Goal: Task Accomplishment & Management: Use online tool/utility

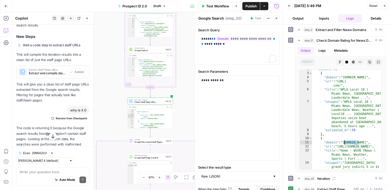
scroll to position [1467, 0]
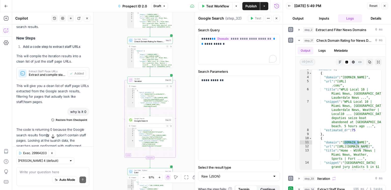
drag, startPoint x: 110, startPoint y: 71, endPoint x: 110, endPoint y: 143, distance: 71.8
click at [110, 143] on div "true false Workflow Set Inputs Inputs Google Search Discover Local News Domains…" at bounding box center [147, 101] width 270 height 178
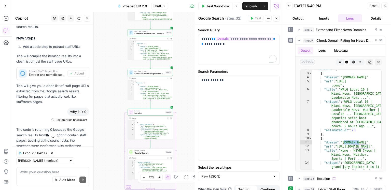
drag, startPoint x: 109, startPoint y: 87, endPoint x: 109, endPoint y: 131, distance: 44.3
click at [109, 132] on div "true false Workflow Set Inputs Inputs Google Search Discover Local News Domains…" at bounding box center [147, 101] width 270 height 178
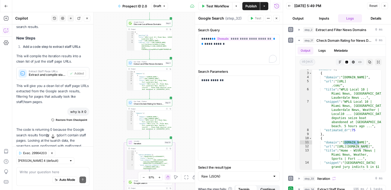
drag, startPoint x: 109, startPoint y: 93, endPoint x: 107, endPoint y: 167, distance: 73.6
click at [107, 153] on div "true false Workflow Set Inputs Inputs Google Search Discover Local News Domains…" at bounding box center [147, 101] width 270 height 178
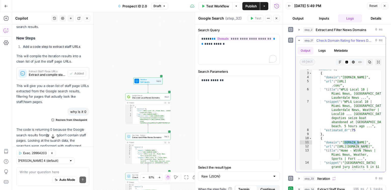
click at [293, 41] on span "Check Domain Rating for News Domains" at bounding box center [344, 40] width 57 height 5
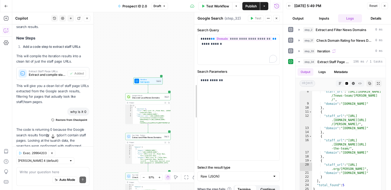
drag, startPoint x: 192, startPoint y: 133, endPoint x: 192, endPoint y: 91, distance: 41.7
click at [192, 91] on div at bounding box center [194, 101] width 5 height 178
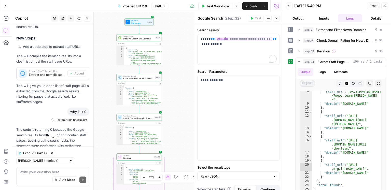
drag, startPoint x: 183, startPoint y: 105, endPoint x: 174, endPoint y: 46, distance: 59.7
click at [174, 46] on div "true false Workflow Set Inputs Inputs Google Search Discover Local News Domains…" at bounding box center [147, 101] width 270 height 178
click at [3, 18] on button "Add Steps" at bounding box center [6, 18] width 8 height 8
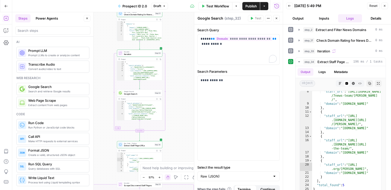
drag, startPoint x: 111, startPoint y: 135, endPoint x: 109, endPoint y: 28, distance: 106.9
click at [109, 28] on div "true false Workflow Set Inputs Inputs Google Search Discover Local News Domains…" at bounding box center [147, 101] width 270 height 178
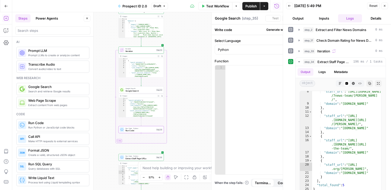
type textarea "Run Code"
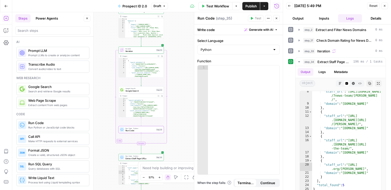
click at [143, 90] on span "Google Search" at bounding box center [140, 91] width 30 height 3
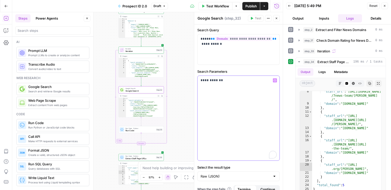
click at [217, 81] on p "**********" at bounding box center [239, 80] width 76 height 5
click at [149, 131] on span "Run Code" at bounding box center [140, 130] width 30 height 3
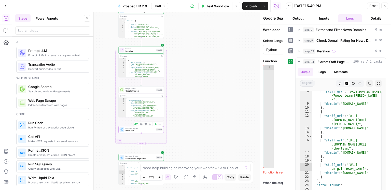
type textarea "Run Code"
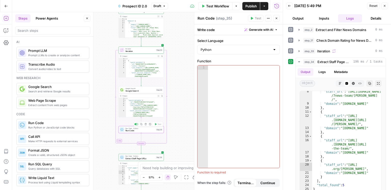
click at [224, 84] on div at bounding box center [244, 120] width 72 height 111
paste textarea "**********"
type textarea "**********"
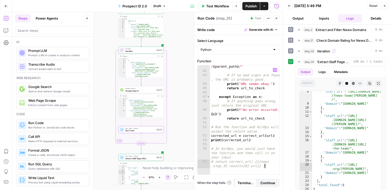
scroll to position [332, 0]
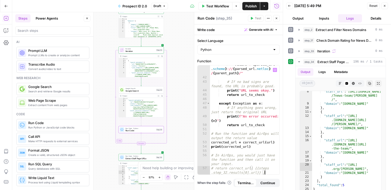
click at [148, 91] on span "Google Search" at bounding box center [140, 91] width 30 height 3
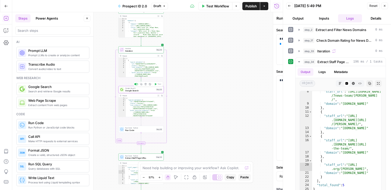
type textarea "Google Search"
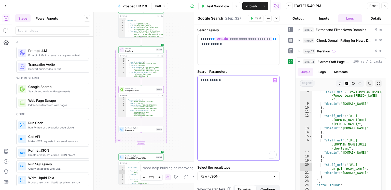
click at [218, 79] on p "**********" at bounding box center [239, 80] width 76 height 5
click at [216, 80] on p "**********" at bounding box center [239, 80] width 76 height 5
click at [156, 47] on div "Copy step Delete step Add Note Test" at bounding box center [149, 44] width 30 height 5
click at [156, 46] on button "Test" at bounding box center [157, 44] width 9 height 4
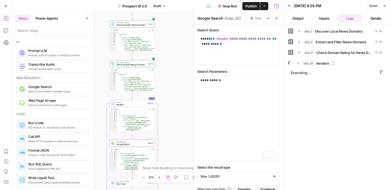
drag, startPoint x: 184, startPoint y: 64, endPoint x: 177, endPoint y: 108, distance: 44.6
click at [177, 108] on div "true false Workflow Set Inputs Inputs Google Search Discover Local News Domains…" at bounding box center [147, 101] width 270 height 178
click at [293, 67] on div "step_33 Iteration" at bounding box center [340, 63] width 92 height 9
click at [293, 66] on button "step_33 Iteration" at bounding box center [339, 63] width 91 height 8
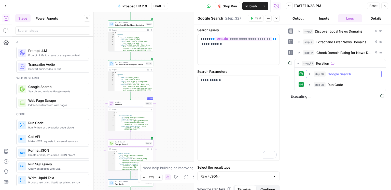
click at [293, 76] on div "step_32 Google Search 1 second / 1 tasks" at bounding box center [346, 74] width 65 height 5
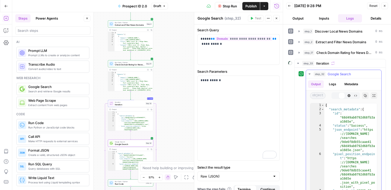
click at [293, 76] on span "Google Search" at bounding box center [338, 74] width 23 height 5
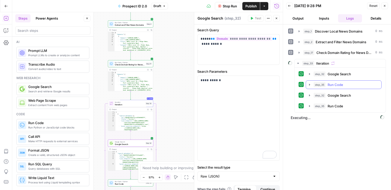
click at [293, 81] on button "step_35 Run Code 1 second / 1 tasks" at bounding box center [343, 85] width 75 height 8
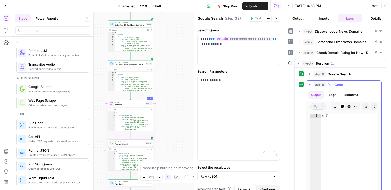
click at [293, 81] on button "step_35 Run Code 1 second / 1 tasks" at bounding box center [343, 85] width 75 height 8
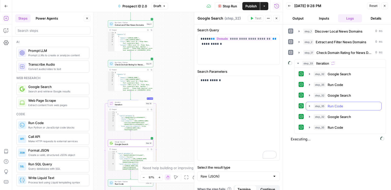
click at [293, 104] on span "Run Code" at bounding box center [335, 106] width 16 height 5
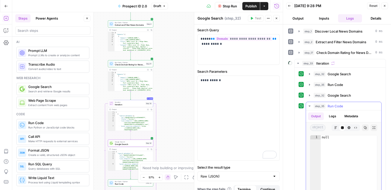
click at [293, 104] on span "Run Code" at bounding box center [335, 106] width 16 height 5
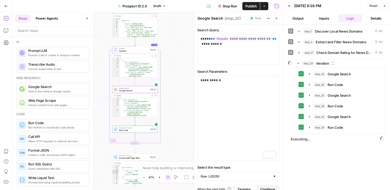
drag, startPoint x: 179, startPoint y: 136, endPoint x: 184, endPoint y: 76, distance: 61.0
click at [184, 76] on div "true false Workflow Set Inputs Inputs Google Search Discover Local News Domains…" at bounding box center [147, 101] width 270 height 178
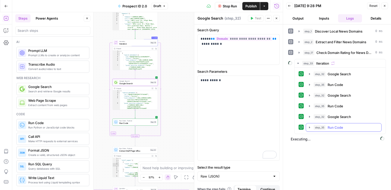
click at [293, 127] on div "step_35 Run Code 105 ms / 1 tasks" at bounding box center [346, 127] width 65 height 5
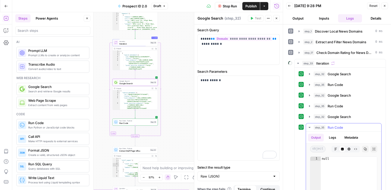
click at [293, 127] on div "step_35 Run Code 105 ms / 1 tasks" at bounding box center [346, 127] width 65 height 5
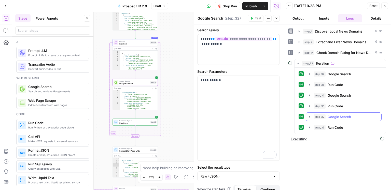
click at [293, 119] on button "step_32 Google Search 1 second / 1 tasks" at bounding box center [343, 117] width 75 height 8
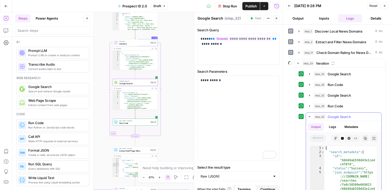
click at [293, 119] on button "step_32 Google Search 1 second / 1 tasks" at bounding box center [343, 117] width 75 height 8
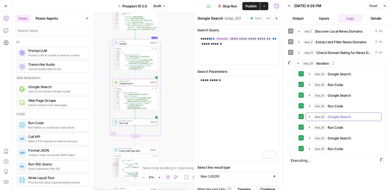
click at [293, 115] on span "Google Search" at bounding box center [338, 116] width 23 height 5
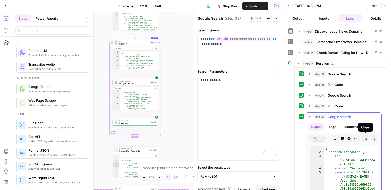
click at [293, 138] on div "step_32 Google Search 1 second / 1 tasks Output Logs Metadata object Markdown C…" at bounding box center [344, 180] width 76 height 136
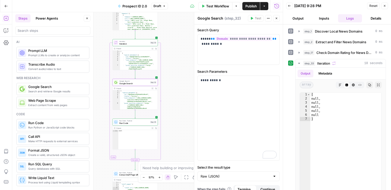
click at [293, 64] on span "Iteration" at bounding box center [323, 63] width 13 height 5
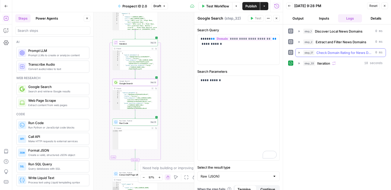
click at [293, 55] on button "step_17 Check Domain Rating for News Domains 0 ms" at bounding box center [340, 53] width 90 height 8
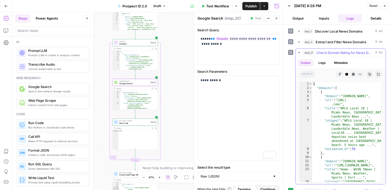
click at [293, 75] on icon "button" at bounding box center [369, 74] width 3 height 3
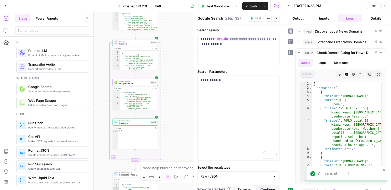
click at [132, 82] on span "Google Search" at bounding box center [134, 83] width 30 height 3
click at [230, 48] on div "**********" at bounding box center [238, 49] width 82 height 30
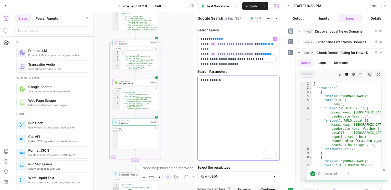
click at [217, 78] on p "**********" at bounding box center [239, 80] width 76 height 5
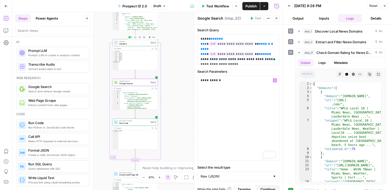
click at [150, 38] on button "Test" at bounding box center [151, 37] width 9 height 4
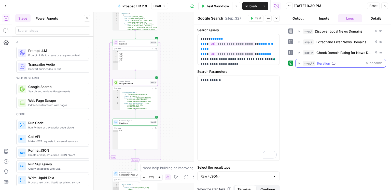
drag, startPoint x: 350, startPoint y: 65, endPoint x: 346, endPoint y: 65, distance: 4.1
click at [293, 65] on div "step_33 Iteration 5 seconds" at bounding box center [342, 63] width 79 height 5
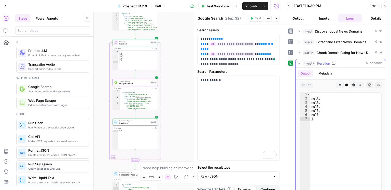
click at [293, 62] on div "step_33 Iteration 5 seconds" at bounding box center [342, 63] width 79 height 5
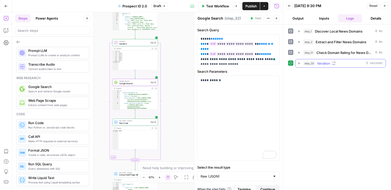
click at [293, 62] on div "step_33 Iteration 5 seconds" at bounding box center [342, 63] width 79 height 5
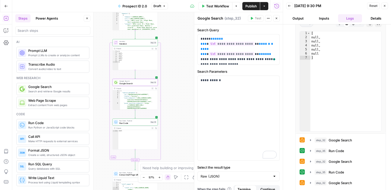
scroll to position [115, 0]
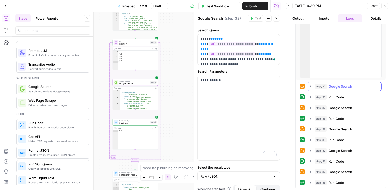
click at [293, 88] on button "step_32 Google Search 4 seconds / 1 tasks" at bounding box center [344, 86] width 74 height 8
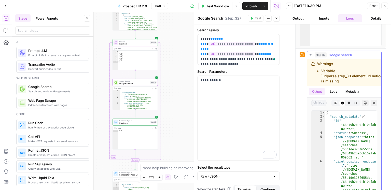
scroll to position [154, 0]
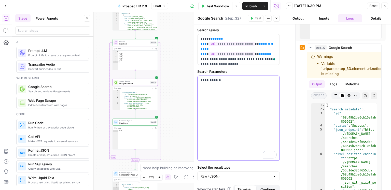
drag, startPoint x: 240, startPoint y: 81, endPoint x: 233, endPoint y: 81, distance: 6.9
click at [240, 81] on p "**********" at bounding box center [239, 80] width 76 height 5
click at [217, 82] on p "**********" at bounding box center [239, 80] width 76 height 5
click at [216, 82] on p "**********" at bounding box center [239, 80] width 76 height 5
click at [134, 121] on span "Run Code · Python" at bounding box center [134, 121] width 30 height 2
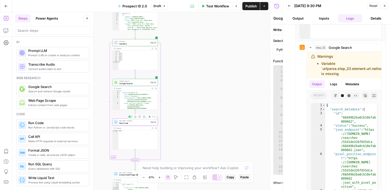
type textarea "Run Code"
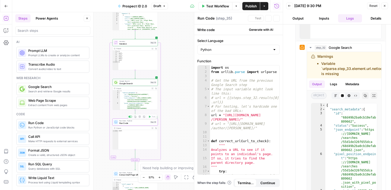
click at [254, 103] on div "import os from urllib . parse import urlparse # Get the URL from the previous G…" at bounding box center [245, 126] width 70 height 122
click at [244, 101] on div "import os from urllib . parse import urlparse # Get the URL from the previous G…" at bounding box center [245, 126] width 70 height 122
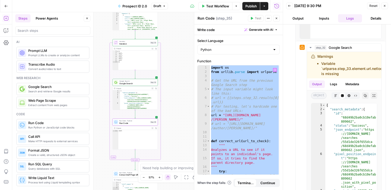
paste textarea
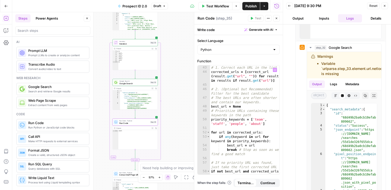
scroll to position [295, 0]
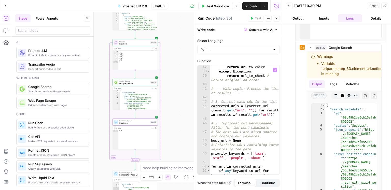
type textarea "**********"
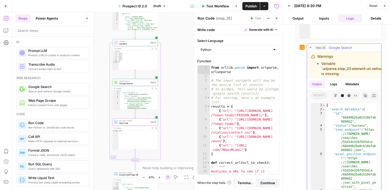
drag, startPoint x: 345, startPoint y: 72, endPoint x: 317, endPoint y: 61, distance: 29.3
click at [293, 61] on li "Variable `urlparse.step_33.element.url.netloc` is missing" at bounding box center [352, 68] width 62 height 15
click at [153, 38] on span "Test" at bounding box center [154, 37] width 4 height 3
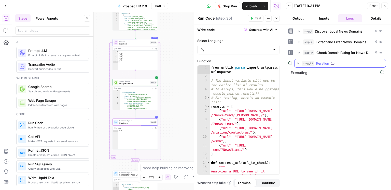
click at [293, 63] on span "step_33" at bounding box center [308, 63] width 12 height 5
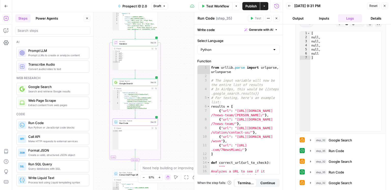
scroll to position [115, 0]
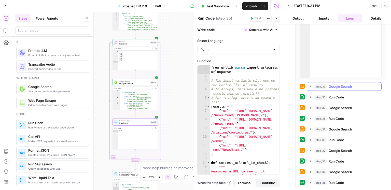
click at [293, 87] on span "step_32" at bounding box center [321, 86] width 12 height 5
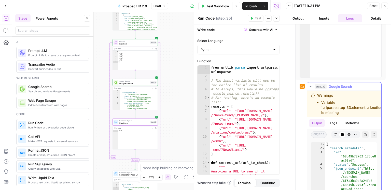
drag, startPoint x: 330, startPoint y: 106, endPoint x: 312, endPoint y: 95, distance: 20.7
click at [293, 95] on div "Warnings Variable `urlparse.step_33.element.url.netloc` is missing" at bounding box center [347, 104] width 73 height 22
copy div "Warnings Variable `urlparse.step_33.element.url.netloc` is missing"
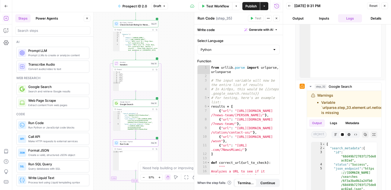
drag, startPoint x: 168, startPoint y: 49, endPoint x: 168, endPoint y: 72, distance: 23.4
click at [168, 72] on div "true false Workflow Set Inputs Inputs Google Search Discover Local News Domains…" at bounding box center [147, 101] width 270 height 178
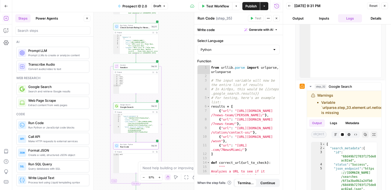
click at [144, 108] on span "Google Search" at bounding box center [135, 107] width 30 height 3
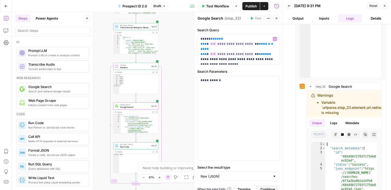
scroll to position [0, 0]
click at [178, 90] on div "true false Workflow Set Inputs Inputs Google Search Discover Local News Domains…" at bounding box center [147, 101] width 270 height 178
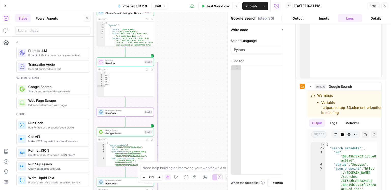
type textarea "Run Code"
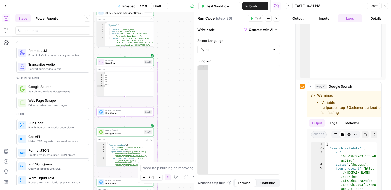
click at [224, 76] on div at bounding box center [244, 124] width 72 height 118
paste textarea "**********"
type textarea "**********"
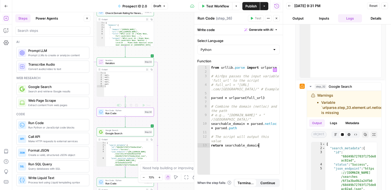
click at [131, 132] on span "Google Search" at bounding box center [123, 134] width 37 height 4
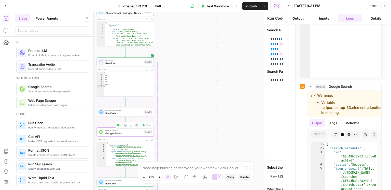
type textarea "Google Search"
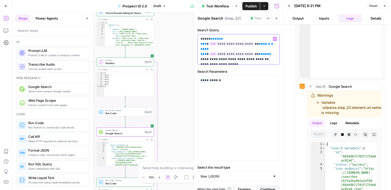
click at [239, 55] on p "**********" at bounding box center [239, 48] width 76 height 25
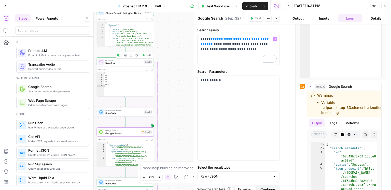
click at [147, 57] on button "Test" at bounding box center [145, 55] width 11 height 5
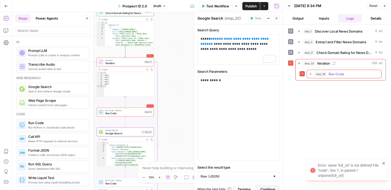
click at [293, 77] on button "step_36 Run Code 154 ms" at bounding box center [344, 74] width 74 height 8
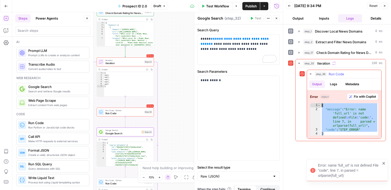
drag, startPoint x: 336, startPoint y: 133, endPoint x: 318, endPoint y: 106, distance: 32.8
click at [293, 106] on div "* 1 2 3 4 { "message" : "Error: name 'full_url' is not defined \n File \" code …" at bounding box center [344, 119] width 68 height 33
type textarea "**********"
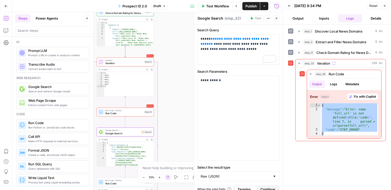
click at [125, 61] on span "Iteration" at bounding box center [123, 63] width 37 height 4
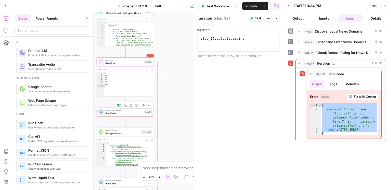
click at [121, 112] on span "Run Code" at bounding box center [123, 113] width 37 height 4
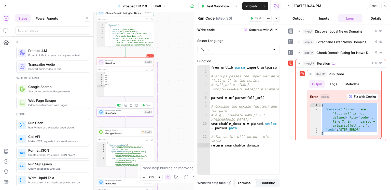
drag, startPoint x: 216, startPoint y: 93, endPoint x: 219, endPoint y: 93, distance: 3.6
click at [216, 93] on div "from urllib . parse import urlparse # AirOps passes the input variable 'full_ur…" at bounding box center [245, 124] width 70 height 118
click at [225, 92] on div "from urllib . parse import urlparse # AirOps passes the input variable 'full_ur…" at bounding box center [245, 124] width 70 height 118
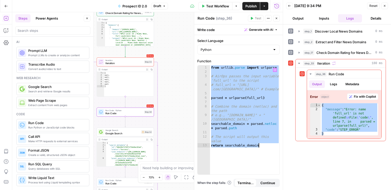
paste textarea
type textarea "**********"
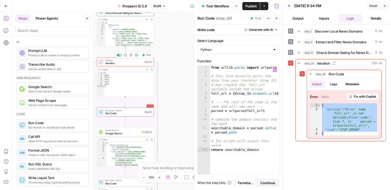
click at [145, 56] on button "Test" at bounding box center [145, 55] width 11 height 5
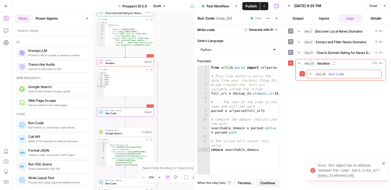
click at [293, 72] on span "Run Code" at bounding box center [337, 74] width 16 height 5
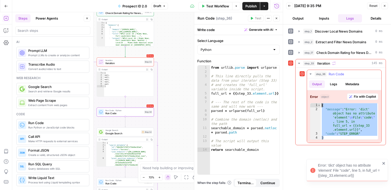
drag, startPoint x: 338, startPoint y: 137, endPoint x: 309, endPoint y: 102, distance: 45.9
click at [293, 102] on div "Error object Fix with Copilot * 1 2 3 4 { "message" : "Error: 'dict' object has…" at bounding box center [344, 116] width 74 height 52
type textarea "**********"
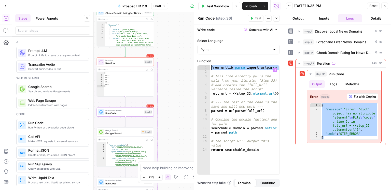
drag, startPoint x: 213, startPoint y: 72, endPoint x: 205, endPoint y: 64, distance: 11.2
click at [205, 64] on div "Function 1 2 3 4 5 6 7 8 9 10 11 12 13 14 from urllib . parse import urlparse #…" at bounding box center [238, 117] width 82 height 116
paste textarea
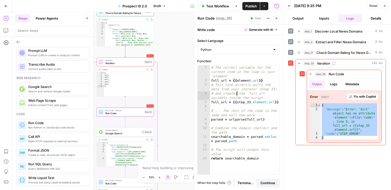
click at [237, 92] on div "# The correct variable for the current item in the loop is just 'element' full_…" at bounding box center [245, 128] width 70 height 127
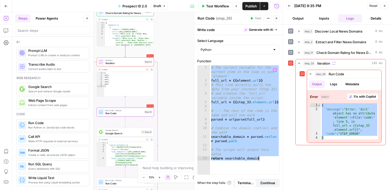
paste textarea
type textarea "**********"
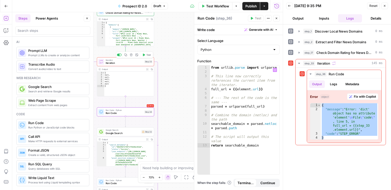
click at [147, 55] on span "Test" at bounding box center [148, 54] width 4 height 3
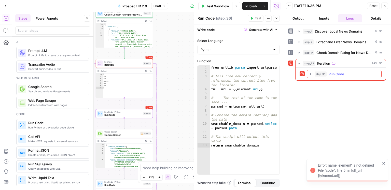
click at [293, 76] on button "step_36 Run Code 127 ms" at bounding box center [344, 74] width 74 height 8
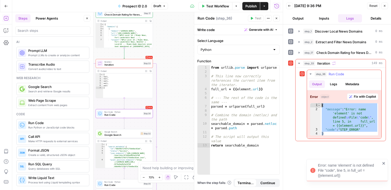
drag, startPoint x: 336, startPoint y: 133, endPoint x: 318, endPoint y: 104, distance: 34.8
click at [293, 104] on div "* 1 2 3 4 { "message" : "Error: name 'element' is not defined \n File \" code \…" at bounding box center [344, 119] width 68 height 33
type textarea "**********"
click at [229, 92] on div "from urllib . parse import urlparse # This line now correctly references the cu…" at bounding box center [245, 124] width 70 height 118
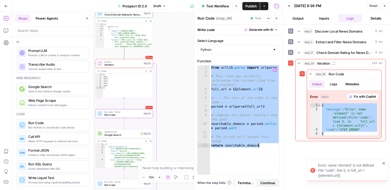
paste textarea
type textarea "**********"
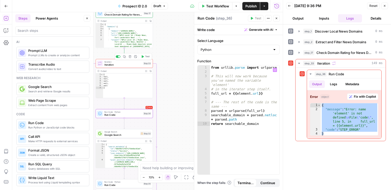
click at [145, 56] on button "Test" at bounding box center [144, 56] width 11 height 5
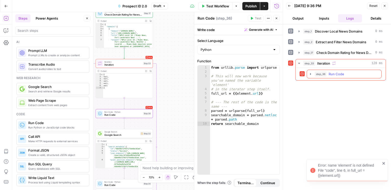
click at [293, 78] on div "step_36 Run Code 104 ms" at bounding box center [344, 74] width 75 height 9
click at [293, 76] on span "Run Code" at bounding box center [337, 74] width 16 height 5
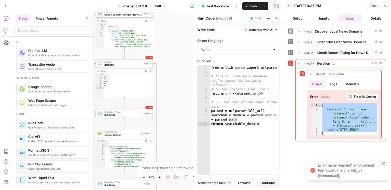
drag, startPoint x: 331, startPoint y: 133, endPoint x: 314, endPoint y: 102, distance: 35.0
click at [293, 103] on div "* 1 2 3 4 { "message" : "Error: name 'element' is not defined \n File \" code \…" at bounding box center [344, 119] width 68 height 33
type textarea "**********"
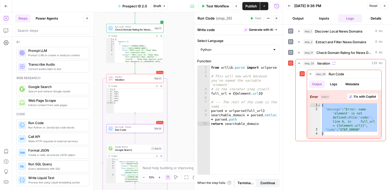
drag, startPoint x: 174, startPoint y: 73, endPoint x: 187, endPoint y: 88, distance: 19.8
click at [187, 88] on div "true false Workflow Set Inputs Inputs Google Search Discover Local News Domains…" at bounding box center [147, 101] width 270 height 178
click at [151, 81] on span "Iteration" at bounding box center [135, 80] width 37 height 4
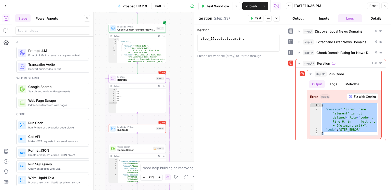
click at [129, 130] on span "Run Code" at bounding box center [135, 130] width 37 height 4
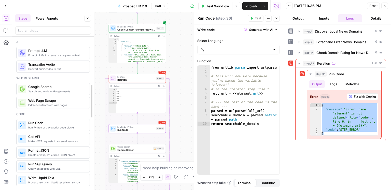
click at [96, 112] on div at bounding box center [93, 101] width 5 height 178
click at [98, 111] on div "true false Workflow Set Inputs Inputs Google Search Discover Local News Domains…" at bounding box center [147, 101] width 270 height 178
click at [241, 93] on div "from urllib . parse import urlparse # This will now work because you've named t…" at bounding box center [245, 124] width 70 height 118
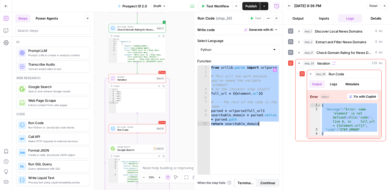
paste textarea
type textarea "**********"
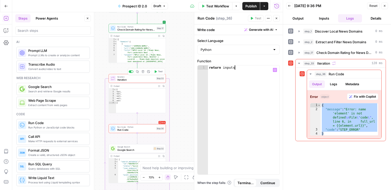
click at [161, 71] on span "Test" at bounding box center [160, 71] width 4 height 3
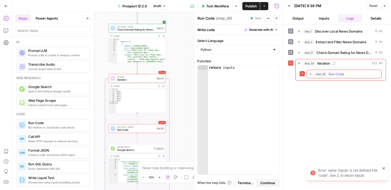
click at [293, 76] on button "step_36 Run Code 94 ms" at bounding box center [344, 74] width 74 height 8
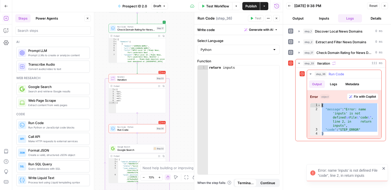
drag, startPoint x: 323, startPoint y: 124, endPoint x: 291, endPoint y: 104, distance: 38.3
click at [293, 103] on div "* 1 2 3 4 { "message" : "Error: name 'inputs' is not defined \n File \" code \"…" at bounding box center [344, 119] width 68 height 33
type textarea "**********"
click at [240, 72] on div "return inputs" at bounding box center [244, 124] width 72 height 118
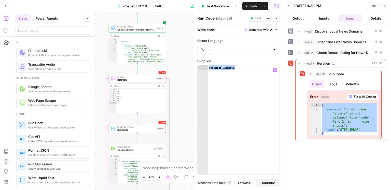
paste textarea
type textarea "**********"
click at [161, 73] on span "Test" at bounding box center [160, 71] width 4 height 3
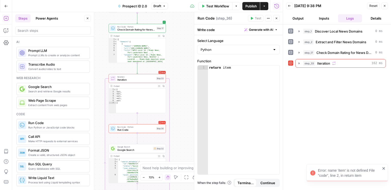
click at [293, 66] on button "step_33 Iteration 162 ms" at bounding box center [340, 63] width 90 height 8
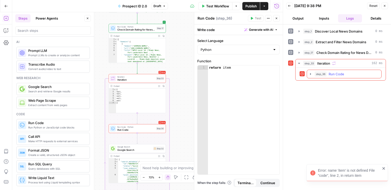
click at [293, 77] on button "step_36 Run Code 139 ms" at bounding box center [344, 74] width 74 height 8
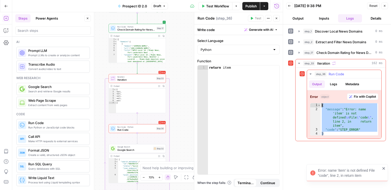
drag, startPoint x: 338, startPoint y: 134, endPoint x: 322, endPoint y: 102, distance: 35.7
click at [293, 103] on div "{ "message" : "Error: name 'item' is not defined \n File \" code \" , line 2, i…" at bounding box center [350, 123] width 58 height 41
type textarea "**********"
drag, startPoint x: 143, startPoint y: 76, endPoint x: 137, endPoint y: 76, distance: 5.9
click at [143, 76] on span "Iteration" at bounding box center [135, 76] width 37 height 3
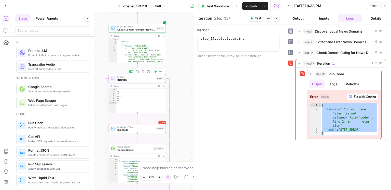
click at [128, 76] on span "Iteration" at bounding box center [135, 76] width 37 height 3
click at [99, 100] on div "true false Workflow Set Inputs Inputs Google Search Discover Local News Domains…" at bounding box center [147, 101] width 270 height 178
click at [293, 52] on span "Check Domain Rating for News Domains" at bounding box center [344, 52] width 57 height 5
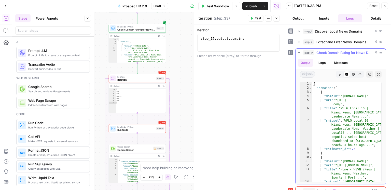
click at [293, 74] on icon "button" at bounding box center [369, 74] width 3 height 3
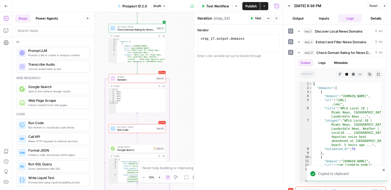
click at [137, 80] on span "Iteration" at bounding box center [135, 80] width 37 height 4
click at [144, 130] on span "Run Code" at bounding box center [135, 130] width 37 height 4
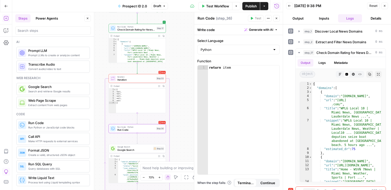
click at [133, 149] on span "Google Search" at bounding box center [134, 150] width 34 height 4
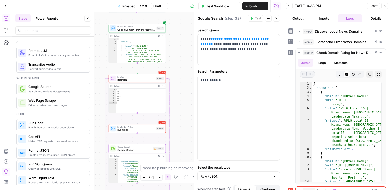
click at [133, 130] on span "Run Code" at bounding box center [135, 130] width 37 height 4
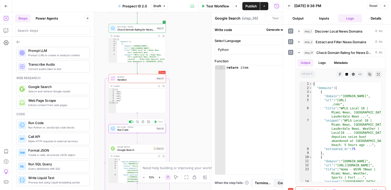
type textarea "Run Code"
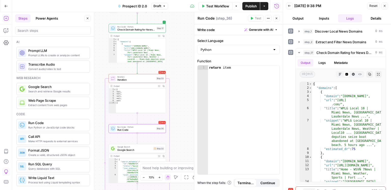
click at [239, 88] on div "return item" at bounding box center [244, 124] width 72 height 118
paste textarea "********"
type textarea "**********"
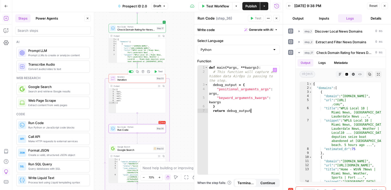
click at [159, 71] on span "Test" at bounding box center [160, 71] width 4 height 3
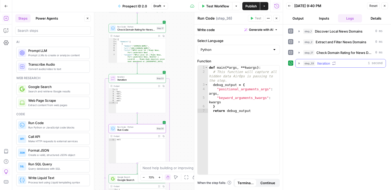
click at [293, 66] on button "step_33 Iteration 1 second" at bounding box center [340, 63] width 90 height 8
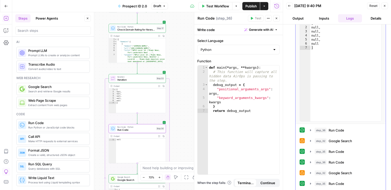
scroll to position [110, 0]
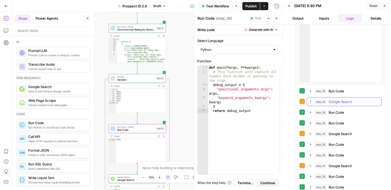
click at [293, 103] on span "Google Search" at bounding box center [340, 101] width 23 height 5
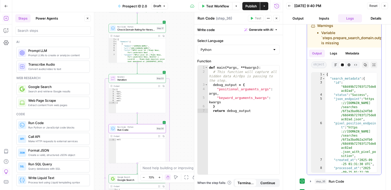
scroll to position [160, 0]
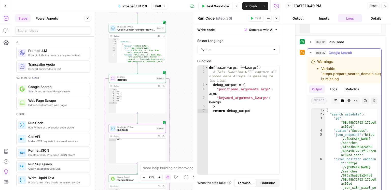
drag, startPoint x: 344, startPoint y: 78, endPoint x: 317, endPoint y: 67, distance: 29.0
click at [293, 67] on li "Variable `steps.prepare_search_domain.output` is missing" at bounding box center [353, 73] width 65 height 15
copy li "Variable `steps.prepare_search_domain.output` is missing"
drag, startPoint x: 331, startPoint y: 70, endPoint x: 337, endPoint y: 73, distance: 6.6
click at [293, 70] on li "Variable `steps.prepare_search_domain.output` is missing" at bounding box center [353, 73] width 65 height 15
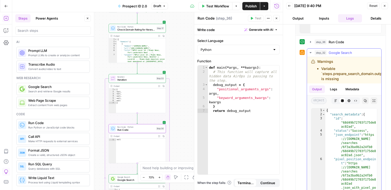
drag, startPoint x: 340, startPoint y: 75, endPoint x: 317, endPoint y: 64, distance: 24.8
click at [293, 63] on div "Warnings Variable `steps.prepare_search_domain.output` is missing" at bounding box center [349, 70] width 76 height 22
click at [293, 67] on li "Variable `steps.prepare_search_domain.output` is missing" at bounding box center [353, 73] width 65 height 15
drag, startPoint x: 346, startPoint y: 77, endPoint x: 313, endPoint y: 51, distance: 42.2
click at [293, 51] on div "step_32 Google Search 91 ms / 1 tasks Warnings Variable `steps.prepare_search_d…" at bounding box center [344, 129] width 75 height 163
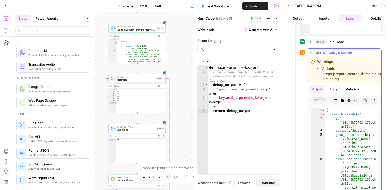
copy div "step_32 Google Search 91 ms / 1 tasks Warnings Variable `steps.prepare_search_d…"
click at [293, 50] on span "Google Search" at bounding box center [340, 52] width 23 height 5
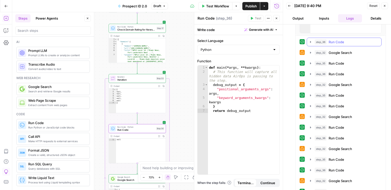
click at [293, 42] on span "Run Code" at bounding box center [337, 41] width 16 height 5
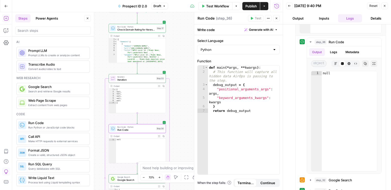
click at [166, 109] on div "Output Expand Output Copy 1 2 3 4 5 6 7 [ null , null , null , null , null ] XX…" at bounding box center [137, 99] width 57 height 30
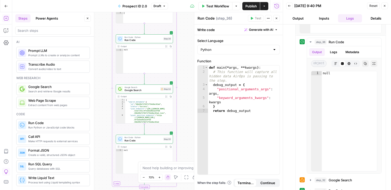
drag, startPoint x: 172, startPoint y: 118, endPoint x: 179, endPoint y: 28, distance: 90.1
click at [179, 28] on div "true false Workflow Set Inputs Inputs Google Search Discover Local News Domains…" at bounding box center [147, 101] width 270 height 178
click at [136, 143] on div "Run Code · Python Run Code Step 35 Copy step Delete step Add Note Test" at bounding box center [144, 139] width 57 height 9
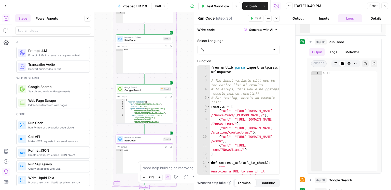
click at [87, 18] on icon "button" at bounding box center [88, 19] width 2 height 2
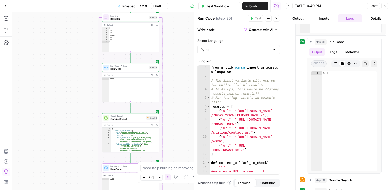
drag, startPoint x: 78, startPoint y: 103, endPoint x: 67, endPoint y: 122, distance: 22.0
click at [67, 123] on div "true false Workflow Set Inputs Inputs Google Search Discover Local News Domains…" at bounding box center [147, 101] width 270 height 178
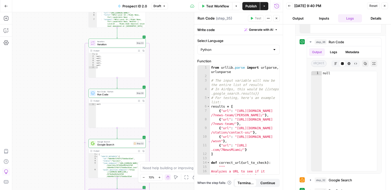
drag, startPoint x: 70, startPoint y: 95, endPoint x: 56, endPoint y: 86, distance: 16.6
click at [67, 106] on div "true false Workflow Set Inputs Inputs Google Search Discover Local News Domains…" at bounding box center [147, 101] width 270 height 178
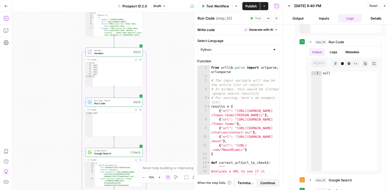
click at [6, 20] on icon "button" at bounding box center [6, 18] width 5 height 5
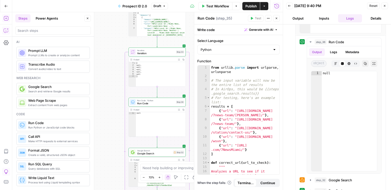
click at [4, 29] on icon "button" at bounding box center [6, 31] width 4 height 4
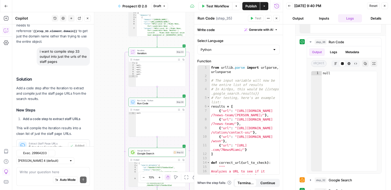
scroll to position [1504, 0]
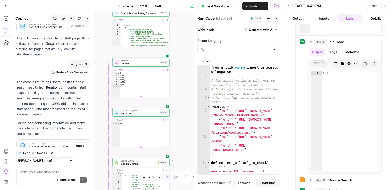
drag, startPoint x: 116, startPoint y: 104, endPoint x: 101, endPoint y: 113, distance: 18.3
click at [101, 113] on div "true false Workflow Set Inputs Inputs Google Search Discover Local News Domains…" at bounding box center [147, 101] width 270 height 178
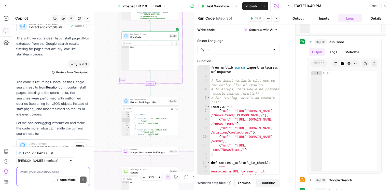
click at [41, 153] on textarea at bounding box center [53, 171] width 67 height 5
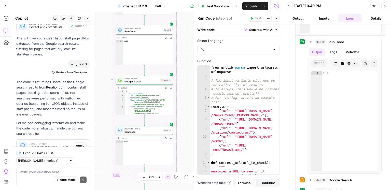
drag, startPoint x: 112, startPoint y: 55, endPoint x: 106, endPoint y: 150, distance: 94.8
click at [106, 150] on div "true false Workflow Set Inputs Inputs Google Search Discover Local News Domains…" at bounding box center [147, 101] width 270 height 178
click at [47, 153] on div "Auto Mode Send" at bounding box center [53, 180] width 67 height 11
paste textarea "I am building an AirOps workflow. The workflow starts with a list of news domai…"
type textarea "I am building an AirOps workflow. The workflow starts with a list of news domai…"
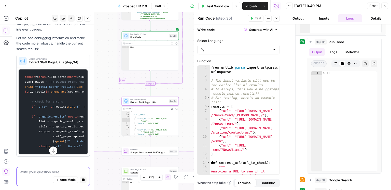
scroll to position [1851, 0]
click at [84, 153] on icon "button" at bounding box center [83, 180] width 3 height 3
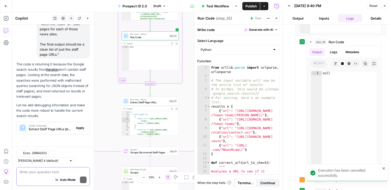
scroll to position [1622, 0]
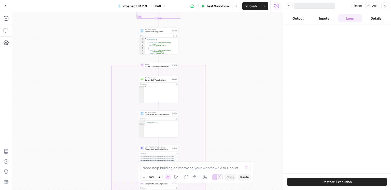
click at [9, 33] on button "Copilot" at bounding box center [6, 30] width 8 height 8
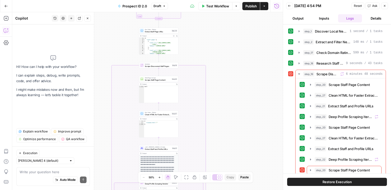
click at [51, 171] on textarea at bounding box center [53, 171] width 67 height 5
type textarea "I am building an AirOps workflow. The workflow starts with a list of news domai…"
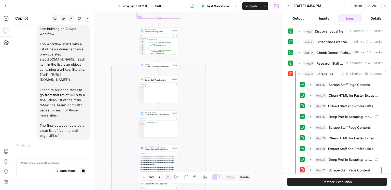
scroll to position [31, 0]
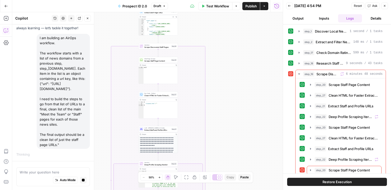
drag, startPoint x: 239, startPoint y: 121, endPoint x: 241, endPoint y: 68, distance: 53.0
click at [241, 68] on div "true false Workflow Set Inputs Inputs Google Search Discover Local News Domains…" at bounding box center [147, 101] width 270 height 178
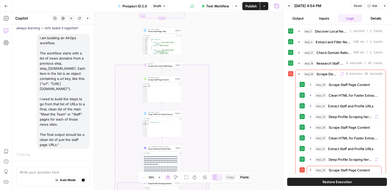
drag, startPoint x: 224, startPoint y: 90, endPoint x: 229, endPoint y: 17, distance: 72.7
click at [225, 151] on div "true false Workflow Set Inputs Inputs Google Search Discover Local News Domains…" at bounding box center [147, 101] width 270 height 178
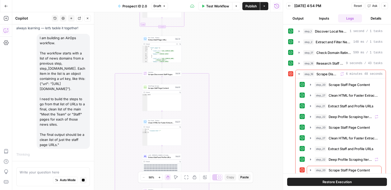
drag, startPoint x: 230, startPoint y: 52, endPoint x: 233, endPoint y: 123, distance: 71.3
click at [233, 123] on div "true false Workflow Set Inputs Inputs Google Search Discover Local News Domains…" at bounding box center [147, 101] width 270 height 178
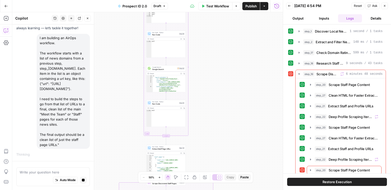
drag, startPoint x: 225, startPoint y: 83, endPoint x: 222, endPoint y: 137, distance: 53.8
click at [222, 138] on div "true false Workflow Set Inputs Inputs Google Search Discover Local News Domains…" at bounding box center [147, 101] width 270 height 178
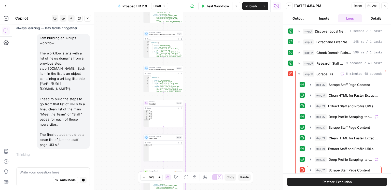
drag, startPoint x: 219, startPoint y: 102, endPoint x: 219, endPoint y: 110, distance: 8.1
click at [219, 115] on div "true false Workflow Set Inputs Inputs Google Search Discover Local News Domains…" at bounding box center [147, 101] width 270 height 178
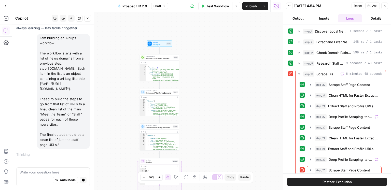
drag, startPoint x: 214, startPoint y: 130, endPoint x: 215, endPoint y: 88, distance: 42.8
click at [214, 135] on div "true false Workflow Set Inputs Inputs Google Search Discover Local News Domains…" at bounding box center [147, 101] width 270 height 178
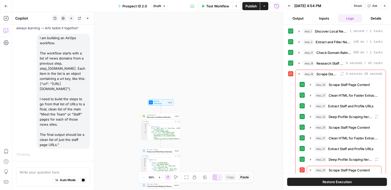
drag, startPoint x: 218, startPoint y: 62, endPoint x: 220, endPoint y: 35, distance: 27.3
click at [220, 35] on div "true false Workflow Set Inputs Inputs Google Search Discover Local News Domains…" at bounding box center [147, 101] width 270 height 178
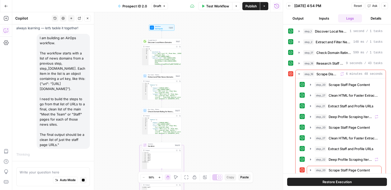
drag, startPoint x: 217, startPoint y: 88, endPoint x: 218, endPoint y: 48, distance: 40.2
click at [218, 46] on div "true false Workflow Set Inputs Inputs Google Search Discover Local News Domains…" at bounding box center [147, 101] width 270 height 178
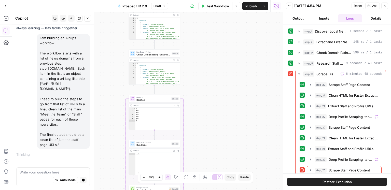
drag, startPoint x: 204, startPoint y: 103, endPoint x: 226, endPoint y: 88, distance: 26.5
click at [226, 88] on div "true false Workflow Set Inputs Inputs Google Search Discover Local News Domains…" at bounding box center [147, 101] width 270 height 178
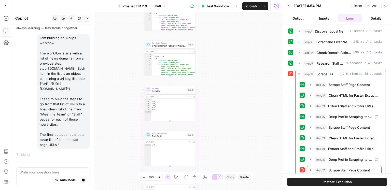
click at [171, 89] on span "Iteration" at bounding box center [169, 88] width 34 height 3
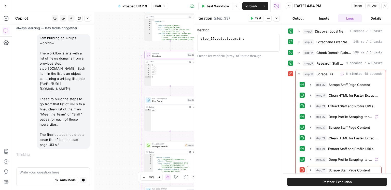
drag, startPoint x: 116, startPoint y: 100, endPoint x: 116, endPoint y: 69, distance: 31.0
click at [116, 69] on div "true false Workflow Set Inputs Inputs Google Search Discover Local News Domains…" at bounding box center [147, 101] width 270 height 178
click at [84, 180] on icon "button" at bounding box center [83, 180] width 3 height 3
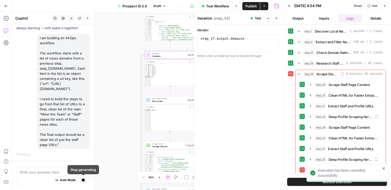
scroll to position [38, 0]
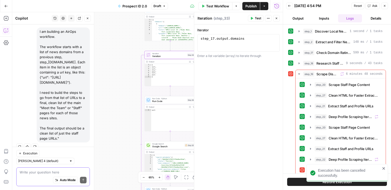
click at [41, 174] on textarea at bounding box center [53, 171] width 67 height 5
paste textarea "I am building an AirOps workflow. The workflow starts with a list of news domai…"
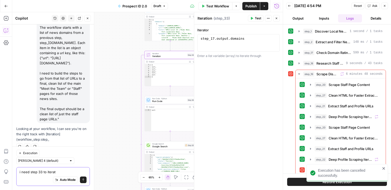
type textarea "i need step 33 to iterate"
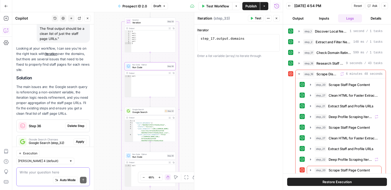
scroll to position [153, 0]
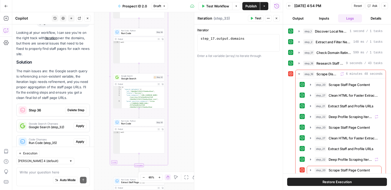
drag, startPoint x: 105, startPoint y: 138, endPoint x: 101, endPoint y: 82, distance: 56.7
click at [101, 82] on div "true false Workflow Set Inputs Inputs Google Search Discover Local News Domains…" at bounding box center [147, 101] width 270 height 178
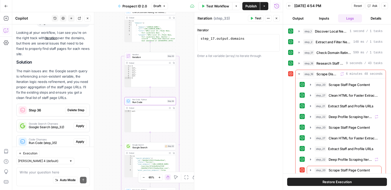
click at [72, 108] on span "Delete Step" at bounding box center [75, 110] width 17 height 5
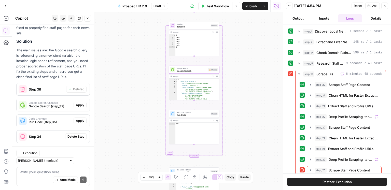
drag, startPoint x: 80, startPoint y: 122, endPoint x: 80, endPoint y: 105, distance: 16.8
click at [80, 105] on div "Looking at your workflow, I can see you're on the right track with Iteration ov…" at bounding box center [53, 78] width 74 height 139
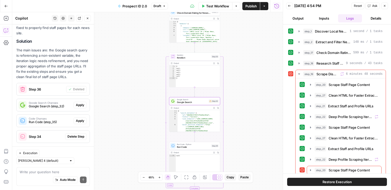
click at [80, 100] on div "Looking at your workflow, I can see you're on the right track with Iteration ov…" at bounding box center [53, 78] width 74 height 139
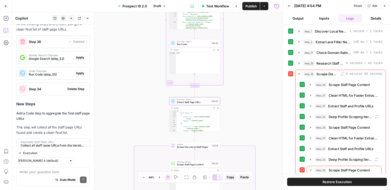
scroll to position [233, 0]
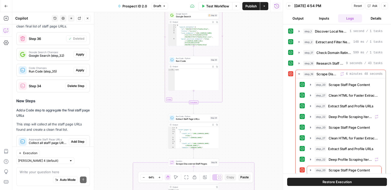
drag, startPoint x: 129, startPoint y: 84, endPoint x: 128, endPoint y: 101, distance: 16.6
click at [128, 101] on div "true false Workflow Set Inputs Inputs Google Search Discover Local News Domains…" at bounding box center [147, 101] width 270 height 178
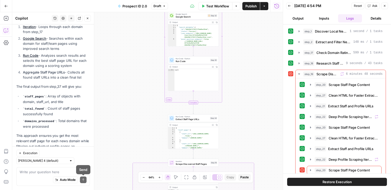
scroll to position [375, 0]
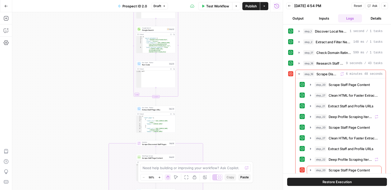
drag, startPoint x: 99, startPoint y: 35, endPoint x: 103, endPoint y: 106, distance: 71.4
click at [95, 147] on div "true false Workflow Set Inputs Inputs Google Search Discover Local News Domains…" at bounding box center [147, 101] width 270 height 178
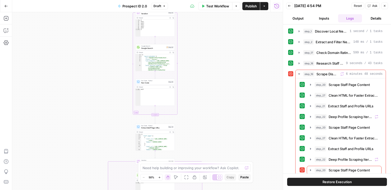
drag, startPoint x: 102, startPoint y: 95, endPoint x: 100, endPoint y: 178, distance: 82.7
click at [98, 184] on div "true false Workflow Set Inputs Inputs Google Search Discover Local News Domains…" at bounding box center [147, 101] width 270 height 178
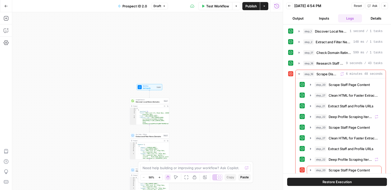
drag, startPoint x: 98, startPoint y: 185, endPoint x: 104, endPoint y: 100, distance: 84.7
click at [98, 190] on div "true false Workflow Set Inputs Inputs Google Search Discover Local News Domains…" at bounding box center [147, 101] width 270 height 178
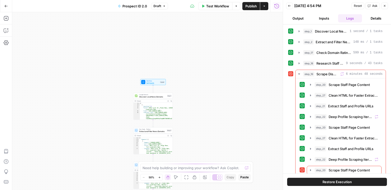
drag, startPoint x: 101, startPoint y: 96, endPoint x: 107, endPoint y: 30, distance: 66.7
click at [107, 30] on div "true false Workflow Set Inputs Inputs Google Search Discover Local News Domains…" at bounding box center [147, 101] width 270 height 178
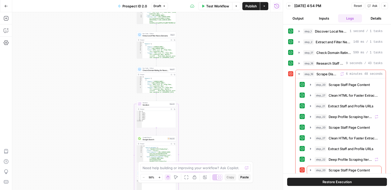
drag, startPoint x: 103, startPoint y: 78, endPoint x: 103, endPoint y: 50, distance: 27.7
click at [103, 50] on div "true false Workflow Set Inputs Inputs Google Search Discover Local News Domains…" at bounding box center [147, 101] width 270 height 178
drag, startPoint x: 8, startPoint y: 29, endPoint x: 10, endPoint y: 35, distance: 6.4
click at [8, 29] on icon "button" at bounding box center [8, 29] width 2 height 2
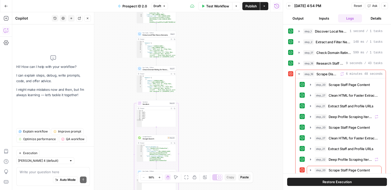
click at [52, 173] on textarea at bounding box center [53, 171] width 67 height 5
type textarea "o"
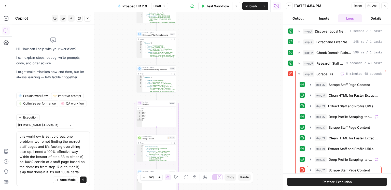
type textarea "this workflow is set up great. one problem: we're not finding the ocrrect staff…"
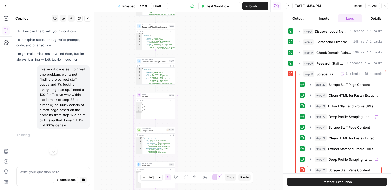
drag, startPoint x: 249, startPoint y: 131, endPoint x: 245, endPoint y: 86, distance: 44.8
click at [245, 86] on div "true false Workflow Set Inputs Inputs Google Search Discover Local News Domains…" at bounding box center [147, 101] width 270 height 178
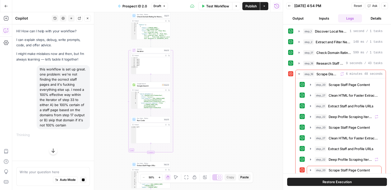
drag, startPoint x: 231, startPoint y: 107, endPoint x: 235, endPoint y: 89, distance: 19.1
click at [235, 88] on div "true false Workflow Set Inputs Inputs Google Search Discover Local News Domains…" at bounding box center [147, 101] width 270 height 178
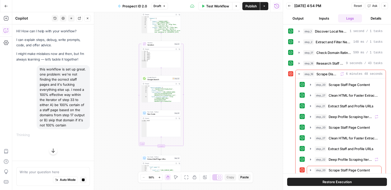
drag, startPoint x: 230, startPoint y: 78, endPoint x: 239, endPoint y: 96, distance: 20.8
click at [239, 96] on div "true false Workflow Set Inputs Inputs Google Search Discover Local News Domains…" at bounding box center [147, 101] width 270 height 178
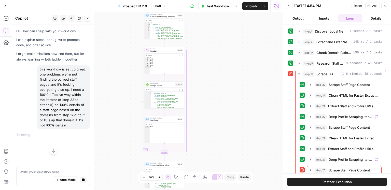
click at [239, 96] on div "true false Workflow Set Inputs Inputs Google Search Discover Local News Domains…" at bounding box center [147, 101] width 270 height 178
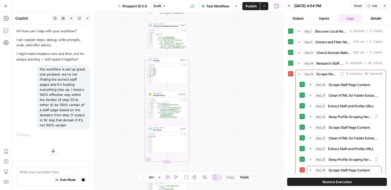
drag, startPoint x: 194, startPoint y: 80, endPoint x: 196, endPoint y: 89, distance: 9.5
click at [196, 89] on div "true false Workflow Set Inputs Inputs Google Search Discover Local News Domains…" at bounding box center [147, 101] width 270 height 178
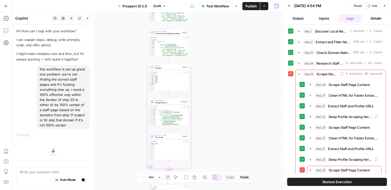
drag, startPoint x: 200, startPoint y: 93, endPoint x: 207, endPoint y: 117, distance: 25.6
click at [207, 117] on div "true false Workflow Set Inputs Inputs Google Search Discover Local News Domains…" at bounding box center [147, 101] width 270 height 178
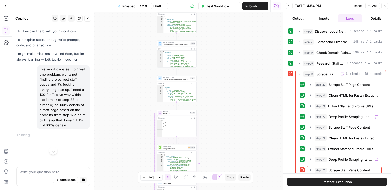
drag, startPoint x: 207, startPoint y: 117, endPoint x: 208, endPoint y: 138, distance: 21.1
click at [208, 138] on div "true false Workflow Set Inputs Inputs Google Search Discover Local News Domains…" at bounding box center [147, 101] width 270 height 178
drag, startPoint x: 232, startPoint y: 108, endPoint x: 232, endPoint y: 69, distance: 39.4
click at [232, 69] on div "true false Workflow Set Inputs Inputs Google Search Discover Local News Domains…" at bounding box center [147, 101] width 270 height 178
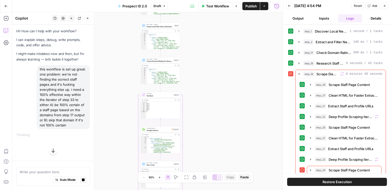
drag, startPoint x: 231, startPoint y: 60, endPoint x: 210, endPoint y: 80, distance: 29.2
click at [214, 81] on div "true false Workflow Set Inputs Inputs Google Search Discover Local News Domains…" at bounding box center [147, 101] width 270 height 178
click at [163, 61] on span "Check Domain Rating for News Domains" at bounding box center [159, 61] width 26 height 3
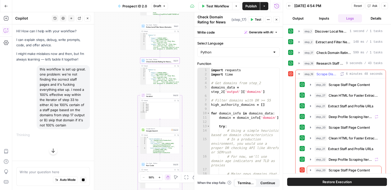
click at [321, 70] on button "step_19 Scrape Discovered Staff Pages 6 minutes 48 seconds" at bounding box center [340, 74] width 90 height 8
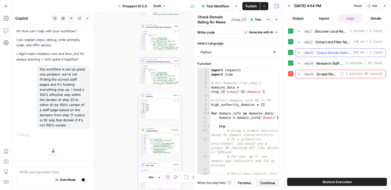
click at [323, 55] on button "step_17 Check Domain Rating for News Domains 599 ms / 1 tasks" at bounding box center [340, 53] width 90 height 8
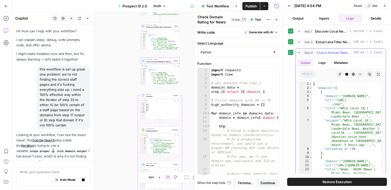
click at [323, 55] on button "step_17 Check Domain Rating for News Domains 599 ms / 1 tasks" at bounding box center [340, 53] width 90 height 8
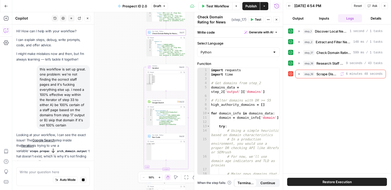
drag, startPoint x: 116, startPoint y: 95, endPoint x: 115, endPoint y: 66, distance: 29.3
click at [115, 66] on div "true false Workflow Set Inputs Inputs Google Search Discover Local News Domains…" at bounding box center [147, 101] width 270 height 178
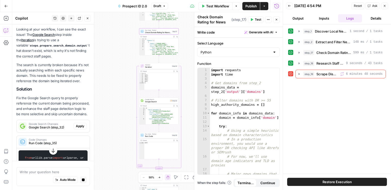
scroll to position [115, 0]
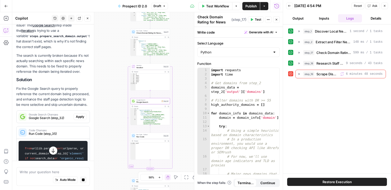
click at [79, 118] on span "Apply" at bounding box center [80, 117] width 8 height 5
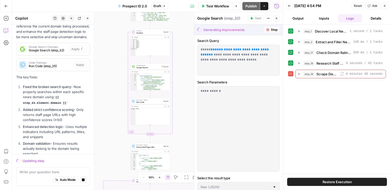
scroll to position [182, 0]
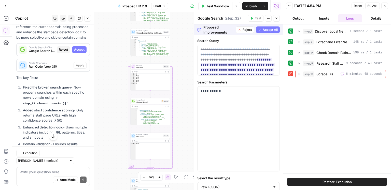
click at [272, 32] on button "Accept All" at bounding box center [268, 29] width 24 height 7
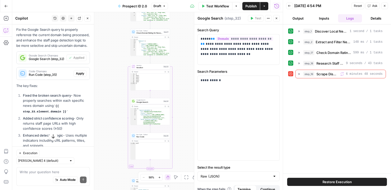
scroll to position [190, 0]
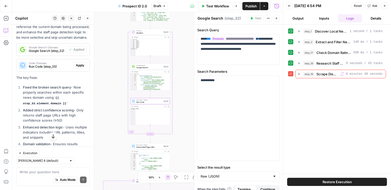
click at [80, 65] on span "Apply" at bounding box center [80, 65] width 8 height 5
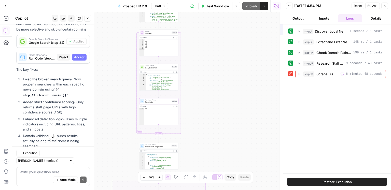
scroll to position [182, 0]
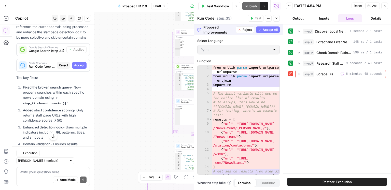
click at [264, 32] on span "Accept All" at bounding box center [270, 29] width 15 height 5
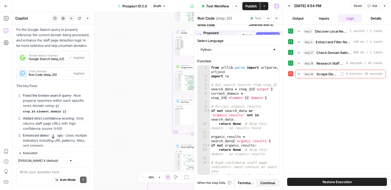
scroll to position [190, 0]
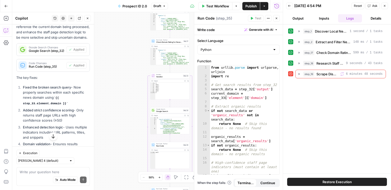
drag, startPoint x: 144, startPoint y: 56, endPoint x: 120, endPoint y: 98, distance: 48.1
click at [119, 99] on div "true false Workflow Set Inputs Inputs Google Search Discover Local News Domains…" at bounding box center [147, 101] width 270 height 178
drag, startPoint x: 129, startPoint y: 84, endPoint x: 111, endPoint y: 91, distance: 18.2
click at [111, 91] on div "true false Workflow Set Inputs Inputs Google Search Discover Local News Domains…" at bounding box center [147, 101] width 270 height 178
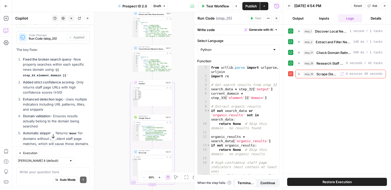
scroll to position [252, 0]
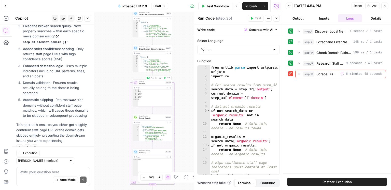
click at [165, 78] on icon "button" at bounding box center [165, 78] width 2 height 2
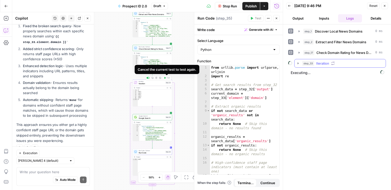
click at [333, 66] on button "step_33 Iteration" at bounding box center [339, 63] width 91 height 8
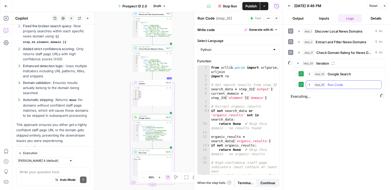
click at [329, 82] on span "Run Code" at bounding box center [335, 84] width 16 height 5
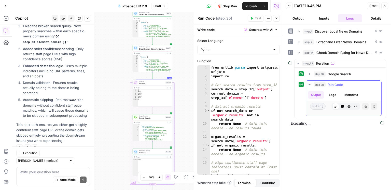
scroll to position [4, 0]
click at [331, 76] on button "step_32 Google Search 1 second / 1 tasks" at bounding box center [343, 74] width 75 height 8
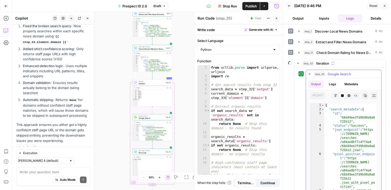
click at [331, 76] on button "step_32 Google Search 1 second / 1 tasks" at bounding box center [343, 74] width 75 height 8
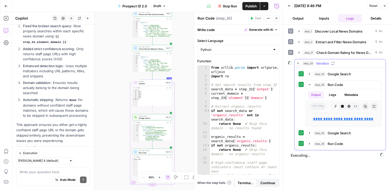
drag, startPoint x: 344, startPoint y: 147, endPoint x: 341, endPoint y: 143, distance: 4.6
click at [344, 147] on div "**********" at bounding box center [339, 109] width 91 height 82
click at [341, 143] on span "Run Code" at bounding box center [335, 143] width 16 height 5
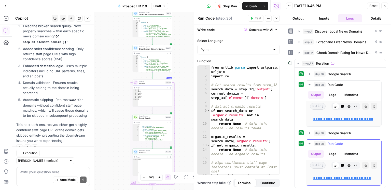
scroll to position [8, 0]
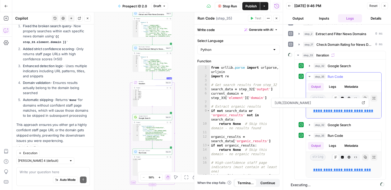
click at [343, 111] on link "**********" at bounding box center [343, 111] width 60 height 4
click at [357, 169] on link "**********" at bounding box center [342, 170] width 58 height 4
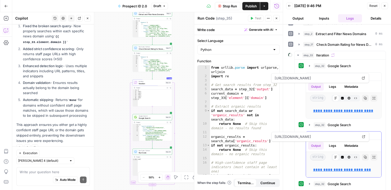
scroll to position [51, 0]
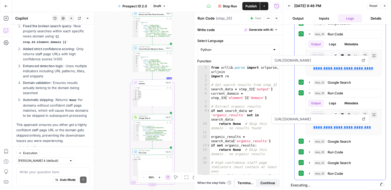
click at [344, 148] on button "step_35 Run Code 116 ms / 1 tasks" at bounding box center [343, 152] width 75 height 8
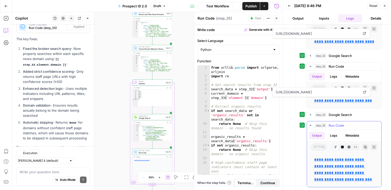
scroll to position [252, 0]
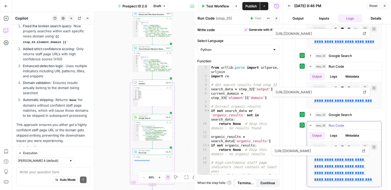
click at [340, 158] on link "**********" at bounding box center [343, 170] width 58 height 24
click at [331, 123] on span "Run Code" at bounding box center [337, 125] width 16 height 5
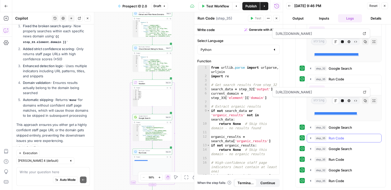
scroll to position [190, 0]
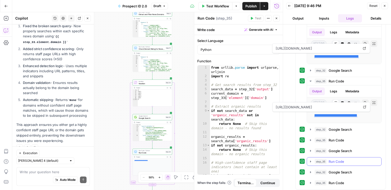
click at [341, 159] on span "Run Code" at bounding box center [337, 161] width 16 height 5
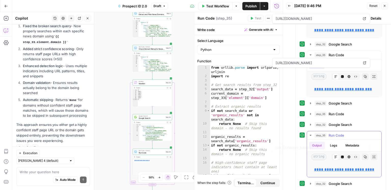
scroll to position [234, 0]
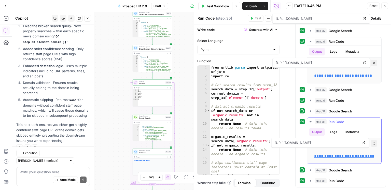
click at [346, 154] on link "**********" at bounding box center [344, 156] width 60 height 4
click at [341, 180] on span "Run Code" at bounding box center [337, 180] width 16 height 5
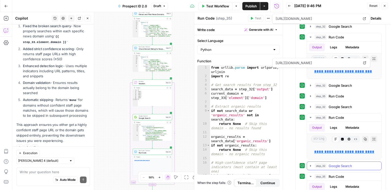
scroll to position [272, 0]
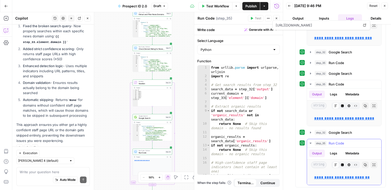
click at [354, 178] on link "**********" at bounding box center [341, 178] width 55 height 4
click at [48, 169] on div "Write your question here Auto Mode Send" at bounding box center [53, 176] width 74 height 19
click at [48, 170] on textarea at bounding box center [53, 171] width 67 height 5
type textarea "c"
click at [325, 60] on span "step_35" at bounding box center [321, 62] width 12 height 5
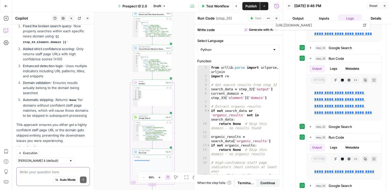
click at [32, 171] on textarea at bounding box center [53, 171] width 67 height 5
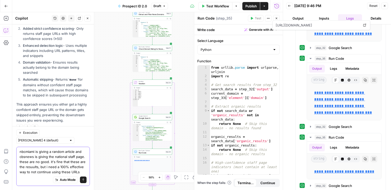
scroll to position [277, 0]
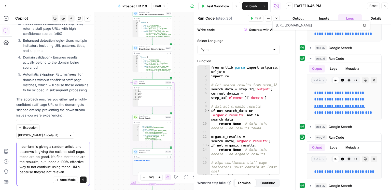
type textarea "nbcmiami is giving a random article and cbsnews is giving the national staff pa…"
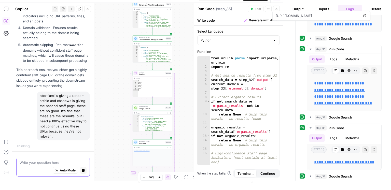
scroll to position [12, 0]
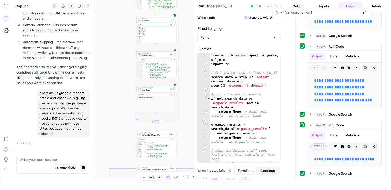
drag, startPoint x: 122, startPoint y: 134, endPoint x: 124, endPoint y: 100, distance: 33.4
click at [125, 79] on div "true false Workflow Set Inputs Inputs Google Search Discover Local News Domains…" at bounding box center [147, 89] width 270 height 178
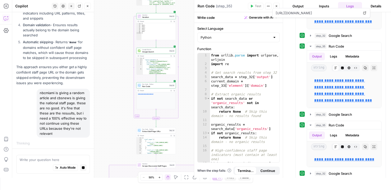
drag, startPoint x: 124, startPoint y: 98, endPoint x: 131, endPoint y: 63, distance: 35.2
click at [131, 63] on div "true false Workflow Set Inputs Inputs Google Search Discover Local News Domains…" at bounding box center [147, 89] width 270 height 178
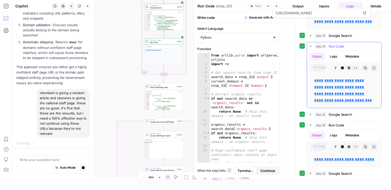
click at [322, 44] on span "step_35" at bounding box center [321, 46] width 12 height 5
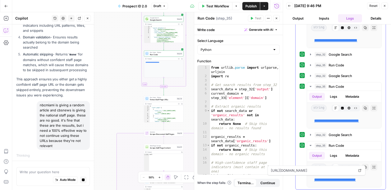
click at [331, 143] on span "Run Code" at bounding box center [337, 145] width 16 height 5
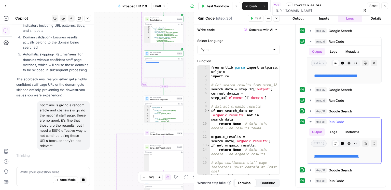
scroll to position [228, 0]
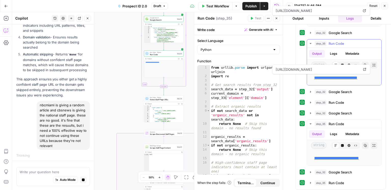
click at [331, 45] on span "Run Code" at bounding box center [337, 43] width 16 height 5
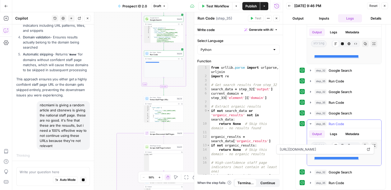
click at [332, 123] on span "Run Code" at bounding box center [337, 123] width 16 height 5
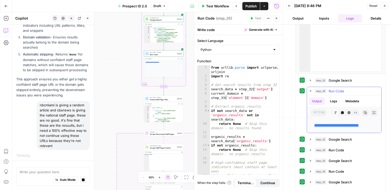
scroll to position [101, 0]
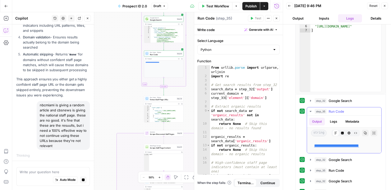
click at [333, 110] on span "Run Code" at bounding box center [337, 111] width 16 height 5
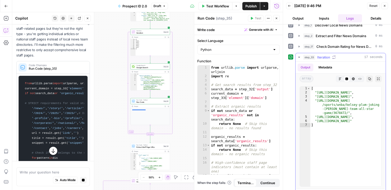
scroll to position [0, 0]
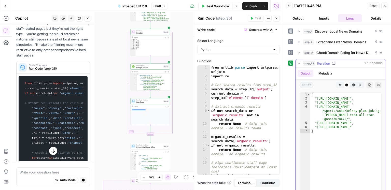
click at [339, 61] on div "step_33 Iteration 17 seconds" at bounding box center [342, 63] width 79 height 5
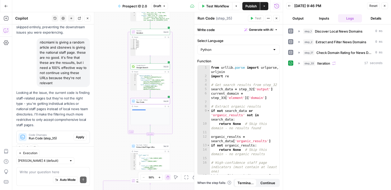
click at [84, 136] on span "Apply" at bounding box center [80, 137] width 8 height 5
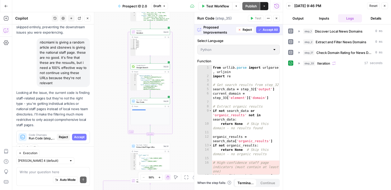
drag, startPoint x: 274, startPoint y: 30, endPoint x: 188, endPoint y: 107, distance: 115.3
click at [274, 30] on span "Accept All" at bounding box center [270, 29] width 15 height 5
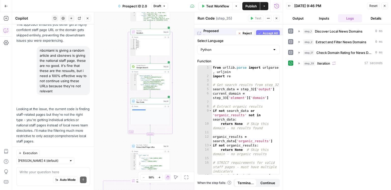
scroll to position [368, 0]
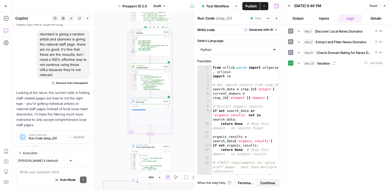
click at [165, 27] on span "Test" at bounding box center [166, 27] width 3 height 2
click at [345, 65] on div "step_33 Iteration 1 second" at bounding box center [342, 63] width 79 height 5
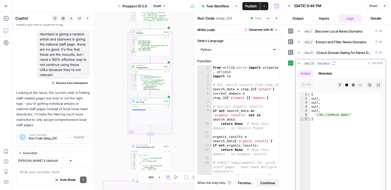
click at [367, 85] on button "Copy" at bounding box center [369, 85] width 7 height 7
click at [49, 170] on textarea at bounding box center [53, 171] width 67 height 5
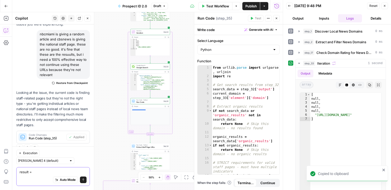
paste textarea "[ null, null, null, null, "https://www.wlrn.org/people" ]"
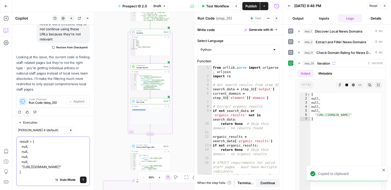
scroll to position [409, 0]
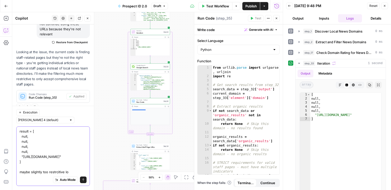
type textarea "result = [ null, null, null, null, "[URL][DOMAIN_NAME]" ] maybe slightly too re…"
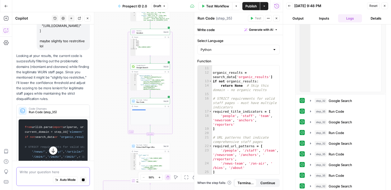
scroll to position [102, 0]
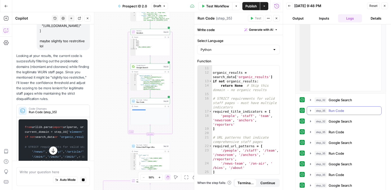
click at [336, 108] on span "Run Code" at bounding box center [337, 110] width 16 height 5
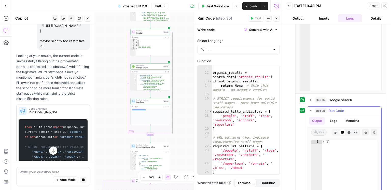
click at [336, 110] on span "Run Code" at bounding box center [337, 110] width 16 height 5
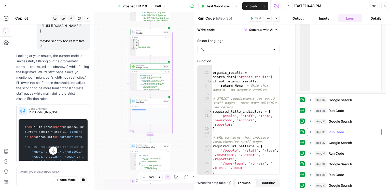
click at [335, 131] on span "Run Code" at bounding box center [337, 132] width 16 height 5
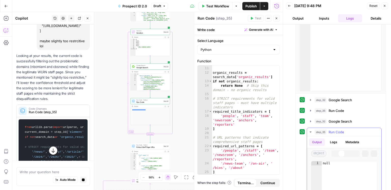
click at [335, 131] on span "Run Code" at bounding box center [337, 132] width 16 height 5
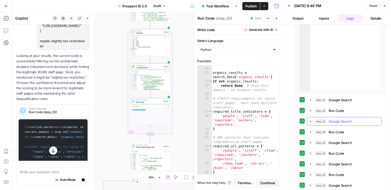
click at [337, 120] on span "Google Search" at bounding box center [340, 121] width 23 height 5
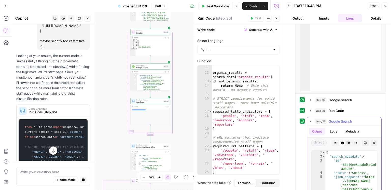
click at [337, 120] on span "Google Search" at bounding box center [340, 121] width 23 height 5
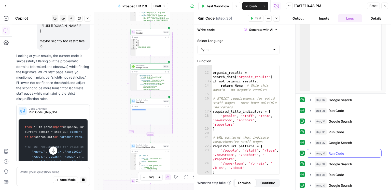
click at [337, 151] on span "Run Code" at bounding box center [337, 153] width 16 height 5
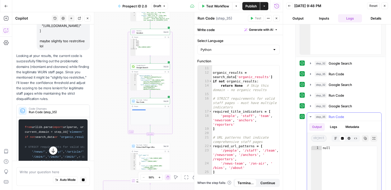
click at [336, 115] on span "Run Code" at bounding box center [337, 116] width 16 height 5
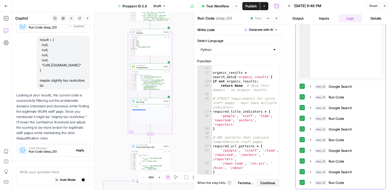
scroll to position [497, 0]
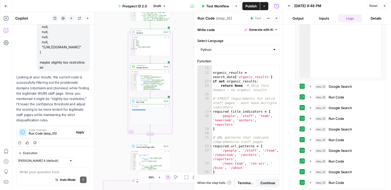
click at [80, 135] on span "Apply" at bounding box center [80, 132] width 8 height 5
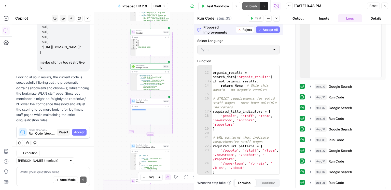
drag, startPoint x: 80, startPoint y: 137, endPoint x: 148, endPoint y: 85, distance: 85.7
click at [80, 135] on span "Accept" at bounding box center [79, 132] width 10 height 5
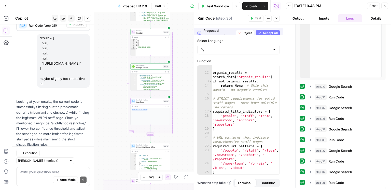
scroll to position [505, 0]
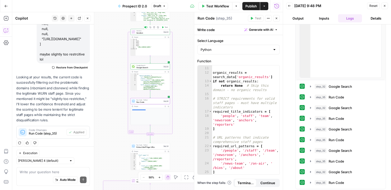
click at [166, 29] on button "Test" at bounding box center [165, 27] width 8 height 3
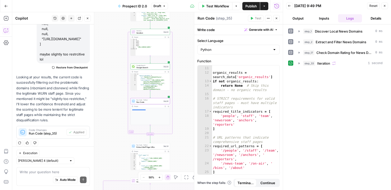
click at [346, 68] on div "step_1 Discover Local News Domains 0 ms step_2 Extract and Filter News Domains …" at bounding box center [337, 107] width 98 height 161
click at [344, 65] on div "step_33 Iteration 1 second" at bounding box center [342, 63] width 79 height 5
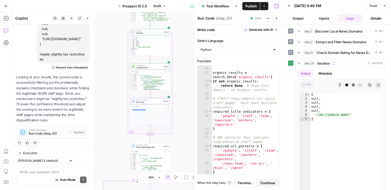
click at [35, 179] on div "Auto Mode Send" at bounding box center [53, 180] width 67 height 11
click at [36, 178] on div "Auto Mode Send" at bounding box center [53, 180] width 67 height 11
type textarea "same result"
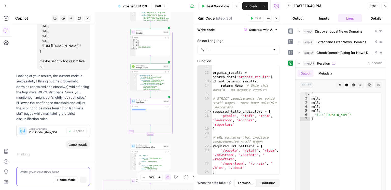
scroll to position [486, 0]
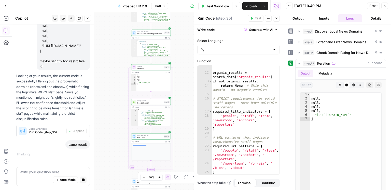
drag, startPoint x: 112, startPoint y: 93, endPoint x: 113, endPoint y: 127, distance: 33.9
click at [113, 127] on div "true false Workflow Set Inputs Inputs Google Search Discover Local News Domains…" at bounding box center [147, 101] width 270 height 178
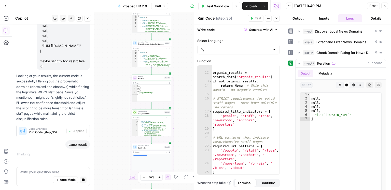
drag, startPoint x: 115, startPoint y: 102, endPoint x: 110, endPoint y: 156, distance: 54.4
click at [110, 156] on div "true false Workflow Set Inputs Inputs Google Search Discover Local News Domains…" at bounding box center [147, 101] width 270 height 178
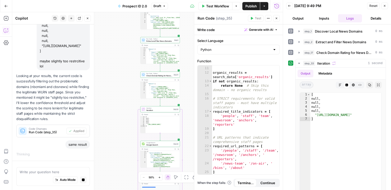
drag, startPoint x: 109, startPoint y: 102, endPoint x: 122, endPoint y: 92, distance: 16.5
click at [122, 92] on div "true false Workflow Set Inputs Inputs Google Search Discover Local News Domains…" at bounding box center [147, 101] width 270 height 178
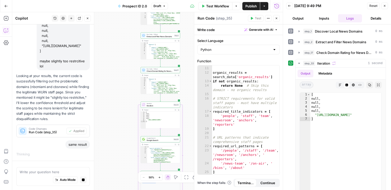
drag, startPoint x: 122, startPoint y: 101, endPoint x: 125, endPoint y: 79, distance: 22.3
click at [125, 79] on div "true false Workflow Set Inputs Inputs Google Search Discover Local News Domains…" at bounding box center [147, 101] width 270 height 178
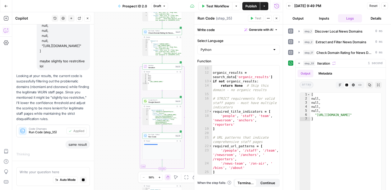
drag, startPoint x: 134, startPoint y: 110, endPoint x: 132, endPoint y: 91, distance: 19.6
click at [132, 91] on div "true false Workflow Set Inputs Inputs Google Search Discover Local News Domains…" at bounding box center [147, 101] width 270 height 178
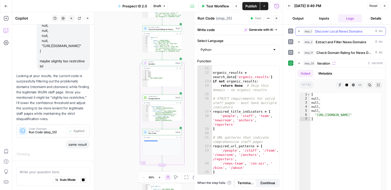
click at [314, 33] on div "step_1 Discover Local News Domains 0 ms" at bounding box center [342, 31] width 79 height 5
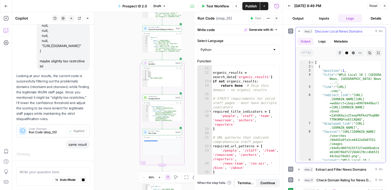
click at [314, 33] on div "step_1 Discover Local News Domains 0 ms" at bounding box center [342, 31] width 79 height 5
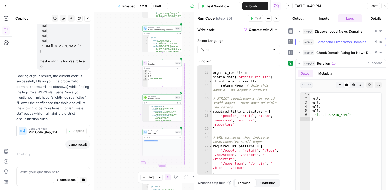
click at [331, 44] on span "Extract and Filter News Domains" at bounding box center [341, 41] width 51 height 5
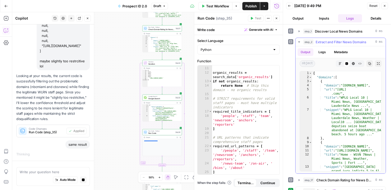
click at [331, 44] on span "Extract and Filter News Domains" at bounding box center [341, 41] width 51 height 5
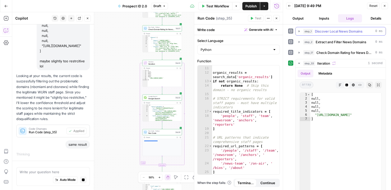
click at [330, 32] on span "Discover Local News Domains" at bounding box center [339, 31] width 48 height 5
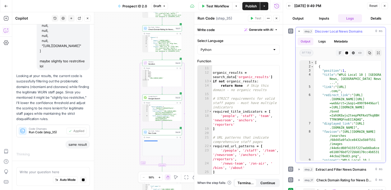
click at [330, 32] on span "Discover Local News Domains" at bounding box center [339, 31] width 48 height 5
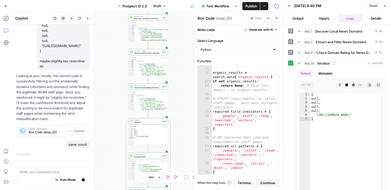
drag, startPoint x: 126, startPoint y: 40, endPoint x: 113, endPoint y: 96, distance: 57.5
click at [113, 96] on div "true false Workflow Set Inputs Inputs Google Search Discover Local News Domains…" at bounding box center [147, 101] width 270 height 178
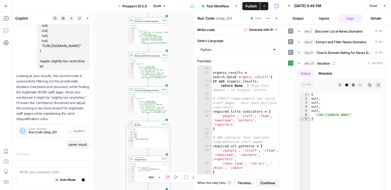
drag, startPoint x: 119, startPoint y: 57, endPoint x: 120, endPoint y: 99, distance: 41.8
click at [114, 108] on div "true false Workflow Set Inputs Inputs Google Search Discover Local News Domains…" at bounding box center [147, 101] width 270 height 178
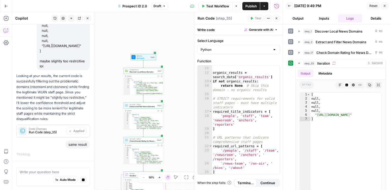
click at [143, 72] on span "Discover Local News Domains" at bounding box center [143, 71] width 27 height 3
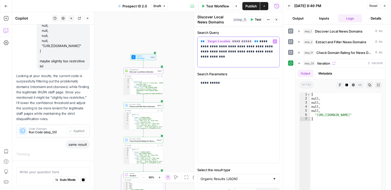
click at [232, 56] on p "**********" at bounding box center [239, 49] width 76 height 20
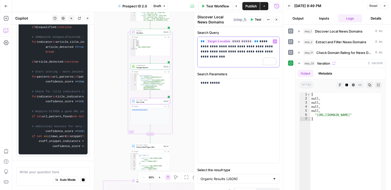
scroll to position [0, 0]
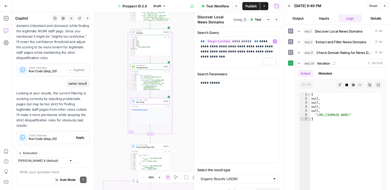
click at [80, 137] on span "Apply" at bounding box center [80, 137] width 8 height 5
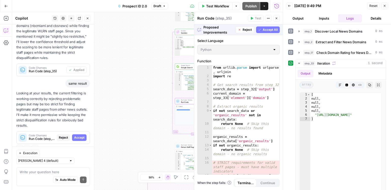
click at [80, 137] on span "Accept" at bounding box center [79, 137] width 10 height 5
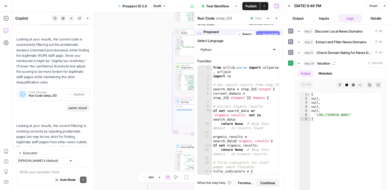
scroll to position [576, 0]
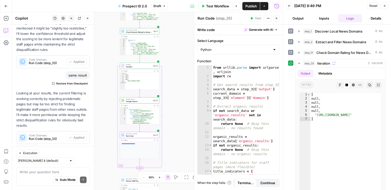
drag, startPoint x: 152, startPoint y: 69, endPoint x: 110, endPoint y: 97, distance: 50.2
click at [97, 104] on div "true false Workflow Set Inputs Inputs Google Search Discover Local News Domains…" at bounding box center [147, 101] width 270 height 178
click at [154, 62] on span "Test" at bounding box center [154, 62] width 3 height 2
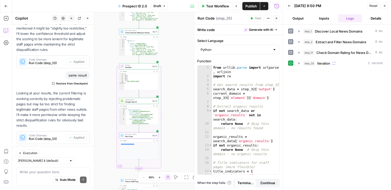
drag, startPoint x: 364, startPoint y: 71, endPoint x: 345, endPoint y: 64, distance: 20.6
click at [363, 71] on div "step_1 Discover Local News Domains 0 ms step_2 Extract and Filter News Domains …" at bounding box center [337, 107] width 98 height 161
click at [345, 64] on div "step_33 Iteration 1 second" at bounding box center [342, 63] width 79 height 5
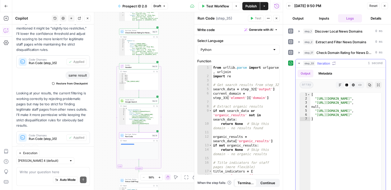
drag, startPoint x: 345, startPoint y: 64, endPoint x: 346, endPoint y: 131, distance: 66.7
click at [346, 131] on div "step_33 Iteration 1 second Output Metadata array Markdown Code Editor HTML View…" at bounding box center [340, 181] width 91 height 245
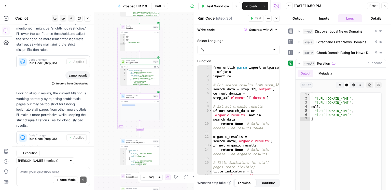
drag, startPoint x: 179, startPoint y: 95, endPoint x: 179, endPoint y: 92, distance: 2.8
click at [179, 92] on div "true false Workflow Set Inputs Inputs Google Search Discover Local News Domains…" at bounding box center [147, 101] width 270 height 178
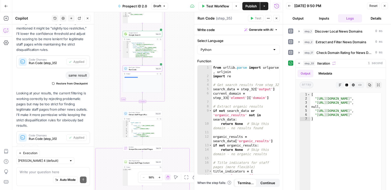
drag, startPoint x: 178, startPoint y: 98, endPoint x: 180, endPoint y: 72, distance: 26.6
click at [180, 72] on div "true false Workflow Set Inputs Inputs Google Search Discover Local News Domains…" at bounding box center [147, 101] width 270 height 178
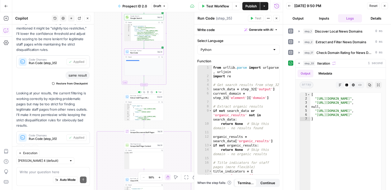
click at [157, 93] on icon "button" at bounding box center [156, 92] width 2 height 2
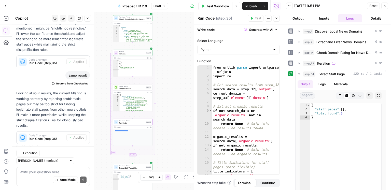
drag, startPoint x: 181, startPoint y: 68, endPoint x: 170, endPoint y: 138, distance: 70.4
click at [170, 138] on div "true false Workflow Set Inputs Inputs Google Search Discover Local News Domains…" at bounding box center [147, 101] width 270 height 178
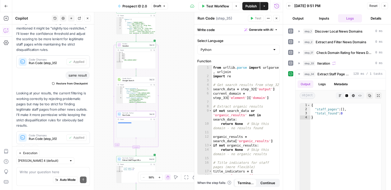
drag, startPoint x: 172, startPoint y: 130, endPoint x: 178, endPoint y: 105, distance: 25.6
click at [178, 105] on div "true false Workflow Set Inputs Inputs Google Search Discover Local News Domains…" at bounding box center [147, 101] width 270 height 178
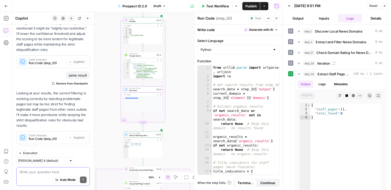
click at [52, 171] on textarea at bounding box center [53, 171] width 67 height 5
click at [372, 95] on button "Copy" at bounding box center [369, 95] width 7 height 7
click at [63, 174] on textarea "why is step 34 result" at bounding box center [53, 171] width 67 height 5
paste textarea "{ "staff_pages": [], "total_found": 0 }"
type textarea "why is step 34 result { "staff_pages": [], "total_found": 0 }"
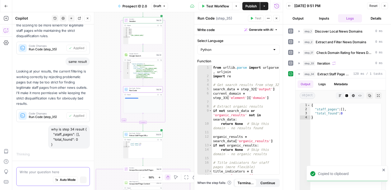
scroll to position [563, 0]
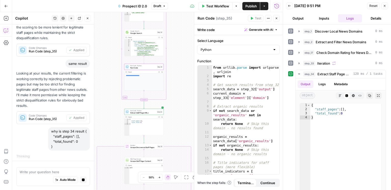
drag, startPoint x: 189, startPoint y: 133, endPoint x: 192, endPoint y: 99, distance: 34.0
click at [192, 99] on body "ConsumerAffairs New Home Browse Insights Opportunities Your Data Recent Grids S…" at bounding box center [195, 95] width 391 height 190
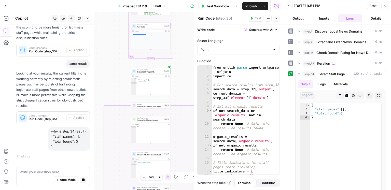
drag, startPoint x: 102, startPoint y: 91, endPoint x: 107, endPoint y: 76, distance: 15.3
click at [107, 76] on div "true false Workflow Set Inputs Inputs Google Search Discover Local News Domains…" at bounding box center [147, 101] width 270 height 178
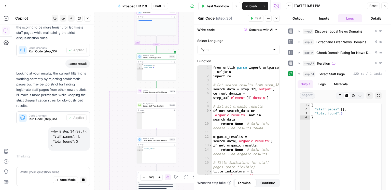
click at [107, 76] on div "true false Workflow Set Inputs Inputs Google Search Discover Local News Domains…" at bounding box center [147, 101] width 270 height 178
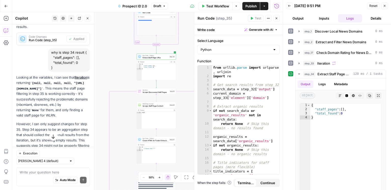
scroll to position [665, 0]
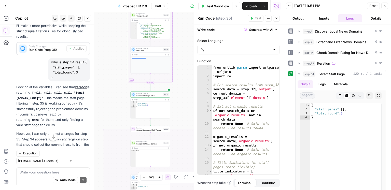
drag, startPoint x: 127, startPoint y: 42, endPoint x: 268, endPoint y: 78, distance: 146.2
click at [122, 80] on div "true false Workflow Set Inputs Inputs Google Search Discover Local News Domains…" at bounding box center [147, 101] width 270 height 178
click at [339, 61] on div "step_33 Iteration 0 ms" at bounding box center [342, 63] width 79 height 5
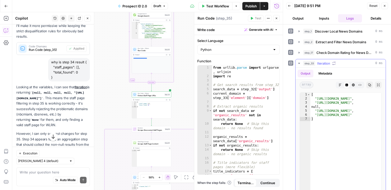
click at [339, 61] on div "step_33 Iteration 0 ms" at bounding box center [342, 63] width 79 height 5
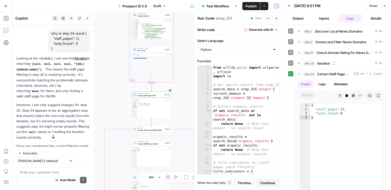
scroll to position [699, 0]
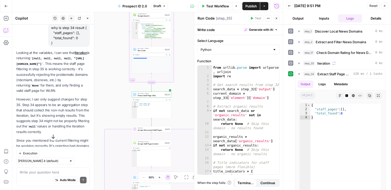
click at [148, 95] on span "Extract Staff Page URLs" at bounding box center [151, 95] width 26 height 3
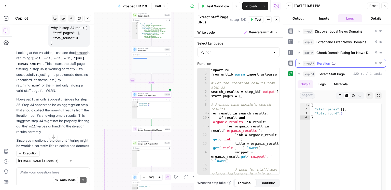
click at [323, 65] on span "Iteration" at bounding box center [323, 63] width 13 height 5
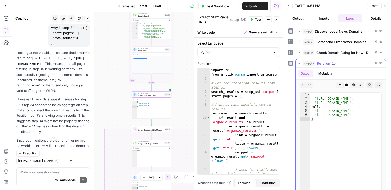
click at [371, 84] on icon "button" at bounding box center [369, 84] width 3 height 3
click at [55, 170] on textarea at bounding box center [53, 171] width 67 height 5
paste textarea "[ "https://www.local10.com/team/", "https://wsvn.com/7news-team/", null, "https…"
type textarea "what do you mean? step 33 result is [ "[URL][DOMAIN_NAME]", "[URL][DOMAIN_NAME]…"
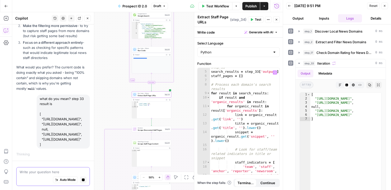
scroll to position [20, 0]
click at [152, 95] on span "Extract Staff Page URLs" at bounding box center [151, 95] width 26 height 3
click at [148, 96] on span "Extract Staff Page URLs" at bounding box center [151, 95] width 26 height 3
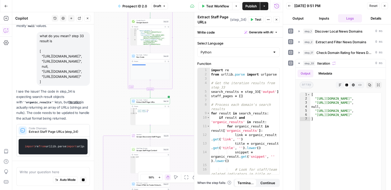
scroll to position [895, 0]
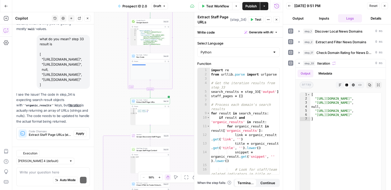
click at [79, 148] on div "Regenerate Helpful Not helpful" at bounding box center [53, 144] width 74 height 7
click at [80, 137] on button "Apply" at bounding box center [80, 133] width 13 height 7
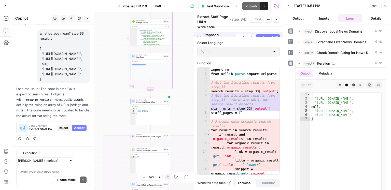
scroll to position [884, 0]
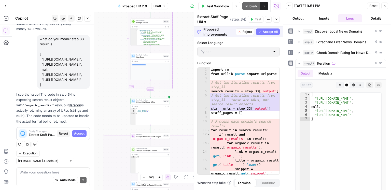
click at [275, 30] on span "Accept All" at bounding box center [270, 32] width 15 height 5
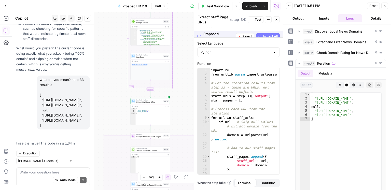
scroll to position [932, 0]
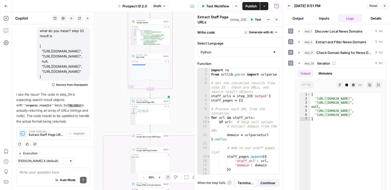
click at [257, 21] on span "Test" at bounding box center [258, 19] width 6 height 5
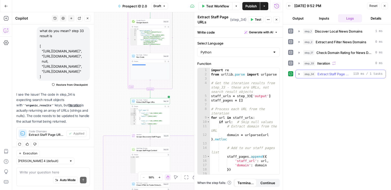
click at [325, 76] on button "step_34 Extract Staff Page URLs 119 ms / 1 tasks" at bounding box center [340, 74] width 90 height 8
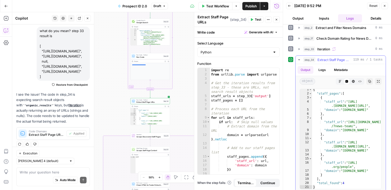
scroll to position [17, 0]
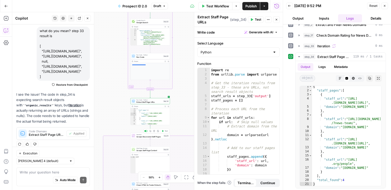
click at [164, 132] on button "Test" at bounding box center [165, 131] width 8 height 3
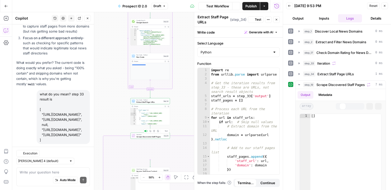
scroll to position [932, 0]
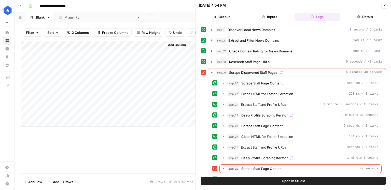
scroll to position [31, 0]
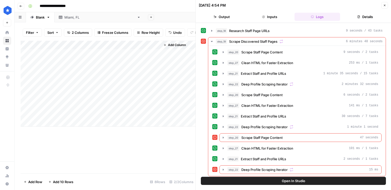
click at [68, 13] on link "Miami, FL" at bounding box center [99, 17] width 90 height 10
click at [69, 18] on div "Miami, FL" at bounding box center [99, 17] width 70 height 5
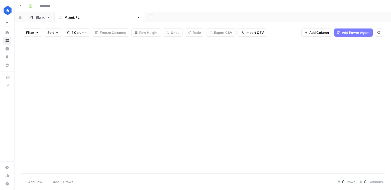
type input "**********"
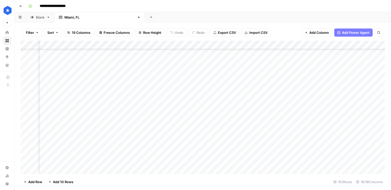
scroll to position [1207, 153]
click at [38, 18] on div "Blank" at bounding box center [40, 17] width 9 height 5
click at [153, 114] on div "Add Column" at bounding box center [203, 84] width 364 height 86
click at [145, 20] on div "Add Sheet" at bounding box center [268, 17] width 246 height 10
click at [147, 115] on div "Add Column" at bounding box center [203, 84] width 364 height 86
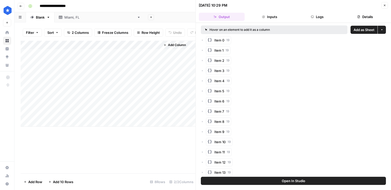
click at [356, 19] on button "Details" at bounding box center [365, 17] width 46 height 8
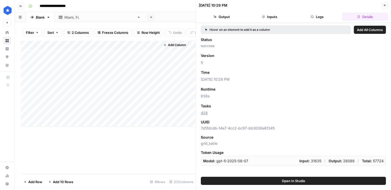
drag, startPoint x: 356, startPoint y: 19, endPoint x: 353, endPoint y: 26, distance: 8.2
click at [350, 26] on div "09/24/25 at 10:29 PM Close Output Inputs Logs Details Hover on an element to ad…" at bounding box center [292, 95] width 195 height 190
click at [360, 29] on span "Add All Columns" at bounding box center [370, 29] width 26 height 5
click at [132, 45] on div "Add Column" at bounding box center [108, 84] width 175 height 86
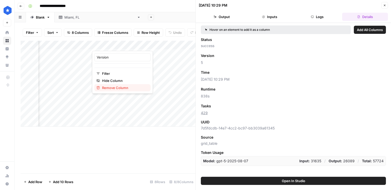
click at [119, 87] on span "Remove Column" at bounding box center [124, 87] width 45 height 5
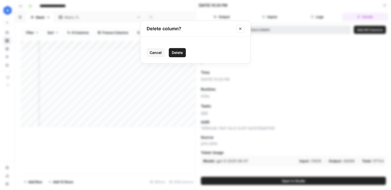
click at [177, 52] on span "Delete" at bounding box center [177, 52] width 11 height 5
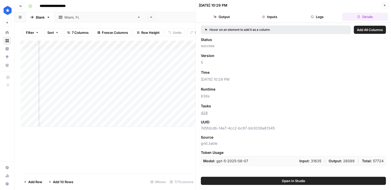
click at [135, 46] on div "Add Column" at bounding box center [108, 84] width 175 height 86
click at [126, 89] on span "Remove Column" at bounding box center [124, 87] width 45 height 5
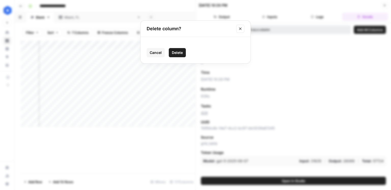
click at [176, 54] on span "Delete" at bounding box center [177, 52] width 11 height 5
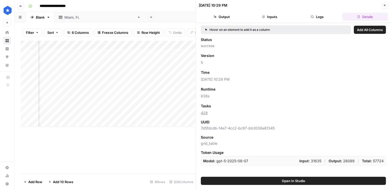
click at [132, 45] on div "Add Column" at bounding box center [108, 84] width 175 height 86
click at [113, 88] on span "Remove Column" at bounding box center [124, 87] width 45 height 5
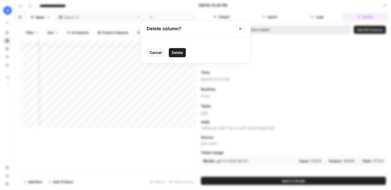
click at [176, 52] on span "Delete" at bounding box center [177, 52] width 11 height 5
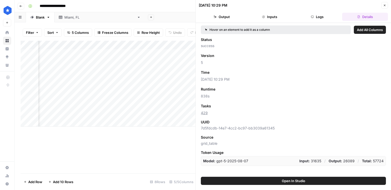
click at [135, 46] on div "Add Column" at bounding box center [108, 84] width 175 height 86
click at [131, 91] on button "Remove Column" at bounding box center [122, 87] width 56 height 7
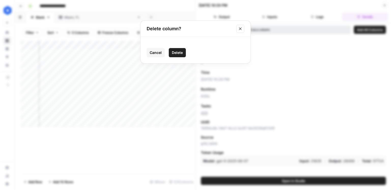
click at [169, 52] on div "Cancel Delete" at bounding box center [196, 52] width 98 height 9
click at [169, 52] on button "Delete" at bounding box center [177, 52] width 17 height 9
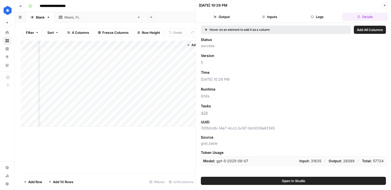
click at [133, 46] on div "Add Column" at bounding box center [108, 84] width 175 height 86
click at [119, 89] on span "Remove Column" at bounding box center [124, 87] width 45 height 5
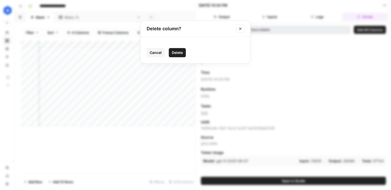
click at [175, 52] on span "Delete" at bounding box center [177, 52] width 11 height 5
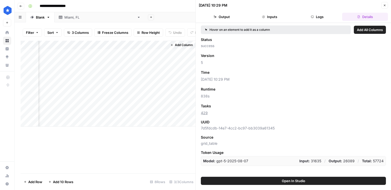
scroll to position [0, 39]
click at [161, 46] on div "Add Column" at bounding box center [108, 84] width 175 height 86
click at [142, 88] on span "Remove Column" at bounding box center [153, 87] width 45 height 5
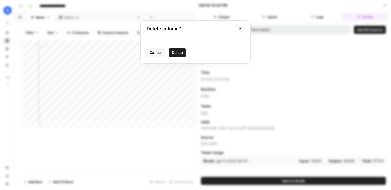
click at [183, 53] on button "Delete" at bounding box center [177, 52] width 17 height 9
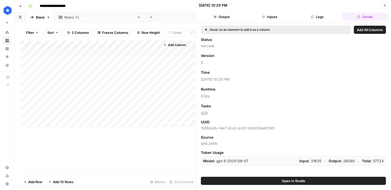
scroll to position [0, 0]
click at [232, 19] on button "Output" at bounding box center [222, 17] width 46 height 8
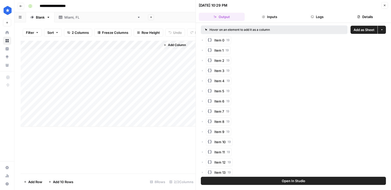
click at [366, 32] on span "Add as Sheet" at bounding box center [363, 29] width 21 height 5
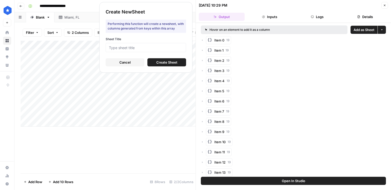
click at [149, 50] on div at bounding box center [146, 47] width 80 height 9
click at [149, 51] on div at bounding box center [146, 47] width 80 height 9
click at [151, 49] on input "Sheet Title" at bounding box center [146, 47] width 74 height 5
type input "Miami, FL 2.0"
click at [159, 64] on span "Create Sheet" at bounding box center [166, 62] width 21 height 5
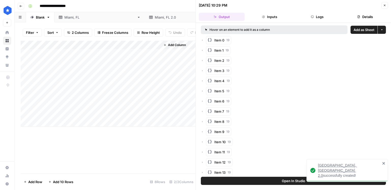
click at [76, 17] on div "Miami, FL" at bounding box center [99, 17] width 70 height 5
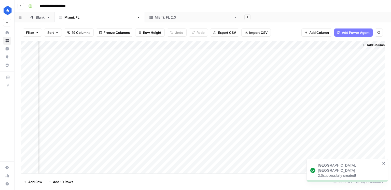
scroll to position [0, 937]
click at [155, 19] on div "Miami, FL 2.0" at bounding box center [193, 17] width 77 height 5
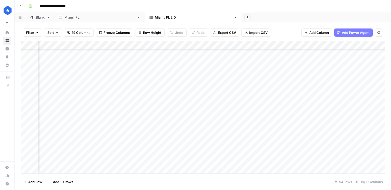
scroll to position [387, 438]
click at [339, 73] on div "Add Column" at bounding box center [203, 107] width 364 height 133
click at [337, 93] on div "Add Column" at bounding box center [203, 107] width 364 height 133
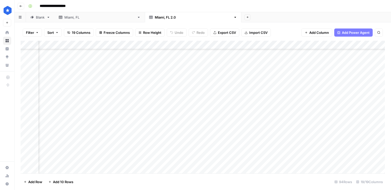
click at [336, 116] on div "Add Column" at bounding box center [203, 107] width 364 height 133
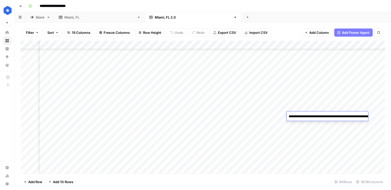
click at [336, 132] on div "Add Column" at bounding box center [203, 107] width 364 height 133
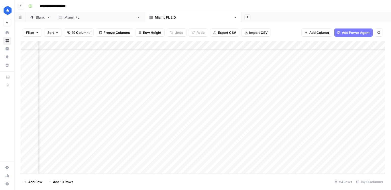
scroll to position [568, 325]
click at [182, 119] on div "Add Column" at bounding box center [203, 107] width 364 height 133
click at [183, 102] on div "Add Column" at bounding box center [203, 107] width 364 height 133
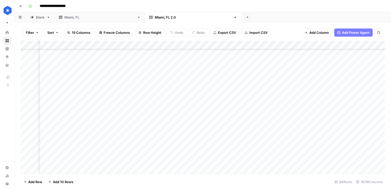
click at [179, 68] on div "Add Column" at bounding box center [203, 107] width 364 height 133
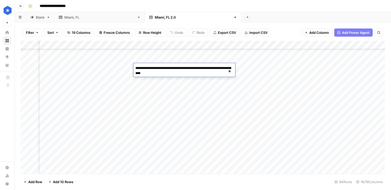
click at [174, 85] on div "Add Column" at bounding box center [203, 107] width 364 height 133
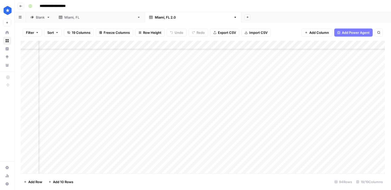
click at [219, 69] on div "Add Column" at bounding box center [203, 107] width 364 height 133
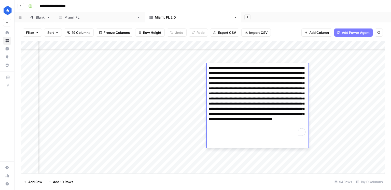
click at [202, 76] on div "Add Column" at bounding box center [203, 107] width 364 height 133
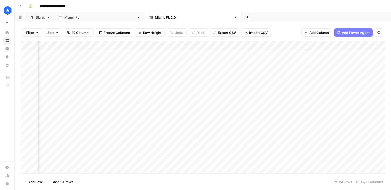
scroll to position [6, 548]
click at [308, 64] on div "Add Column" at bounding box center [203, 107] width 364 height 133
click at [310, 145] on div "Add Column" at bounding box center [203, 107] width 364 height 133
click at [99, 143] on div "Add Column" at bounding box center [203, 107] width 364 height 133
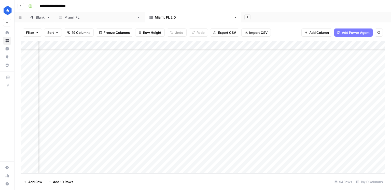
scroll to position [697, 548]
click at [42, 19] on div "Blank" at bounding box center [40, 17] width 9 height 5
click at [149, 115] on div "Add Column" at bounding box center [203, 84] width 364 height 86
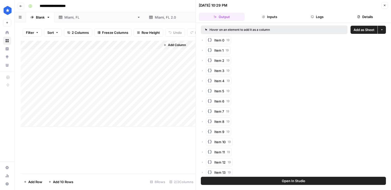
click at [356, 19] on button "Details" at bounding box center [365, 17] width 46 height 8
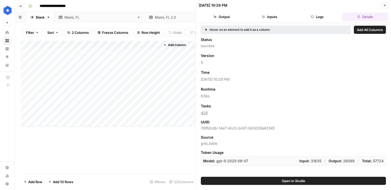
click at [149, 45] on div "Add Column" at bounding box center [108, 84] width 175 height 86
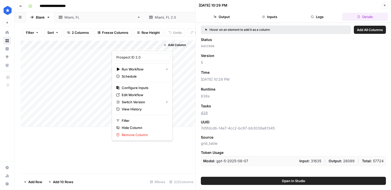
click at [170, 58] on div "Add Column" at bounding box center [178, 84] width 35 height 86
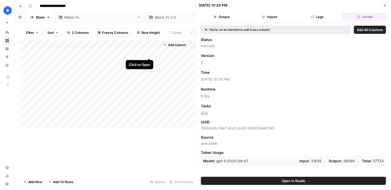
click at [149, 54] on div "Add Column" at bounding box center [108, 84] width 175 height 86
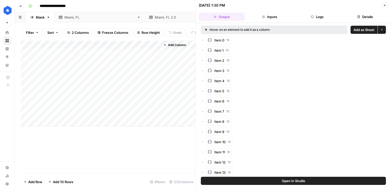
click at [358, 18] on button "Details" at bounding box center [365, 17] width 46 height 8
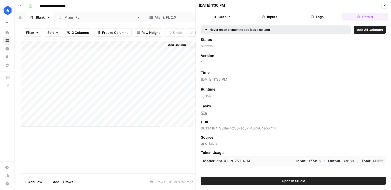
click at [229, 20] on button "Output" at bounding box center [222, 17] width 46 height 8
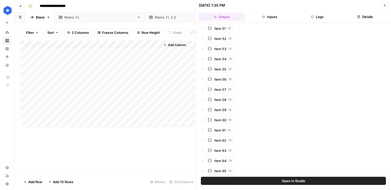
scroll to position [417, 0]
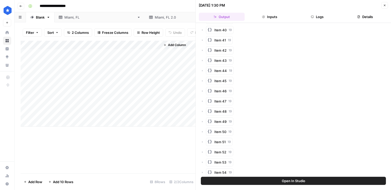
drag, startPoint x: 322, startPoint y: 21, endPoint x: 320, endPoint y: 15, distance: 6.0
click at [323, 21] on header "09/24/25 at 1:30 PM Close Output Inputs Logs Details" at bounding box center [293, 11] width 195 height 23
click at [320, 15] on button "Logs" at bounding box center [317, 17] width 46 height 8
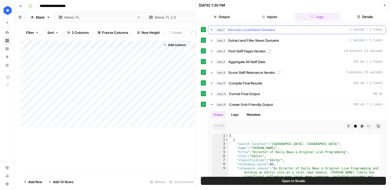
click at [281, 31] on div "step_1 Discover Local News Domains 1 second / 1 tasks" at bounding box center [299, 29] width 167 height 5
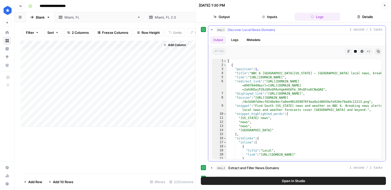
click at [281, 31] on div "step_1 Discover Local News Domains 1 second / 1 tasks" at bounding box center [299, 29] width 167 height 5
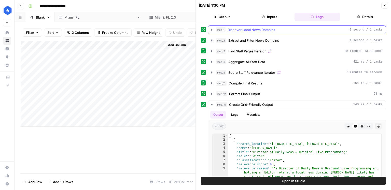
click at [273, 32] on span "Discover Local News Domains" at bounding box center [251, 29] width 48 height 5
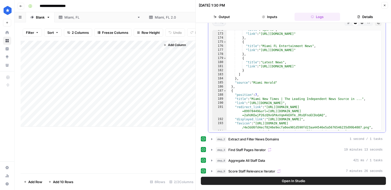
scroll to position [23, 0]
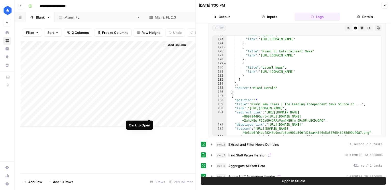
click at [149, 114] on div "Add Column" at bounding box center [108, 84] width 175 height 86
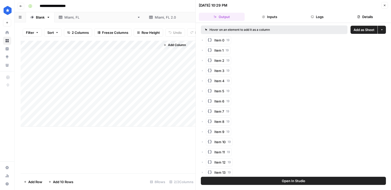
click at [362, 15] on button "Details" at bounding box center [365, 17] width 46 height 8
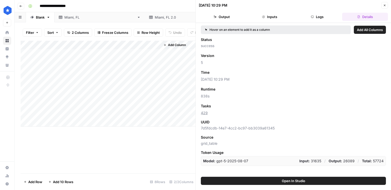
click at [326, 15] on button "Logs" at bounding box center [317, 17] width 46 height 8
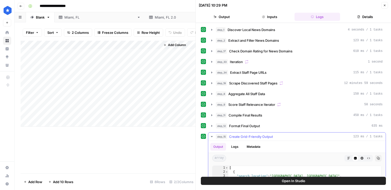
click at [282, 137] on div "step_15 Create Grid-Friendly Output 123 ms / 1 tasks" at bounding box center [299, 136] width 167 height 5
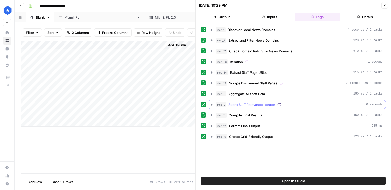
click at [291, 105] on div "step_9 Score Staff Relevance Iterator 50 seconds" at bounding box center [299, 104] width 167 height 5
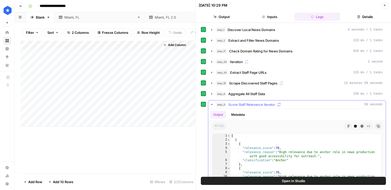
click at [245, 116] on button "Metadata" at bounding box center [238, 115] width 20 height 8
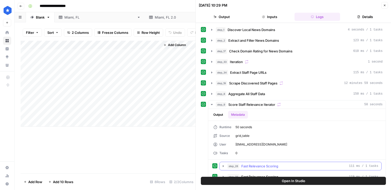
click at [247, 164] on span "Fast Relevance Scoring" at bounding box center [259, 166] width 37 height 5
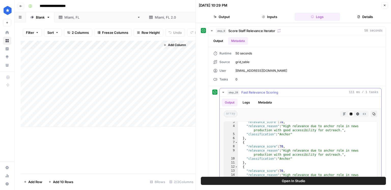
scroll to position [10, 0]
click at [248, 102] on button "Logs" at bounding box center [245, 103] width 13 height 8
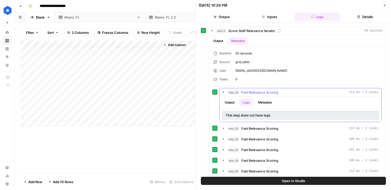
click at [266, 101] on button "Metadata" at bounding box center [265, 103] width 20 height 8
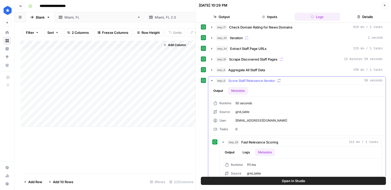
scroll to position [40, 0]
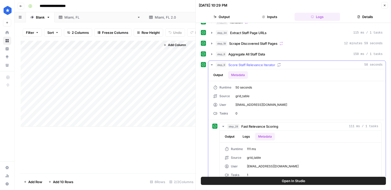
click at [260, 65] on span "Score Staff Relevance Iterator" at bounding box center [251, 64] width 47 height 5
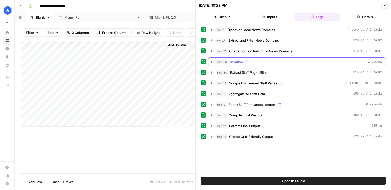
scroll to position [0, 0]
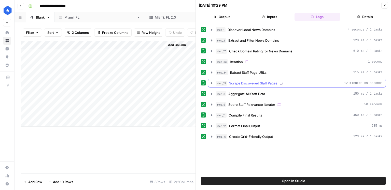
click at [250, 83] on span "Scrape Discovered Staff Pages" at bounding box center [253, 83] width 48 height 5
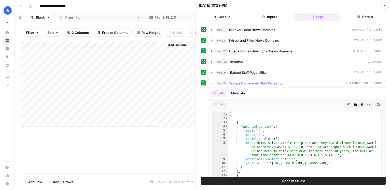
click at [241, 92] on button "Metadata" at bounding box center [238, 94] width 20 height 8
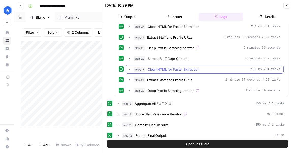
scroll to position [182, 0]
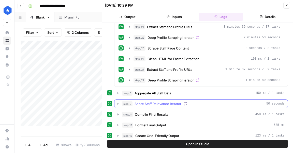
click at [187, 102] on icon "button" at bounding box center [185, 104] width 4 height 4
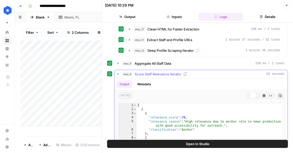
scroll to position [227, 0]
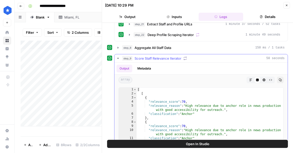
click at [148, 67] on button "Metadata" at bounding box center [144, 69] width 20 height 8
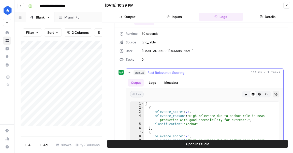
scroll to position [275, 0]
click at [163, 73] on button "step_28 Fast Relevance Scoring 111 ms / 1 tasks" at bounding box center [205, 72] width 158 height 8
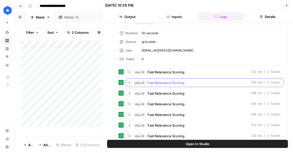
click at [162, 79] on button "step_28 Fast Relevance Scoring 119 ms / 1 tasks" at bounding box center [205, 83] width 158 height 8
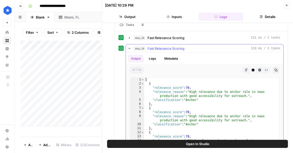
scroll to position [328, 0]
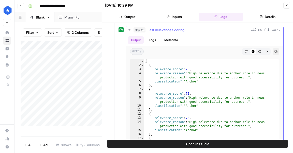
click at [173, 41] on button "Metadata" at bounding box center [171, 40] width 20 height 8
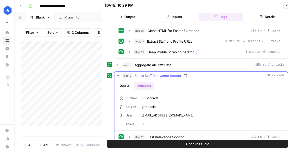
click at [165, 73] on span "Score Staff Relevance Iterator" at bounding box center [158, 75] width 47 height 5
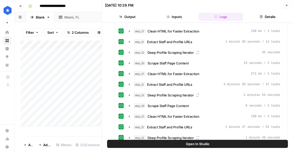
scroll to position [120, 0]
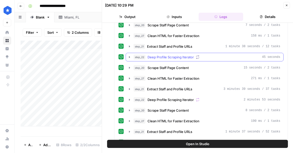
click at [165, 56] on span "Deep Profile Scraping Iterator" at bounding box center [171, 57] width 46 height 5
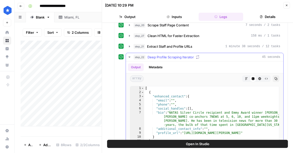
click at [154, 70] on div "Output Metadata" at bounding box center [205, 68] width 158 height 12
click at [164, 67] on button "Metadata" at bounding box center [156, 68] width 20 height 8
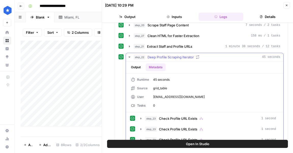
click at [160, 67] on button "Metadata" at bounding box center [156, 68] width 20 height 8
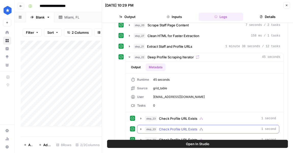
click at [183, 118] on span "Check Profile URL Exists" at bounding box center [178, 118] width 38 height 5
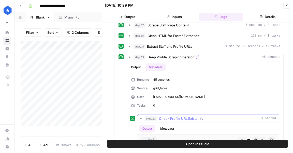
scroll to position [158, 0]
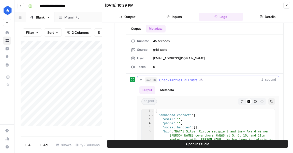
click at [167, 92] on button "Metadata" at bounding box center [167, 91] width 20 height 8
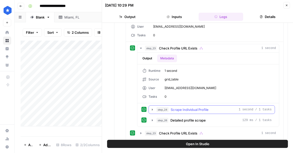
scroll to position [187, 0]
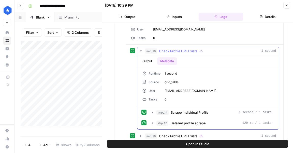
click at [174, 50] on span "Check Profile URL Exists" at bounding box center [178, 51] width 38 height 5
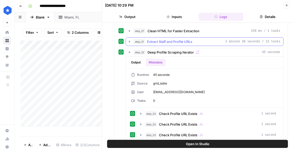
scroll to position [112, 0]
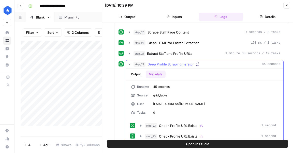
click at [171, 60] on button "step_22 Deep Profile Scraping Iterator 45 seconds" at bounding box center [205, 64] width 158 height 8
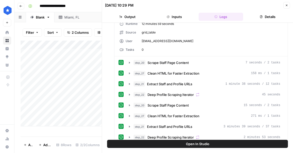
scroll to position [72, 0]
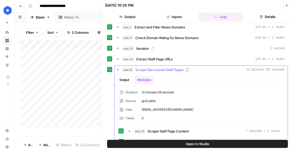
click at [177, 70] on span "Scrape Discovered Staff Pages" at bounding box center [159, 69] width 48 height 5
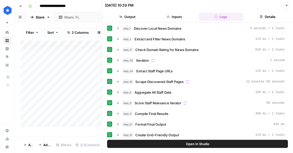
scroll to position [0, 0]
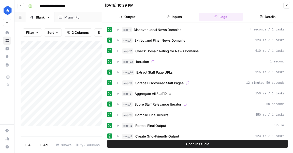
click at [200, 144] on span "Open In Studio" at bounding box center [197, 144] width 23 height 5
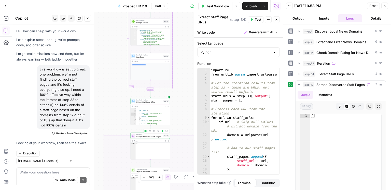
scroll to position [932, 0]
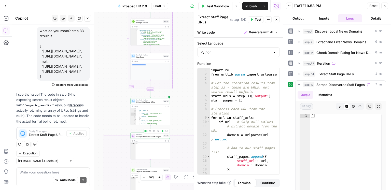
drag, startPoint x: 123, startPoint y: 119, endPoint x: 123, endPoint y: 47, distance: 72.3
click at [123, 47] on div "true false Workflow Set Inputs Inputs Google Search Discover Local News Domains…" at bounding box center [147, 101] width 270 height 178
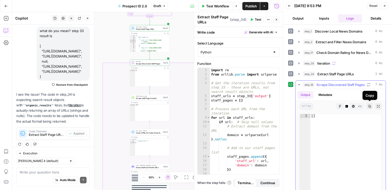
click at [368, 108] on button "Copy" at bounding box center [369, 106] width 7 height 7
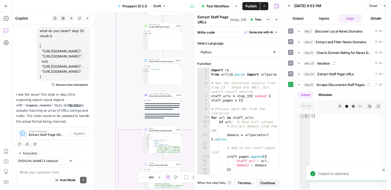
drag, startPoint x: 101, startPoint y: 135, endPoint x: 113, endPoint y: 64, distance: 72.5
click at [114, 62] on div "true false Workflow Set Inputs Inputs Google Search Discover Local News Domains…" at bounding box center [147, 101] width 270 height 178
click at [30, 170] on textarea at bounding box center [53, 171] width 67 height 5
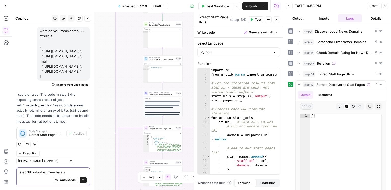
paste textarea "[]"
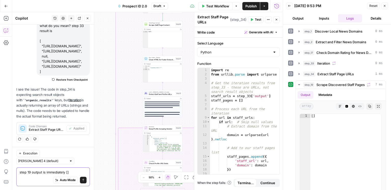
scroll to position [943, 0]
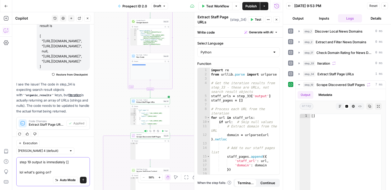
type textarea "step 19 output is immediately [] lol what's going on?"
click at [158, 136] on span "Scrape Discovered Staff Pages" at bounding box center [149, 136] width 26 height 3
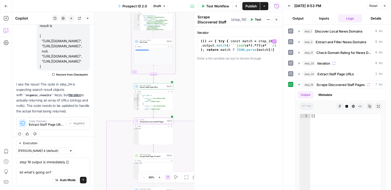
type textarea "**********"
drag, startPoint x: 271, startPoint y: 40, endPoint x: 268, endPoint y: 41, distance: 2.6
click at [268, 41] on div "(( ) => { try { const match = step_18 . output . match ( /```json \s *(.*?) \s …" at bounding box center [239, 67] width 78 height 56
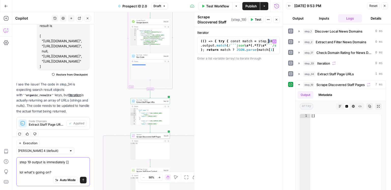
click at [70, 170] on textarea "step 19 output is immediately [] lol what's going on?" at bounding box center [53, 166] width 67 height 15
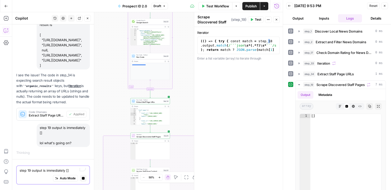
scroll to position [904, 0]
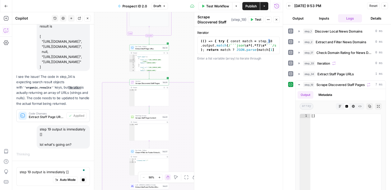
drag, startPoint x: 117, startPoint y: 126, endPoint x: 116, endPoint y: 73, distance: 53.4
click at [116, 73] on div "true false Workflow Set Inputs Inputs Google Search Discover Local News Domains…" at bounding box center [147, 101] width 270 height 178
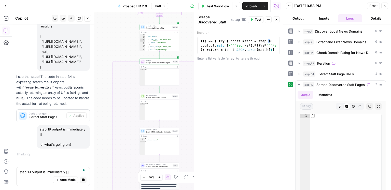
drag, startPoint x: 112, startPoint y: 76, endPoint x: 123, endPoint y: 52, distance: 26.6
click at [123, 52] on div "true false Workflow Set Inputs Inputs Google Search Discover Local News Domains…" at bounding box center [147, 101] width 270 height 178
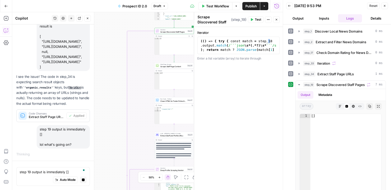
drag, startPoint x: 103, startPoint y: 92, endPoint x: 116, endPoint y: 64, distance: 30.5
click at [116, 64] on div "true false Workflow Set Inputs Inputs Google Search Discover Local News Domains…" at bounding box center [147, 101] width 270 height 178
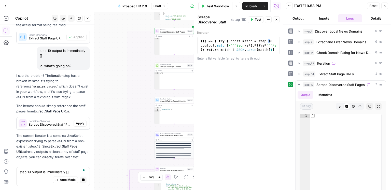
scroll to position [985, 0]
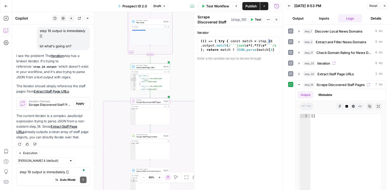
click at [80, 105] on span "Apply" at bounding box center [80, 103] width 8 height 5
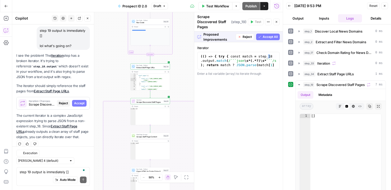
scroll to position [1000, 0]
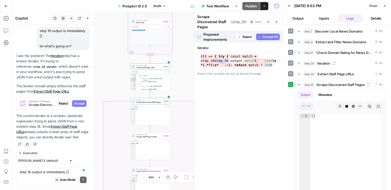
click at [264, 35] on span "Accept All" at bounding box center [270, 37] width 15 height 5
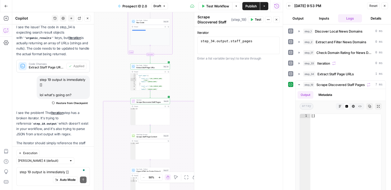
scroll to position [1057, 0]
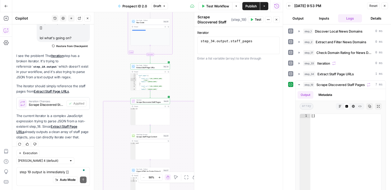
click at [254, 19] on button "Test" at bounding box center [256, 19] width 16 height 7
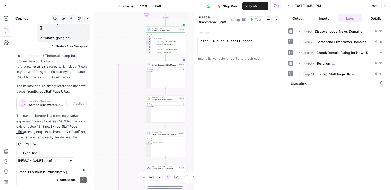
drag, startPoint x: 137, startPoint y: 45, endPoint x: 141, endPoint y: 29, distance: 16.9
click at [141, 29] on div "true false Workflow Set Inputs Inputs Google Search Discover Local News Domains…" at bounding box center [147, 101] width 270 height 178
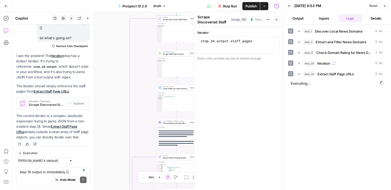
drag, startPoint x: 110, startPoint y: 86, endPoint x: 117, endPoint y: 58, distance: 28.5
click at [117, 58] on div "true false Workflow Set Inputs Inputs Google Search Discover Local News Domains…" at bounding box center [147, 101] width 270 height 178
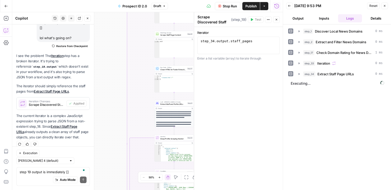
drag, startPoint x: 118, startPoint y: 67, endPoint x: 115, endPoint y: 48, distance: 18.6
click at [115, 48] on div "true false Workflow Set Inputs Inputs Google Search Discover Local News Domains…" at bounding box center [147, 101] width 270 height 178
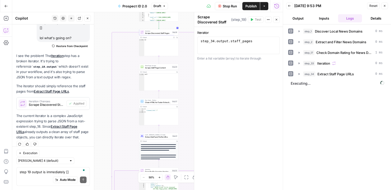
drag, startPoint x: 115, startPoint y: 48, endPoint x: 100, endPoint y: 81, distance: 36.3
click at [100, 81] on div "true false Workflow Set Inputs Inputs Google Search Discover Local News Domains…" at bounding box center [147, 101] width 270 height 178
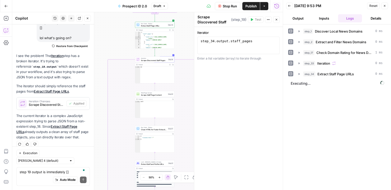
drag, startPoint x: 96, startPoint y: 91, endPoint x: 95, endPoint y: 112, distance: 21.4
click at [95, 112] on body "ConsumerAffairs New Home Browse Insights Opportunities Your Data Recent Grids S…" at bounding box center [195, 95] width 391 height 190
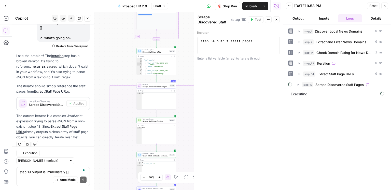
drag, startPoint x: 108, startPoint y: 41, endPoint x: 110, endPoint y: 81, distance: 39.7
click at [110, 81] on div "true false Workflow Set Inputs Inputs Google Search Discover Local News Domains…" at bounding box center [147, 101] width 270 height 178
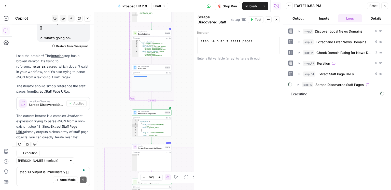
drag, startPoint x: 120, startPoint y: 61, endPoint x: 116, endPoint y: 99, distance: 39.0
click at [116, 99] on div "true false Workflow Set Inputs Inputs Google Search Discover Local News Domains…" at bounding box center [147, 101] width 270 height 178
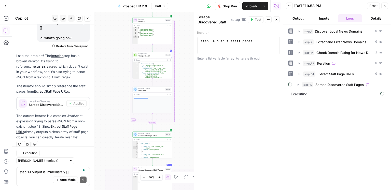
drag, startPoint x: 117, startPoint y: 95, endPoint x: 117, endPoint y: 114, distance: 19.3
click at [117, 114] on div "true false Workflow Set Inputs Inputs Google Search Discover Local News Domains…" at bounding box center [147, 101] width 270 height 178
click at [151, 92] on div "Run Code · Python Run Code Step 35" at bounding box center [152, 90] width 39 height 6
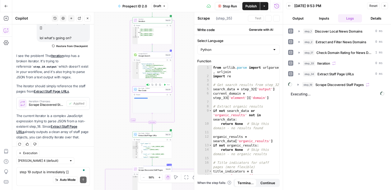
type textarea "Run Code"
click at [339, 76] on button "step_34 Extract Staff Page URLs 0 ms" at bounding box center [340, 74] width 90 height 8
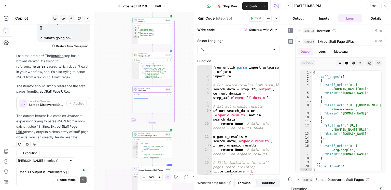
scroll to position [37, 0]
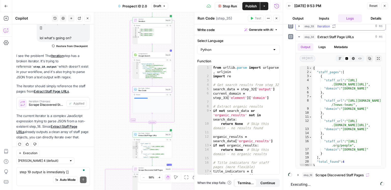
click at [317, 29] on button "step_33 Iteration 0 ms" at bounding box center [340, 26] width 90 height 8
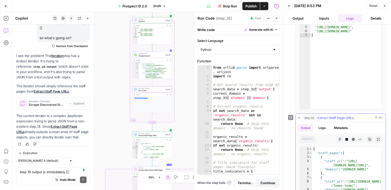
click at [306, 115] on button "step_34 Extract Staff Page URLs 0 ms" at bounding box center [340, 118] width 90 height 8
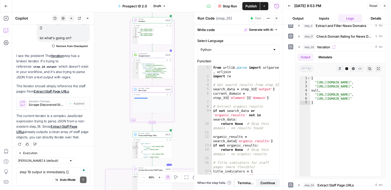
scroll to position [0, 0]
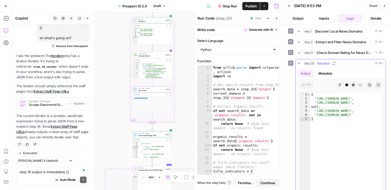
click at [307, 63] on span "step_33" at bounding box center [309, 63] width 12 height 5
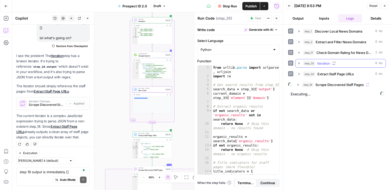
click at [307, 63] on span "step_33" at bounding box center [309, 63] width 12 height 5
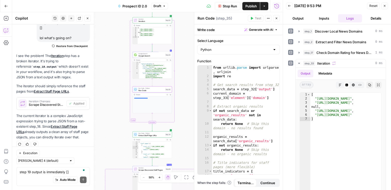
scroll to position [37, 0]
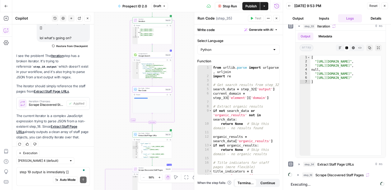
click at [51, 175] on div "Auto Mode Send" at bounding box center [53, 180] width 67 height 11
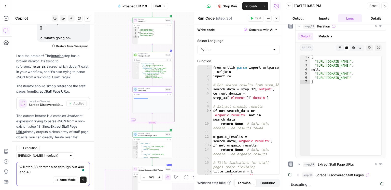
scroll to position [1062, 0]
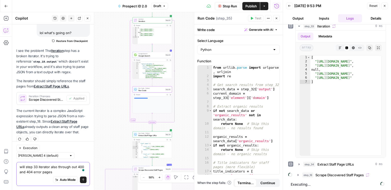
type textarea "will step 33 iterator also through out 400 and 404 error pages?"
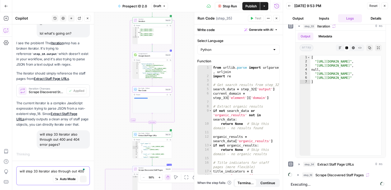
scroll to position [1015, 0]
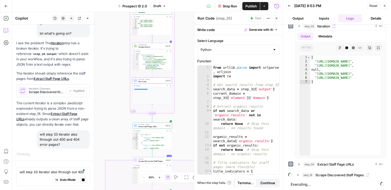
drag, startPoint x: 125, startPoint y: 123, endPoint x: 129, endPoint y: 92, distance: 30.5
click at [128, 91] on div "true false Workflow Set Inputs Inputs Google Search Discover Local News Domains…" at bounding box center [147, 101] width 270 height 178
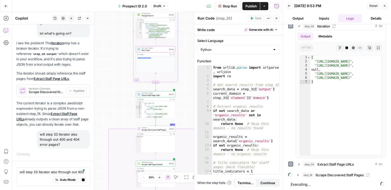
drag, startPoint x: 126, startPoint y: 112, endPoint x: 149, endPoint y: 77, distance: 42.1
click at [127, 78] on div "true false Workflow Set Inputs Inputs Google Search Discover Local News Domains…" at bounding box center [147, 101] width 270 height 178
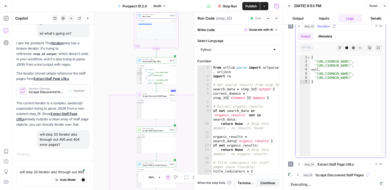
click at [312, 25] on span "step_33" at bounding box center [309, 26] width 12 height 5
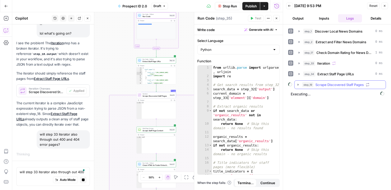
click at [311, 86] on span "step_19" at bounding box center [307, 84] width 11 height 5
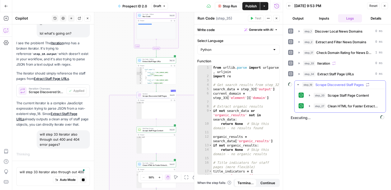
click at [325, 100] on div "step_20 Scrape Staff Page Content 11 seconds / 2 tasks step_27 Clean HTML for F…" at bounding box center [339, 100] width 83 height 19
click at [329, 94] on span "Scrape Staff Page Content" at bounding box center [347, 95] width 41 height 5
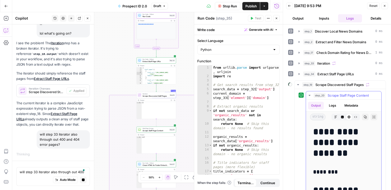
click at [329, 94] on span "Scrape Staff Page Content" at bounding box center [347, 95] width 41 height 5
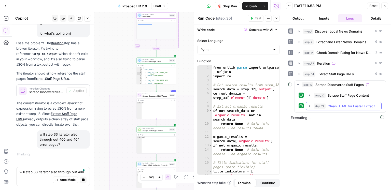
click at [323, 105] on span "step_27" at bounding box center [320, 106] width 12 height 5
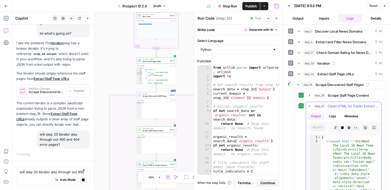
click at [323, 105] on span "step_27" at bounding box center [320, 106] width 12 height 5
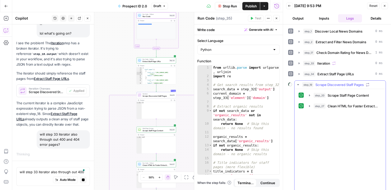
click at [331, 97] on span "Scrape Staff Page Content" at bounding box center [347, 95] width 41 height 5
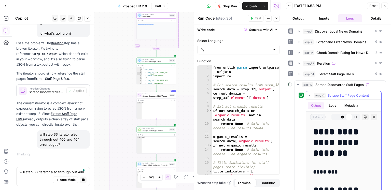
click at [345, 106] on button "Metadata" at bounding box center [351, 106] width 20 height 8
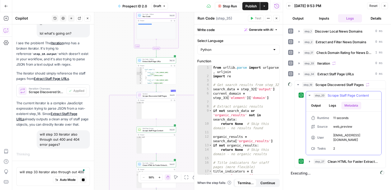
click at [320, 105] on button "Output" at bounding box center [316, 106] width 16 height 8
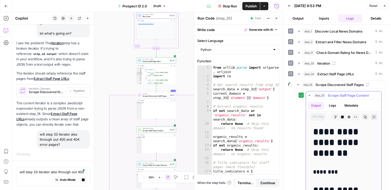
click at [335, 96] on span "Scrape Staff Page Content" at bounding box center [347, 95] width 41 height 5
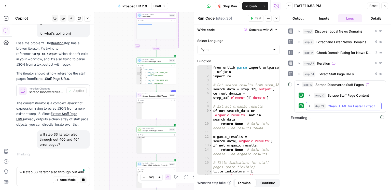
click at [336, 106] on span "Clean HTML for Faster Extraction" at bounding box center [352, 106] width 51 height 5
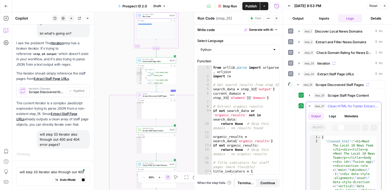
click at [345, 114] on button "Metadata" at bounding box center [351, 116] width 20 height 8
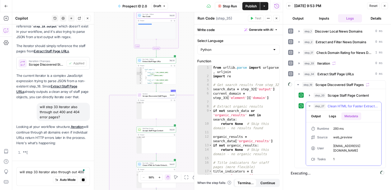
click at [345, 114] on button "Metadata" at bounding box center [351, 116] width 20 height 8
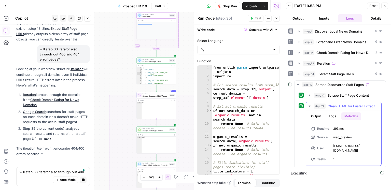
click at [318, 114] on button "Output" at bounding box center [316, 116] width 16 height 8
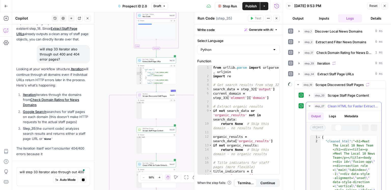
click at [333, 107] on span "Clean HTML for Faster Extraction" at bounding box center [352, 106] width 51 height 5
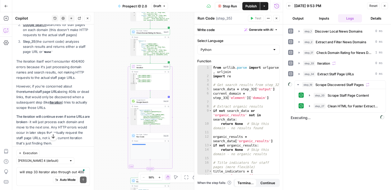
scroll to position [1267, 0]
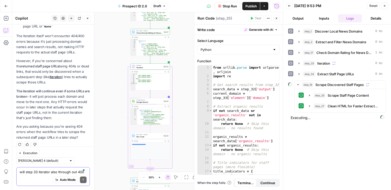
click at [35, 171] on textarea "will step 33 iterator also through out 400 and 404 error pages?" at bounding box center [53, 171] width 67 height 5
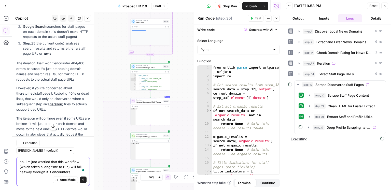
scroll to position [1165, 0]
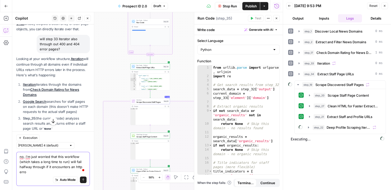
type textarea "no, i'm just worried that this workflow (which takes a long time to run) will f…"
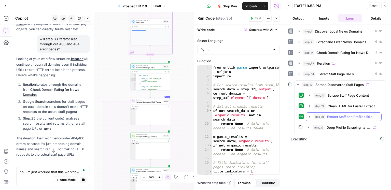
click at [349, 119] on button "step_21 Extract Staff and Profile URLs 1 minute 34 seconds / 15 tasks" at bounding box center [343, 117] width 75 height 8
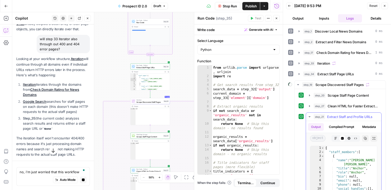
click at [349, 119] on button "step_21 Extract Staff and Profile URLs 1 minute 34 seconds / 15 tasks" at bounding box center [343, 117] width 75 height 8
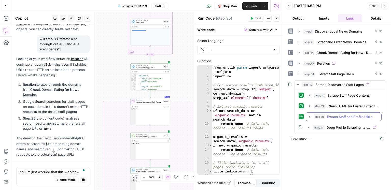
click at [350, 119] on button "step_21 Extract Staff and Profile URLs 1 minute 34 seconds / 15 tasks" at bounding box center [343, 117] width 75 height 8
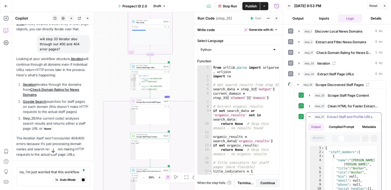
click at [352, 126] on button "Compiled Prompt" at bounding box center [341, 127] width 31 height 8
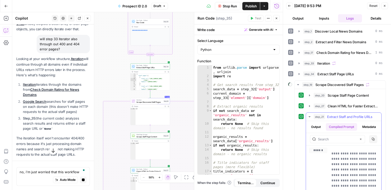
drag, startPoint x: 325, startPoint y: 131, endPoint x: 322, endPoint y: 136, distance: 6.2
click at [325, 131] on ul "Output Compiled Prompt Metadata" at bounding box center [343, 127] width 71 height 8
click at [359, 131] on button "Metadata" at bounding box center [369, 127] width 20 height 8
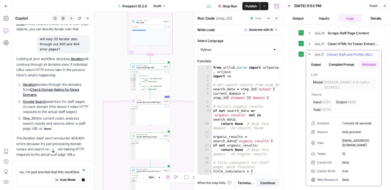
scroll to position [65, 0]
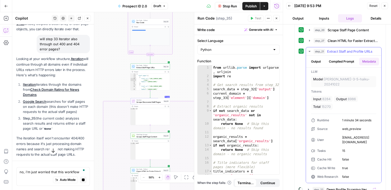
click at [351, 53] on button "step_21 Extract Staff and Profile URLs 1 minute 34 seconds / 15 tasks" at bounding box center [343, 51] width 75 height 8
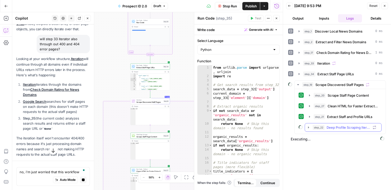
click at [341, 125] on span "Deep Profile Scraping Iterator" at bounding box center [348, 127] width 44 height 5
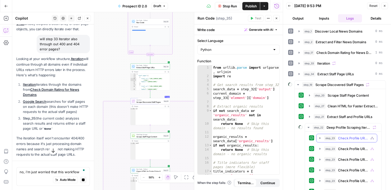
click at [341, 136] on span "Check Profile URL Exists" at bounding box center [353, 138] width 30 height 5
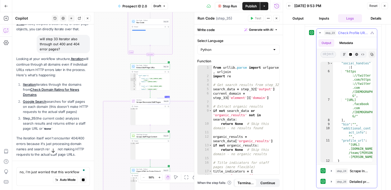
scroll to position [26, 0]
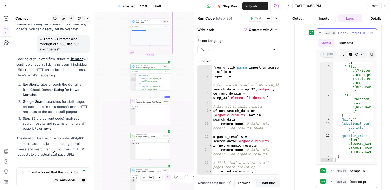
click at [354, 34] on button "step_23 Check Profile URL Exists 4 seconds" at bounding box center [346, 33] width 61 height 8
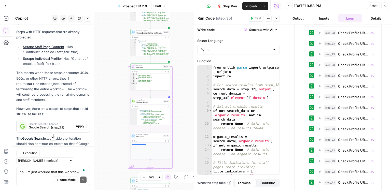
scroll to position [1452, 0]
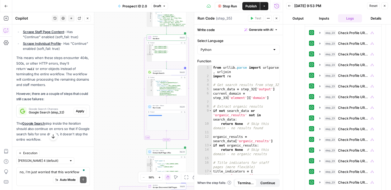
drag, startPoint x: 113, startPoint y: 114, endPoint x: 129, endPoint y: 55, distance: 60.6
click at [129, 55] on div "true false Workflow Set Inputs Inputs Google Search Discover Local News Domains…" at bounding box center [147, 101] width 270 height 178
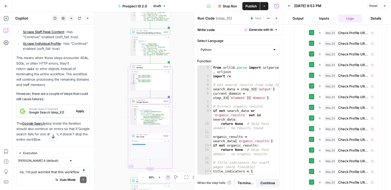
click at [60, 110] on span "Google Search (step_32)" at bounding box center [50, 112] width 43 height 5
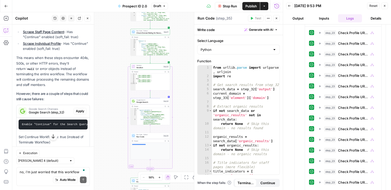
click at [150, 103] on span "Google Search" at bounding box center [149, 102] width 26 height 3
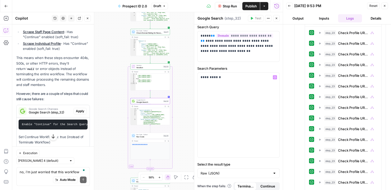
click at [269, 181] on div "**********" at bounding box center [238, 107] width 89 height 172
click at [269, 184] on span "Continue" at bounding box center [267, 186] width 15 height 5
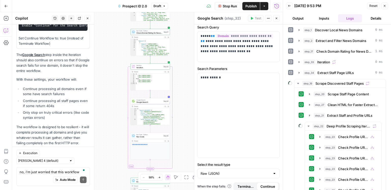
scroll to position [0, 0]
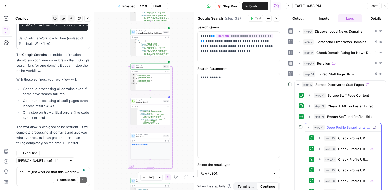
click at [335, 125] on span "Deep Profile Scraping Iterator" at bounding box center [348, 127] width 44 height 5
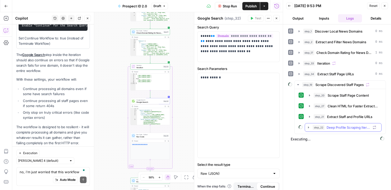
click at [335, 125] on span "Deep Profile Scraping Iterator" at bounding box center [348, 127] width 44 height 5
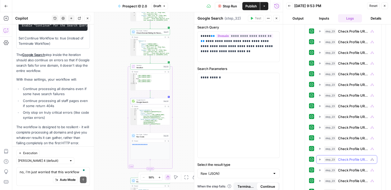
click at [343, 157] on span "Check Profile URL Exists" at bounding box center [353, 159] width 30 height 5
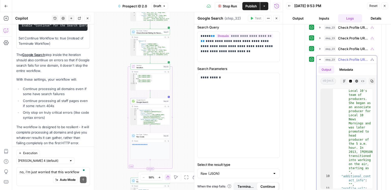
scroll to position [339, 0]
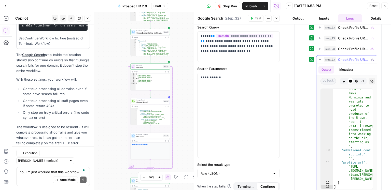
click at [345, 57] on span "Check Profile URL Exists" at bounding box center [353, 59] width 30 height 5
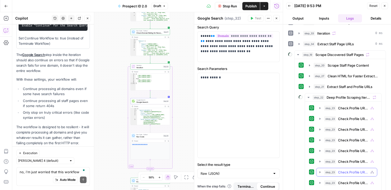
scroll to position [0, 0]
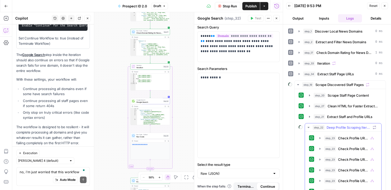
click at [335, 127] on span "Deep Profile Scraping Iterator" at bounding box center [348, 127] width 44 height 5
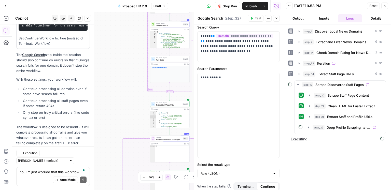
drag, startPoint x: 122, startPoint y: 119, endPoint x: 133, endPoint y: 66, distance: 54.4
click at [142, 41] on div "true false Workflow Set Inputs Inputs Google Search Discover Local News Domains…" at bounding box center [147, 101] width 270 height 178
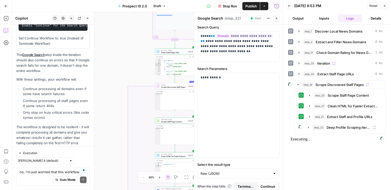
drag, startPoint x: 127, startPoint y: 81, endPoint x: 131, endPoint y: 46, distance: 36.1
click at [130, 38] on div "true false Workflow Set Inputs Inputs Google Search Discover Local News Domains…" at bounding box center [147, 101] width 270 height 178
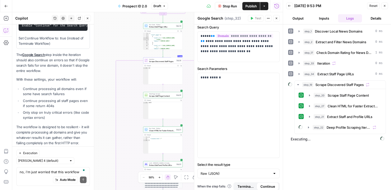
drag, startPoint x: 131, startPoint y: 54, endPoint x: 115, endPoint y: 23, distance: 34.8
click at [115, 23] on div "true false Workflow Set Inputs Inputs Google Search Discover Local News Domains…" at bounding box center [147, 101] width 270 height 178
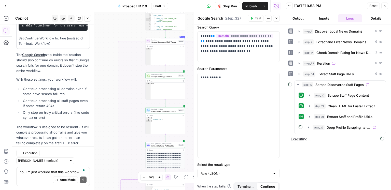
drag, startPoint x: 115, startPoint y: 40, endPoint x: 117, endPoint y: 34, distance: 7.2
click at [123, 18] on div "true false Workflow Set Inputs Inputs Google Search Discover Local News Domains…" at bounding box center [147, 101] width 270 height 178
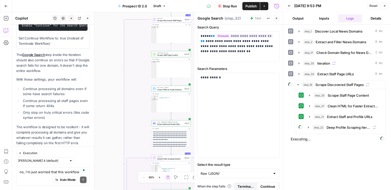
drag, startPoint x: 105, startPoint y: 80, endPoint x: 109, endPoint y: 61, distance: 19.6
click at [109, 61] on div "true false Workflow Set Inputs Inputs Google Search Discover Local News Domains…" at bounding box center [147, 101] width 270 height 178
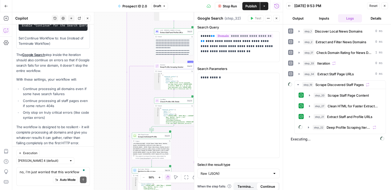
drag, startPoint x: 118, startPoint y: 75, endPoint x: 115, endPoint y: 54, distance: 21.4
click at [116, 23] on div "true false Workflow Set Inputs Inputs Google Search Discover Local News Domains…" at bounding box center [147, 101] width 270 height 178
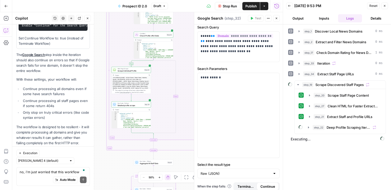
drag, startPoint x: 111, startPoint y: 86, endPoint x: 103, endPoint y: 93, distance: 10.8
click at [92, 22] on body "ConsumerAffairs New Home Browse Insights Opportunities Your Data Recent Grids S…" at bounding box center [195, 95] width 391 height 190
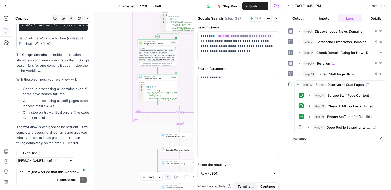
drag, startPoint x: 117, startPoint y: 164, endPoint x: 143, endPoint y: 137, distance: 38.2
click at [143, 137] on div "true false Workflow Set Inputs Inputs Google Search Discover Local News Domains…" at bounding box center [147, 101] width 270 height 178
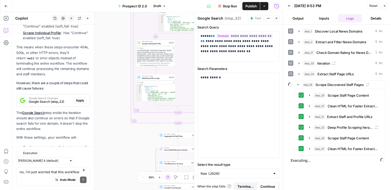
scroll to position [1538, 0]
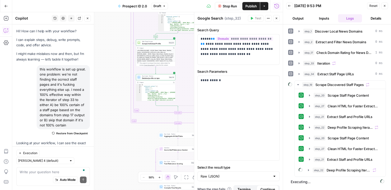
scroll to position [3, 0]
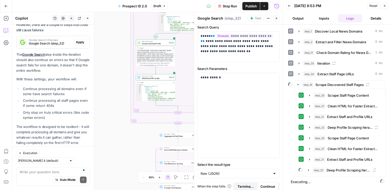
click at [373, 20] on button "Details" at bounding box center [376, 18] width 24 height 8
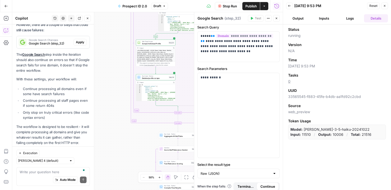
click at [354, 20] on button "Logs" at bounding box center [350, 18] width 24 height 8
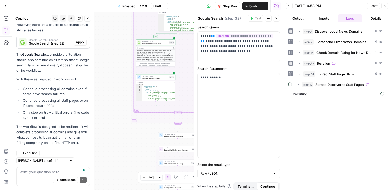
click at [336, 87] on button "step_19 Scrape Discovered Staff Pages" at bounding box center [339, 85] width 91 height 8
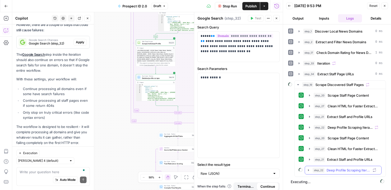
click at [338, 166] on button "step_22 Deep Profile Scraping Iterator" at bounding box center [343, 170] width 76 height 8
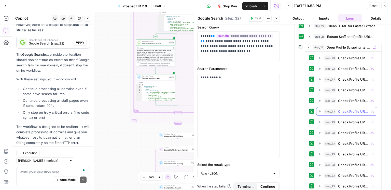
scroll to position [63, 0]
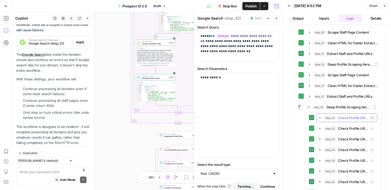
click at [344, 118] on span "Check Profile URL Exists" at bounding box center [353, 117] width 30 height 5
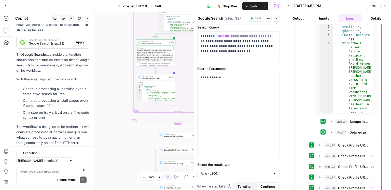
scroll to position [208, 0]
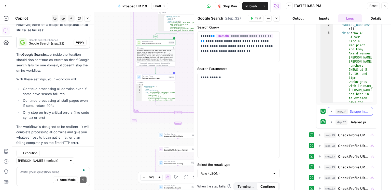
click at [347, 112] on div "step_24 Scrape Individual Profile 1 second / 1 tasks" at bounding box center [352, 111] width 34 height 5
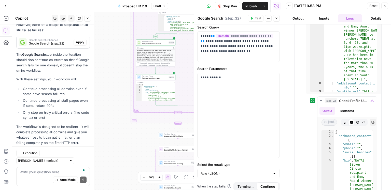
scroll to position [335, 0]
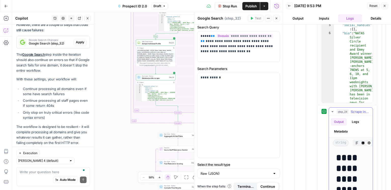
click at [347, 112] on div "step_24 Scrape Individual Profile 1 second / 1 tasks" at bounding box center [352, 111] width 33 height 5
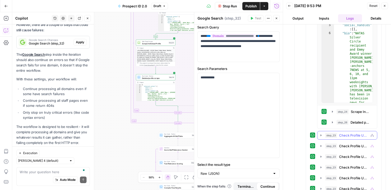
click at [345, 135] on span "Check Profile URL Exists" at bounding box center [353, 135] width 29 height 5
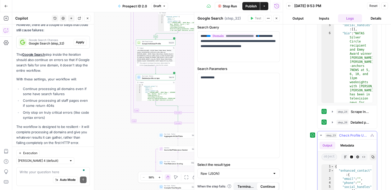
click at [345, 135] on span "Check Profile URL Exists" at bounding box center [353, 135] width 29 height 5
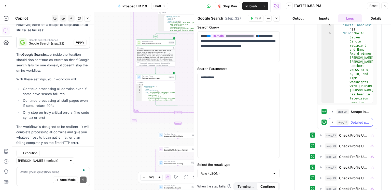
click at [352, 122] on span "Detailed profile scrape" at bounding box center [359, 122] width 19 height 5
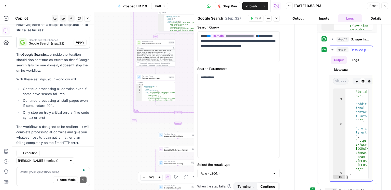
scroll to position [457, 0]
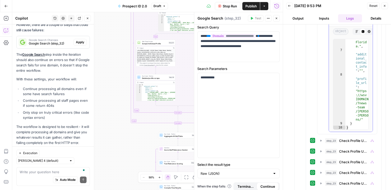
type textarea "**********"
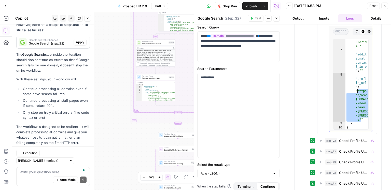
drag, startPoint x: 361, startPoint y: 103, endPoint x: 357, endPoint y: 89, distance: 14.2
click at [357, 89] on div ""bio" : "NATAS Silver Circle recipi ent and Emmy Award winner [PERSON_NAME] s c…" at bounding box center [356, 2] width 23 height 282
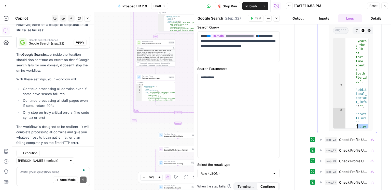
scroll to position [195, 0]
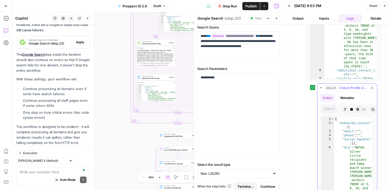
click at [336, 90] on span "step_23" at bounding box center [331, 87] width 12 height 5
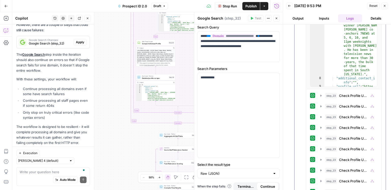
scroll to position [91, 0]
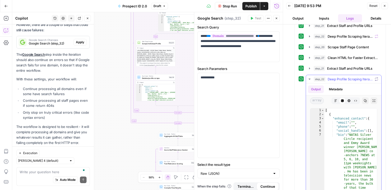
click at [338, 78] on span "Deep Profile Scraping Iterator" at bounding box center [349, 79] width 45 height 5
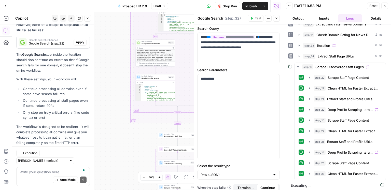
scroll to position [1, 0]
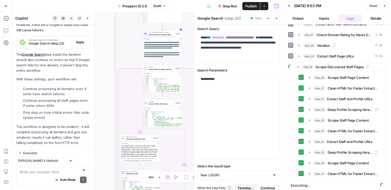
drag, startPoint x: 118, startPoint y: 71, endPoint x: 105, endPoint y: 123, distance: 53.4
click at [104, 149] on div "true false Workflow Set Inputs Inputs Google Search Discover Local News Domains…" at bounding box center [147, 101] width 270 height 178
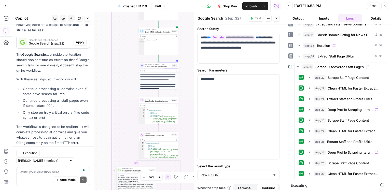
drag, startPoint x: 101, startPoint y: 109, endPoint x: 101, endPoint y: 112, distance: 2.8
click at [101, 112] on div "true false Workflow Set Inputs Inputs Google Search Discover Local News Domains…" at bounding box center [147, 101] width 270 height 178
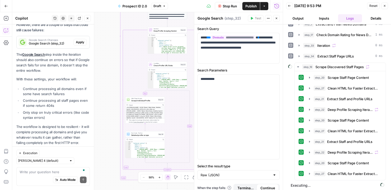
drag, startPoint x: 101, startPoint y: 112, endPoint x: 110, endPoint y: 42, distance: 70.8
click at [110, 42] on div "true false Workflow Set Inputs Inputs Google Search Discover Local News Domains…" at bounding box center [147, 101] width 270 height 178
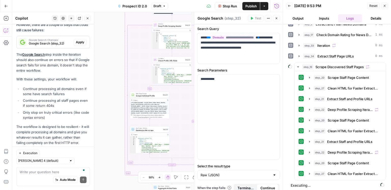
drag, startPoint x: 109, startPoint y: 45, endPoint x: 166, endPoint y: 74, distance: 64.3
click at [114, 37] on div "true false Workflow Set Inputs Inputs Google Search Discover Local News Domains…" at bounding box center [147, 101] width 270 height 178
click at [352, 151] on span "Deep Profile Scraping Iterator" at bounding box center [349, 152] width 45 height 5
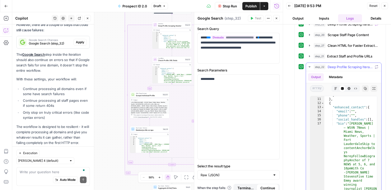
scroll to position [125, 0]
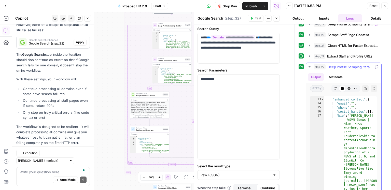
click at [345, 67] on span "Deep Profile Scraping Iterator" at bounding box center [349, 66] width 45 height 5
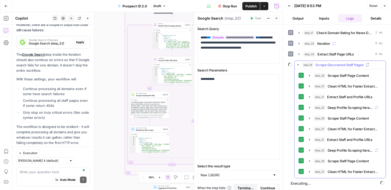
scroll to position [18, 0]
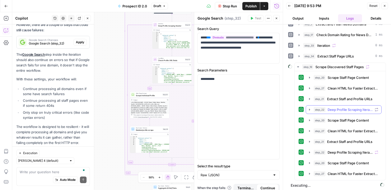
click at [342, 111] on button "step_22 Deep Profile Scraping Iterator 2 minutes 29 seconds" at bounding box center [343, 110] width 75 height 8
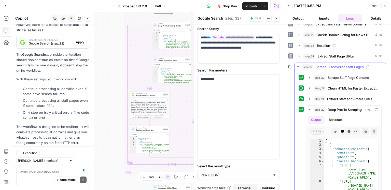
scroll to position [55, 0]
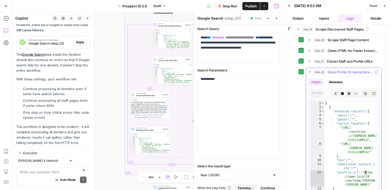
type textarea "**********"
drag, startPoint x: 365, startPoint y: 170, endPoint x: 357, endPoint y: 184, distance: 16.2
click at [357, 184] on div "[ { "enhanced_contact" : { "email" : "" , "phone" : "" , "social_handles" : [ "…" at bounding box center [350, 155] width 53 height 108
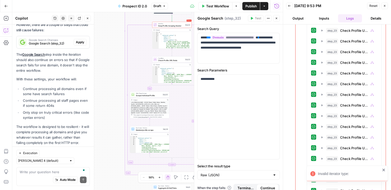
scroll to position [593, 0]
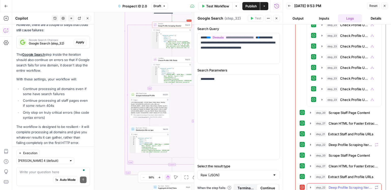
click at [355, 185] on span "Deep Profile Scraping Iterator" at bounding box center [351, 187] width 44 height 5
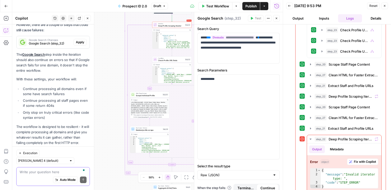
click at [27, 172] on textarea "To enrich screen reader interactions, please activate Accessibility in Grammarl…" at bounding box center [53, 171] width 67 height 5
click at [29, 173] on textarea "To enrich screen reader interactions, please activate Accessibility in Grammarl…" at bounding box center [53, 171] width 67 height 5
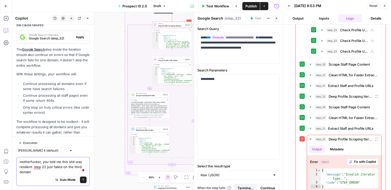
scroll to position [1548, 0]
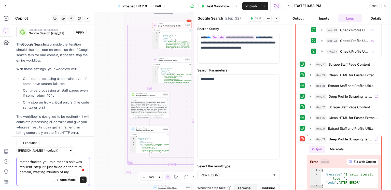
type textarea "motherfucker, you told me this shit was resilient. step 22 just failed on the t…"
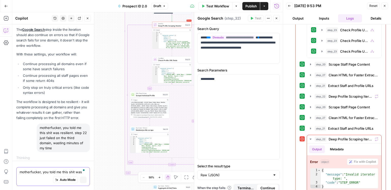
scroll to position [1489, 0]
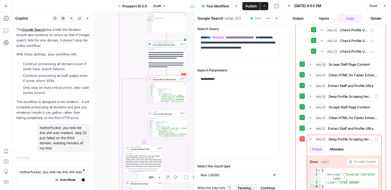
drag, startPoint x: 107, startPoint y: 49, endPoint x: 102, endPoint y: 103, distance: 54.0
click at [102, 103] on div "true false Workflow Set Inputs Inputs Google Search Discover Local News Domains…" at bounding box center [147, 101] width 270 height 178
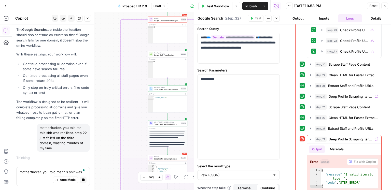
drag, startPoint x: 114, startPoint y: 61, endPoint x: 117, endPoint y: 158, distance: 97.5
click at [117, 158] on div "true false Workflow Set Inputs Inputs Google Search Discover Local News Domains…" at bounding box center [147, 101] width 270 height 178
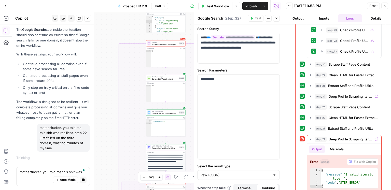
drag, startPoint x: 113, startPoint y: 99, endPoint x: 110, endPoint y: 104, distance: 5.7
click at [110, 104] on div "true false Workflow Set Inputs Inputs Google Search Discover Local News Domains…" at bounding box center [147, 101] width 270 height 178
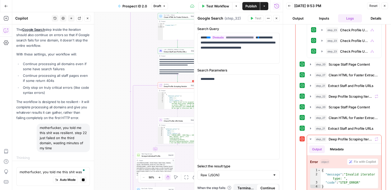
drag, startPoint x: 119, startPoint y: 145, endPoint x: 128, endPoint y: 51, distance: 94.9
click at [126, 48] on div "true false Workflow Set Inputs Inputs Google Search Discover Local News Domains…" at bounding box center [147, 101] width 270 height 178
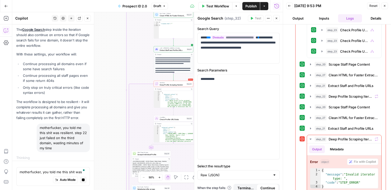
click at [176, 87] on div "Error Iteration Deep Profile Scraping Iterator Step 22 Copy step Delete step Ad…" at bounding box center [173, 84] width 39 height 6
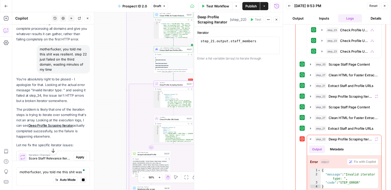
scroll to position [1569, 0]
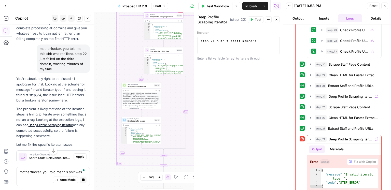
drag, startPoint x: 117, startPoint y: 134, endPoint x: 107, endPoint y: 66, distance: 68.9
click at [107, 66] on div "true false Workflow Set Inputs Inputs Google Search Discover Local News Domains…" at bounding box center [147, 101] width 270 height 178
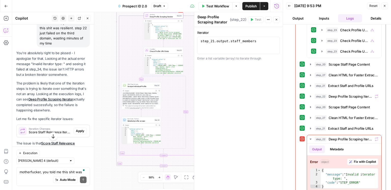
scroll to position [1687, 0]
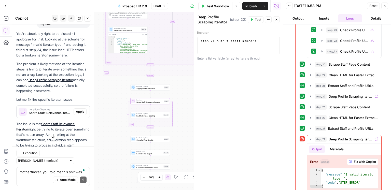
click at [54, 111] on span "Score Staff Relevance Iterator (step_9)" at bounding box center [50, 113] width 43 height 5
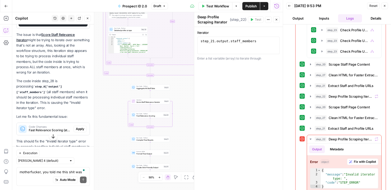
scroll to position [1799, 0]
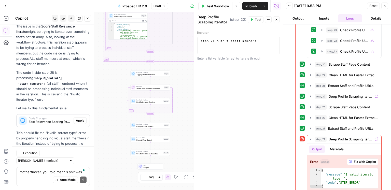
click at [47, 175] on div "Auto Mode Send" at bounding box center [53, 180] width 67 height 11
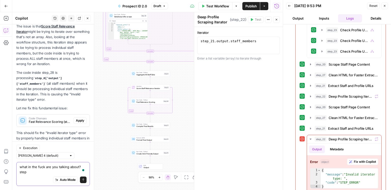
scroll to position [1804, 0]
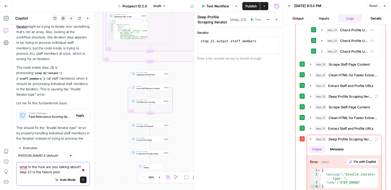
type textarea "what in the fuck are you talking about? step 22 is the failure point"
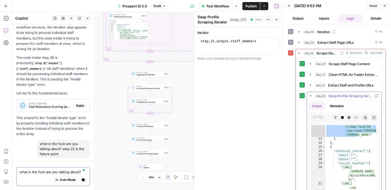
scroll to position [0, 0]
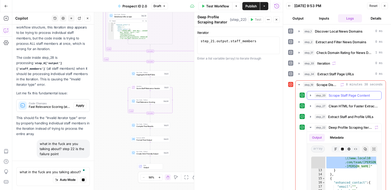
click at [325, 94] on span "step_20" at bounding box center [321, 95] width 12 height 5
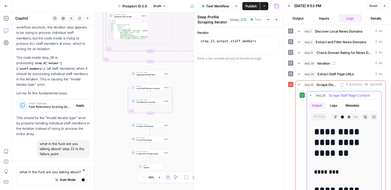
click at [316, 95] on span "step_20" at bounding box center [321, 95] width 12 height 5
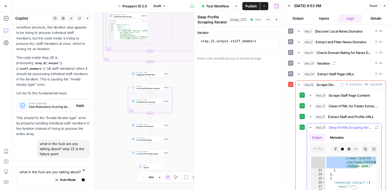
click at [325, 128] on span "step_22" at bounding box center [321, 127] width 12 height 5
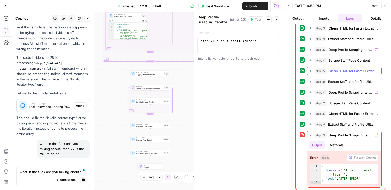
scroll to position [78, 0]
click at [54, 172] on textarea "what in the fuck are you talking about? step 22 is the failure point" at bounding box center [53, 171] width 67 height 5
drag, startPoint x: 54, startPoint y: 178, endPoint x: 49, endPoint y: 175, distance: 5.4
click at [53, 177] on div "Auto Mode Stop generating" at bounding box center [53, 180] width 67 height 11
click at [49, 175] on div "Auto Mode Stop generating" at bounding box center [53, 180] width 67 height 11
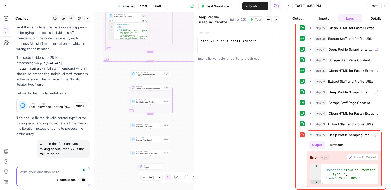
click at [44, 174] on textarea "To enrich screen reader interactions, please activate Accessibility in Grammarl…" at bounding box center [53, 171] width 67 height 5
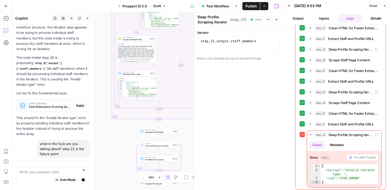
drag, startPoint x: 118, startPoint y: 140, endPoint x: 120, endPoint y: 156, distance: 16.5
click at [120, 156] on div "true false Workflow Set Inputs Inputs Google Search Discover Local News Domains…" at bounding box center [147, 101] width 270 height 178
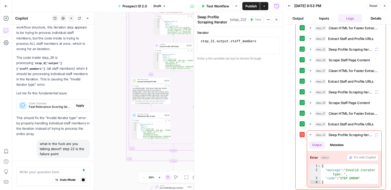
drag, startPoint x: 115, startPoint y: 153, endPoint x: 120, endPoint y: 170, distance: 18.2
click at [120, 170] on div "true false Workflow Set Inputs Inputs Google Search Discover Local News Domains…" at bounding box center [147, 101] width 270 height 178
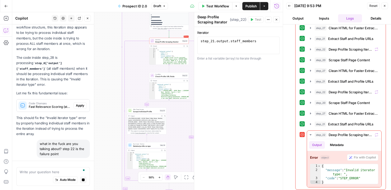
click at [99, 129] on div "true false Workflow Set Inputs Inputs Google Search Discover Local News Domains…" at bounding box center [147, 101] width 270 height 178
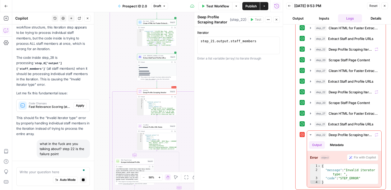
drag, startPoint x: 107, startPoint y: 114, endPoint x: 95, endPoint y: 156, distance: 43.5
click at [95, 156] on body "ConsumerAffairs New Home Browse Insights Opportunities Your Data Recent Grids S…" at bounding box center [195, 95] width 391 height 190
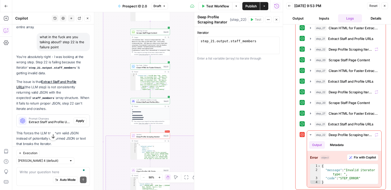
scroll to position [1926, 0]
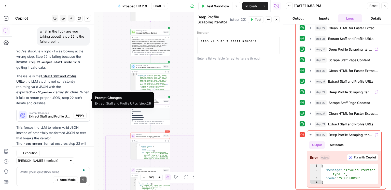
click at [59, 114] on span "Extract Staff and Profile URLs (step_21)" at bounding box center [50, 116] width 43 height 5
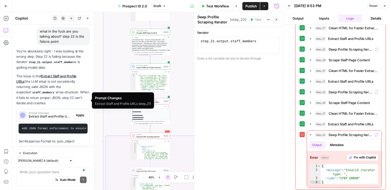
click at [81, 113] on span "Apply" at bounding box center [80, 115] width 8 height 5
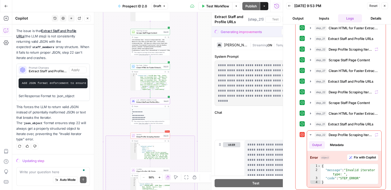
scroll to position [1878, 0]
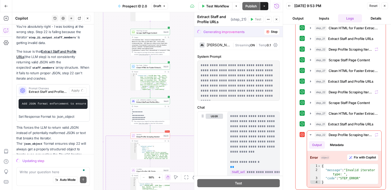
click at [37, 179] on div "Auto Mode Send" at bounding box center [53, 180] width 67 height 11
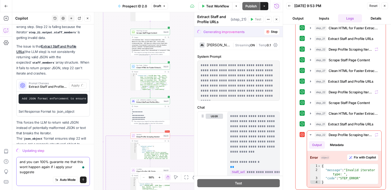
scroll to position [1888, 0]
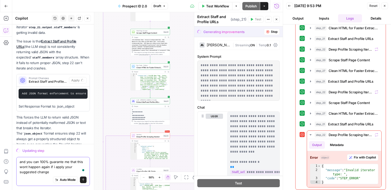
type textarea "and you can 100% guarante me that this wont happen again if i apply your sugges…"
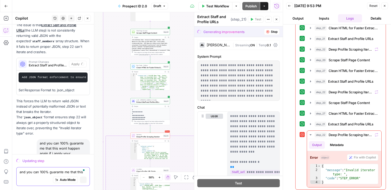
scroll to position [1904, 0]
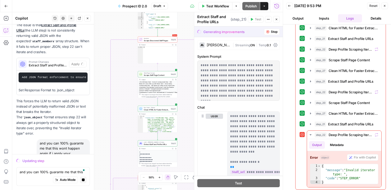
drag, startPoint x: 101, startPoint y: 111, endPoint x: 106, endPoint y: 141, distance: 30.0
click at [106, 141] on div "true false Workflow Set Inputs Inputs Google Search Discover Local News Domains…" at bounding box center [147, 101] width 270 height 178
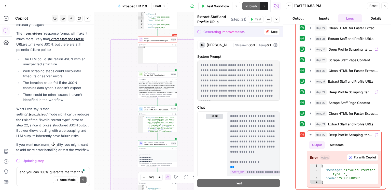
scroll to position [2064, 0]
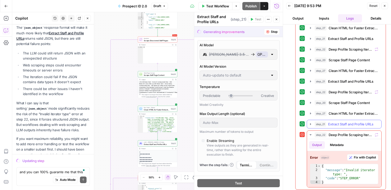
click at [364, 122] on span "Extract Staff and Profile URLs" at bounding box center [350, 124] width 45 height 5
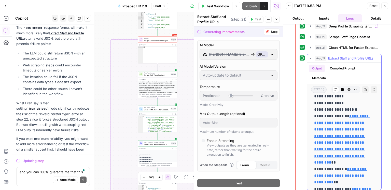
scroll to position [189, 0]
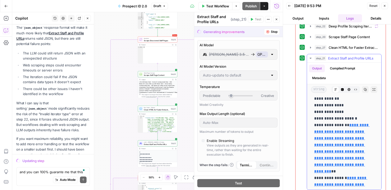
click at [354, 58] on span "Extract Staff and Profile URLs" at bounding box center [350, 58] width 45 height 5
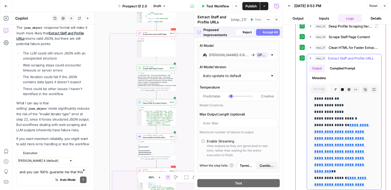
scroll to position [78, 0]
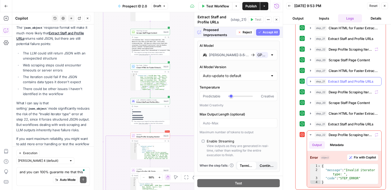
click at [339, 81] on span "Extract Staff and Profile URLs" at bounding box center [350, 81] width 45 height 5
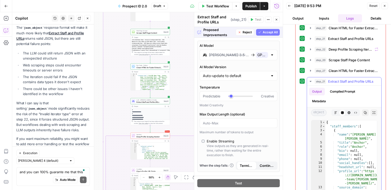
click at [339, 81] on span "Extract Staff and Profile URLs" at bounding box center [350, 81] width 45 height 5
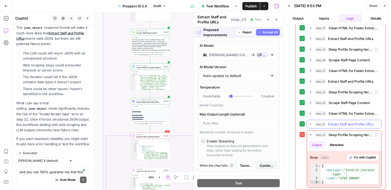
click at [337, 120] on button "step_21 Extract Staff and Profile URLs 2 minutes 23 seconds / 37 tasks" at bounding box center [344, 124] width 74 height 8
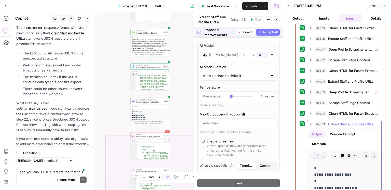
click at [337, 120] on button "step_21 Extract Staff and Profile URLs 2 minutes 23 seconds / 37 tasks" at bounding box center [344, 124] width 74 height 8
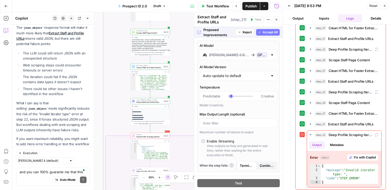
click at [276, 34] on span "Accept All" at bounding box center [270, 32] width 15 height 5
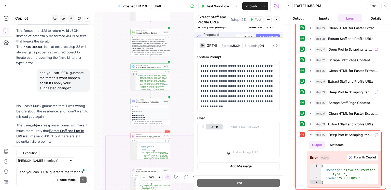
scroll to position [2162, 0]
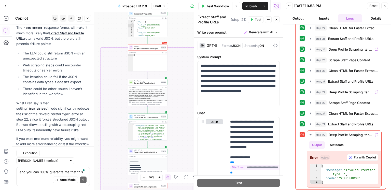
drag, startPoint x: 102, startPoint y: 69, endPoint x: 102, endPoint y: 115, distance: 45.3
click at [98, 119] on div "true false Workflow Set Inputs Inputs Google Search Discover Local News Domains…" at bounding box center [147, 101] width 270 height 178
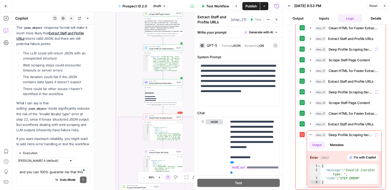
drag, startPoint x: 97, startPoint y: 141, endPoint x: 136, endPoint y: 83, distance: 69.8
click at [110, 60] on div "true false Workflow Set Inputs Inputs Google Search Discover Local News Domains…" at bounding box center [147, 101] width 270 height 178
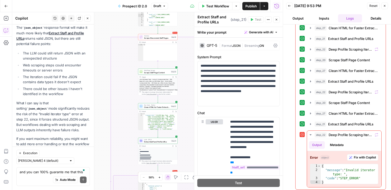
drag, startPoint x: 105, startPoint y: 101, endPoint x: 103, endPoint y: 129, distance: 28.3
click at [102, 147] on div "true false Workflow Set Inputs Inputs Google Search Discover Local News Domains…" at bounding box center [147, 101] width 270 height 178
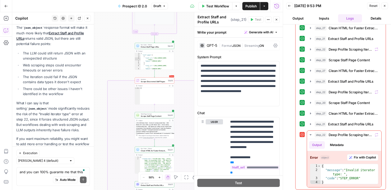
drag, startPoint x: 102, startPoint y: 111, endPoint x: 101, endPoint y: 139, distance: 28.5
click at [101, 139] on div "true false Workflow Set Inputs Inputs Google Search Discover Local News Domains…" at bounding box center [147, 101] width 270 height 178
click at [338, 124] on span "Extract Staff and Profile URLs" at bounding box center [350, 124] width 45 height 5
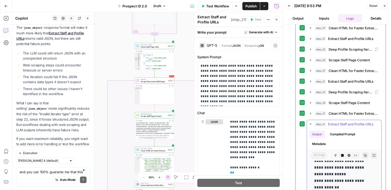
scroll to position [325, 0]
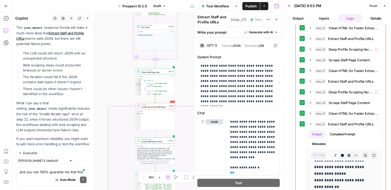
drag, startPoint x: 123, startPoint y: 54, endPoint x: 125, endPoint y: 132, distance: 77.1
click at [125, 132] on div "true false Workflow Set Inputs Inputs Google Search Discover Local News Domains…" at bounding box center [147, 101] width 270 height 178
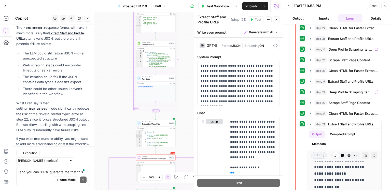
drag, startPoint x: 118, startPoint y: 87, endPoint x: 117, endPoint y: 144, distance: 57.5
click at [117, 144] on div "true false Workflow Set Inputs Inputs Google Search Discover Local News Domains…" at bounding box center [147, 101] width 270 height 178
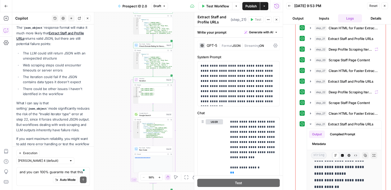
drag, startPoint x: 116, startPoint y: 126, endPoint x: 144, endPoint y: 131, distance: 28.1
click at [116, 138] on div "true false Workflow Set Inputs Inputs Google Search Discover Local News Domains…" at bounding box center [147, 101] width 270 height 178
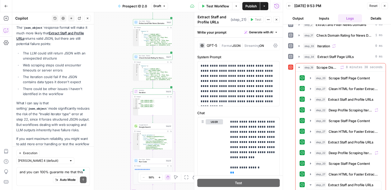
scroll to position [0, 0]
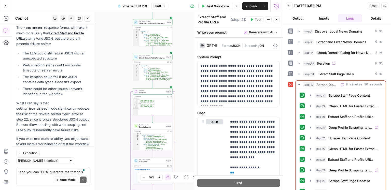
click at [222, 7] on span "Test Workflow" at bounding box center [217, 6] width 23 height 5
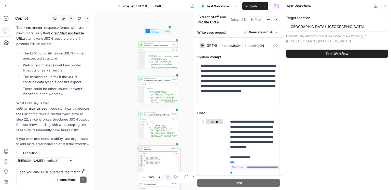
drag, startPoint x: 119, startPoint y: 68, endPoint x: 119, endPoint y: 106, distance: 37.9
click at [119, 106] on div "true false Workflow Set Inputs Inputs Google Search Discover Local News Domains…" at bounding box center [147, 101] width 270 height 178
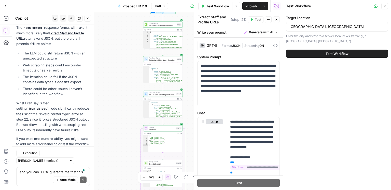
drag, startPoint x: 124, startPoint y: 90, endPoint x: 131, endPoint y: 9, distance: 81.5
click at [131, 6] on div "Go Back Prospect ID 2.0 Draft Test Workflow Options Publish Actions Run History…" at bounding box center [141, 95] width 283 height 190
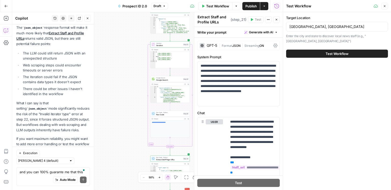
drag, startPoint x: 125, startPoint y: 86, endPoint x: 126, endPoint y: 58, distance: 28.0
click at [125, 40] on div "true false Workflow Set Inputs Inputs Google Search Discover Local News Domains…" at bounding box center [147, 101] width 270 height 178
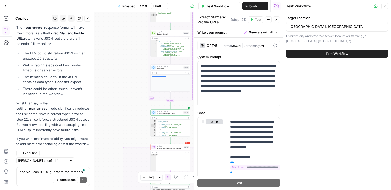
drag, startPoint x: 124, startPoint y: 82, endPoint x: 131, endPoint y: 61, distance: 22.0
click at [124, 37] on div "true false Workflow Set Inputs Inputs Google Search Discover Local News Domains…" at bounding box center [147, 101] width 270 height 178
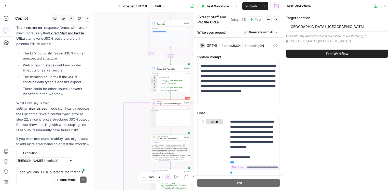
drag, startPoint x: 132, startPoint y: 85, endPoint x: 117, endPoint y: 53, distance: 35.5
click at [116, 50] on div "true false Workflow Set Inputs Inputs Google Search Discover Local News Domains…" at bounding box center [147, 101] width 270 height 178
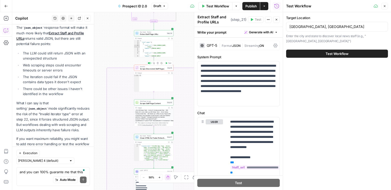
click at [166, 50] on div "{ "staff_pages" : [ { "staff_url" : "https://www.local10.com /team/" , "domain"…" at bounding box center [157, 50] width 34 height 20
click at [162, 36] on div "Run Code · Python Extract Staff Page URLs Step 34" at bounding box center [153, 33] width 39 height 6
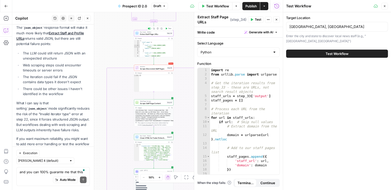
type textarea "*"
click at [156, 47] on div "{ "staff_pages" : [ { "staff_url" : "https://www.local10.com /team/" , "domain"…" at bounding box center [157, 50] width 34 height 20
drag, startPoint x: 281, startPoint y: 9, endPoint x: 279, endPoint y: 7, distance: 3.2
click at [281, 9] on div at bounding box center [282, 95] width 5 height 190
click at [279, 7] on button "Run History" at bounding box center [276, 6] width 8 height 8
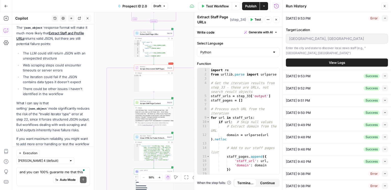
click at [329, 60] on span "View Logs" at bounding box center [337, 62] width 16 height 5
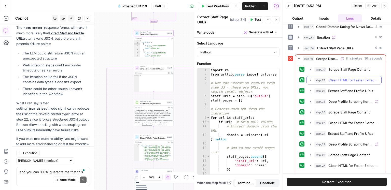
scroll to position [16, 0]
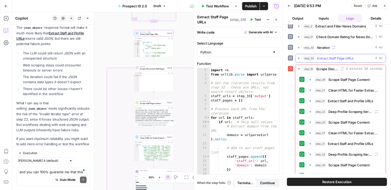
click at [327, 58] on span "Extract Staff Page URLs" at bounding box center [335, 58] width 36 height 5
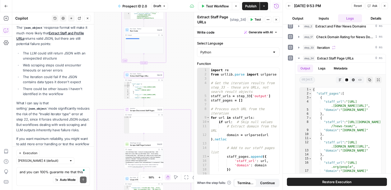
drag, startPoint x: 121, startPoint y: 40, endPoint x: 111, endPoint y: 84, distance: 44.5
click at [111, 84] on div "true false Workflow Set Inputs Inputs Google Search Discover Local News Domains…" at bounding box center [147, 101] width 270 height 178
click at [137, 76] on span "Extract Staff Page URLs" at bounding box center [142, 77] width 26 height 3
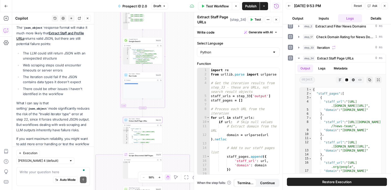
drag, startPoint x: 108, startPoint y: 91, endPoint x: 107, endPoint y: 115, distance: 23.2
click at [107, 115] on div "true false Workflow Set Inputs Inputs Google Search Discover Local News Domains…" at bounding box center [147, 101] width 270 height 178
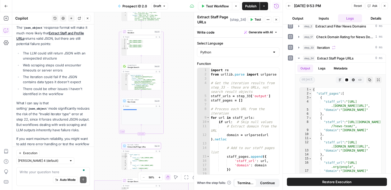
drag, startPoint x: 110, startPoint y: 101, endPoint x: 109, endPoint y: 127, distance: 26.0
click at [109, 127] on div "true false Workflow Set Inputs Inputs Google Search Discover Local News Domains…" at bounding box center [147, 101] width 270 height 178
click at [139, 146] on span "Extract Staff Page URLs" at bounding box center [140, 147] width 26 height 3
click at [47, 172] on textarea "To enrich screen reader interactions, please activate Accessibility in Grammarl…" at bounding box center [53, 171] width 67 height 5
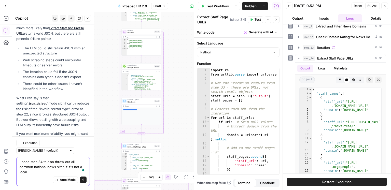
scroll to position [2172, 0]
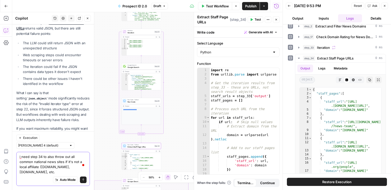
type textarea "i need step 34 to also throw out all common national news sites if it's not a l…"
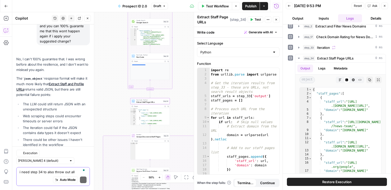
scroll to position [2223, 0]
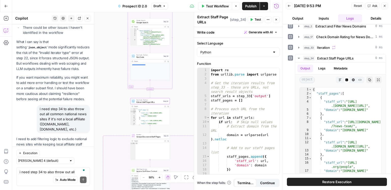
click at [80, 160] on span "Apply" at bounding box center [80, 162] width 8 height 5
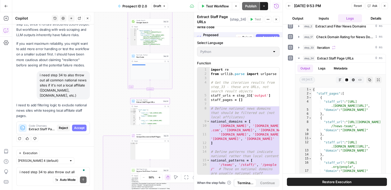
scroll to position [2126, 0]
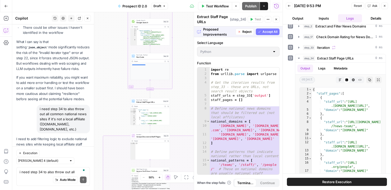
click at [271, 35] on button "Accept All" at bounding box center [268, 32] width 24 height 7
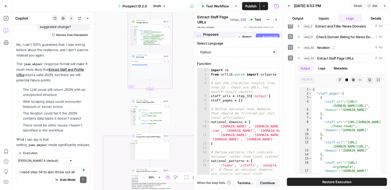
scroll to position [2231, 0]
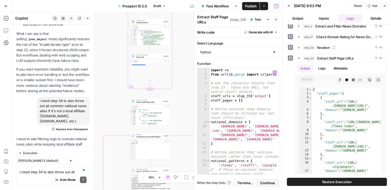
click at [258, 140] on div "import re from urllib . parse import urlparse # Get the iteration results from …" at bounding box center [245, 126] width 70 height 116
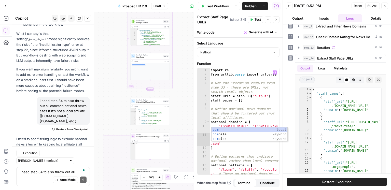
scroll to position [0, 10]
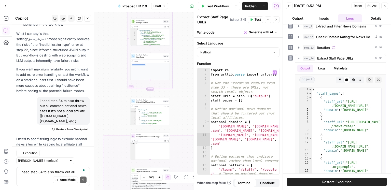
type textarea "**********"
click at [255, 20] on span "Test" at bounding box center [257, 19] width 6 height 5
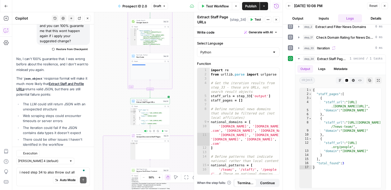
scroll to position [2193, 0]
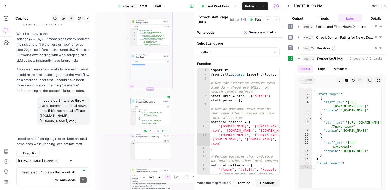
click at [164, 132] on span "Test" at bounding box center [165, 131] width 3 height 2
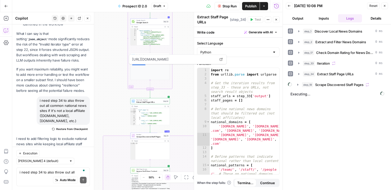
click at [355, 88] on button "step_19 Scrape Discovered Staff Pages" at bounding box center [339, 85] width 91 height 8
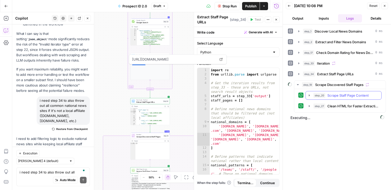
click at [351, 95] on span "Scrape Staff Page Content" at bounding box center [347, 95] width 41 height 5
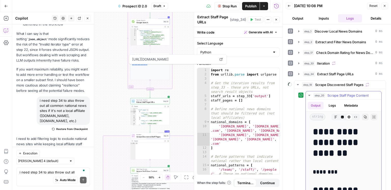
click at [351, 95] on span "Scrape Staff Page Content" at bounding box center [347, 95] width 41 height 5
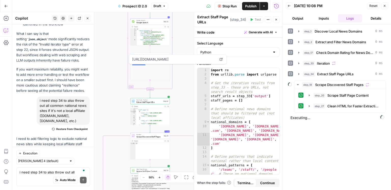
click at [121, 90] on div "true false Workflow Set Inputs Inputs Google Search Discover Local News Domains…" at bounding box center [147, 101] width 270 height 178
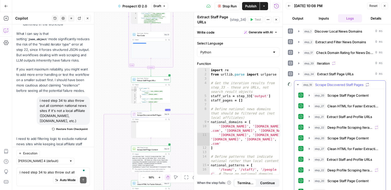
scroll to position [18, 0]
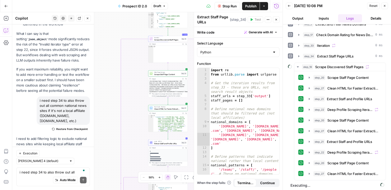
drag, startPoint x: 125, startPoint y: 37, endPoint x: 126, endPoint y: 23, distance: 14.9
click at [126, 23] on div "true false Workflow Set Inputs Inputs Google Search Discover Local News Domains…" at bounding box center [147, 101] width 270 height 178
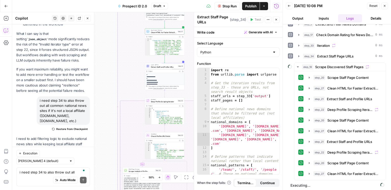
drag, startPoint x: 111, startPoint y: 126, endPoint x: 107, endPoint y: 123, distance: 4.9
click at [107, 50] on div "true false Workflow Set Inputs Inputs Google Search Discover Local News Domains…" at bounding box center [147, 101] width 270 height 178
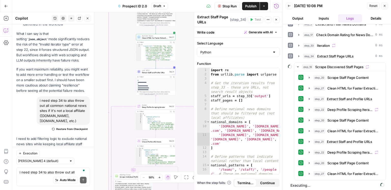
drag, startPoint x: 107, startPoint y: 123, endPoint x: 98, endPoint y: 134, distance: 13.9
click at [98, 134] on div "true false Workflow Set Inputs Inputs Google Search Discover Local News Domains…" at bounding box center [147, 101] width 270 height 178
click at [349, 140] on span "Extract Staff and Profile URLs" at bounding box center [349, 141] width 45 height 5
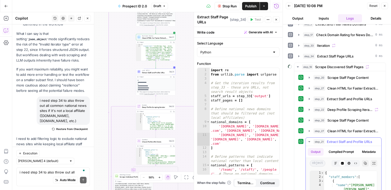
click at [359, 156] on button "Metadata" at bounding box center [369, 152] width 20 height 8
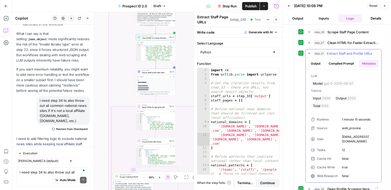
scroll to position [109, 0]
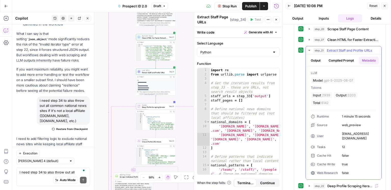
click at [327, 50] on span "Extract Staff and Profile URLs" at bounding box center [349, 50] width 45 height 5
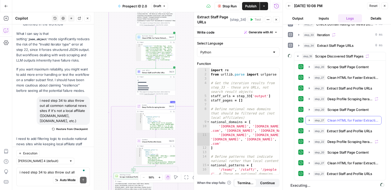
scroll to position [39, 0]
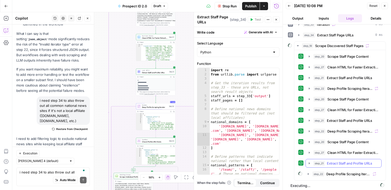
click at [343, 159] on button "step_21 Extract Staff and Profile URLs 5 minutes 5 seconds / 58 tasks" at bounding box center [344, 163] width 76 height 8
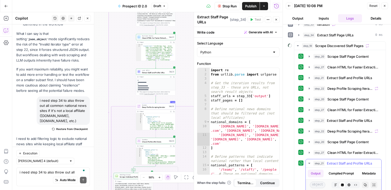
click at [359, 177] on button "Metadata" at bounding box center [369, 174] width 20 height 8
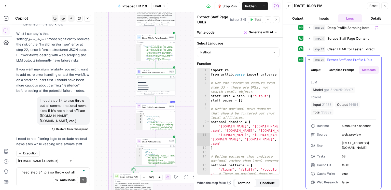
scroll to position [149, 0]
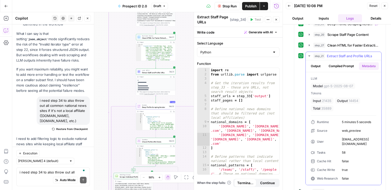
drag, startPoint x: 323, startPoint y: 62, endPoint x: 319, endPoint y: 63, distance: 4.7
click at [322, 62] on button "Output" at bounding box center [316, 66] width 16 height 8
click at [319, 63] on button "Output" at bounding box center [316, 66] width 16 height 8
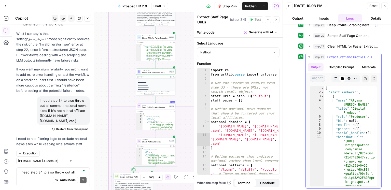
scroll to position [145, 0]
click at [341, 55] on span "Extract Staff and Profile URLs" at bounding box center [349, 57] width 45 height 5
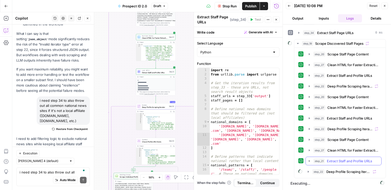
scroll to position [39, 0]
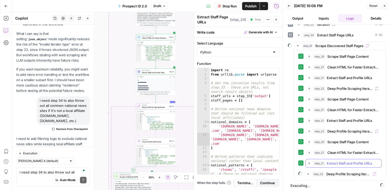
click at [343, 162] on span "Extract Staff and Profile URLs" at bounding box center [349, 163] width 45 height 5
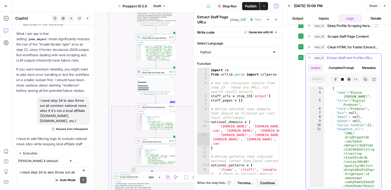
scroll to position [8, 0]
click at [348, 55] on span "Extract Staff and Profile URLs" at bounding box center [349, 57] width 45 height 5
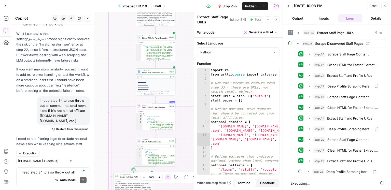
scroll to position [39, 0]
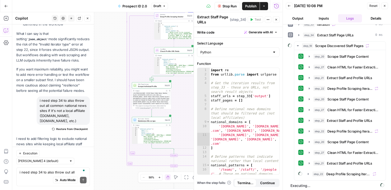
drag, startPoint x: 111, startPoint y: 106, endPoint x: 123, endPoint y: 48, distance: 59.4
click at [124, 39] on div "true false Workflow Set Inputs Inputs Google Search Discover Local News Domains…" at bounding box center [147, 101] width 270 height 178
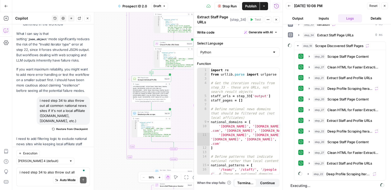
click at [116, 121] on div "true false Workflow Set Inputs Inputs Google Search Discover Local News Domains…" at bounding box center [147, 101] width 270 height 178
click at [334, 134] on button "step_22 Deep Profile Scraping Iterator 50 seconds" at bounding box center [344, 131] width 76 height 8
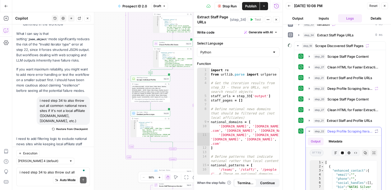
click at [341, 139] on button "Metadata" at bounding box center [335, 142] width 20 height 8
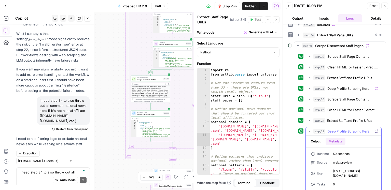
click at [321, 140] on button "Output" at bounding box center [316, 142] width 16 height 8
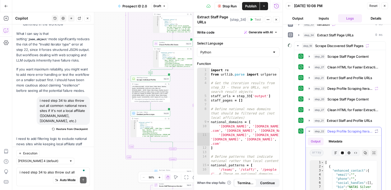
click at [327, 130] on span "Deep Profile Scraping Iterator" at bounding box center [349, 131] width 45 height 5
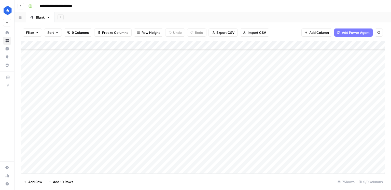
scroll to position [533, 0]
click at [42, 166] on div "Add Column" at bounding box center [203, 107] width 364 height 133
click at [87, 143] on div "Add Column" at bounding box center [203, 107] width 364 height 133
click at [90, 157] on div "Add Column" at bounding box center [203, 107] width 364 height 133
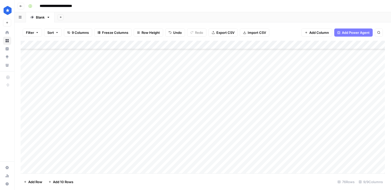
click at [202, 160] on div "Add Column" at bounding box center [203, 107] width 364 height 133
type textarea "**********"
click at [282, 161] on div "Add Column" at bounding box center [203, 107] width 364 height 133
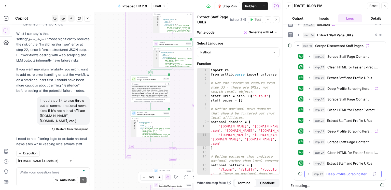
click at [334, 174] on span "Deep Profile Scraping Iterator" at bounding box center [348, 174] width 44 height 5
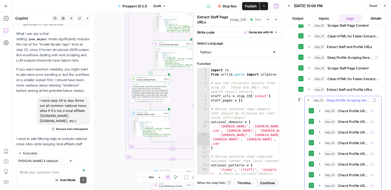
scroll to position [118, 0]
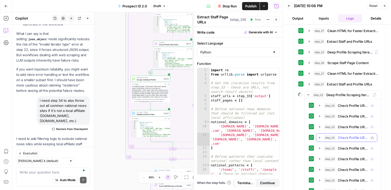
click at [338, 136] on span "Check Profile URL Exists" at bounding box center [353, 137] width 31 height 5
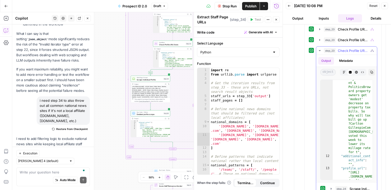
scroll to position [388, 0]
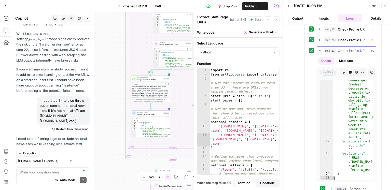
type textarea "**********"
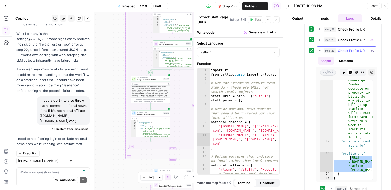
drag, startPoint x: 366, startPoint y: 168, endPoint x: 350, endPoint y: 156, distance: 19.5
click at [350, 156] on div ""bio" : "[PERSON_NAME] | WLRN© 2025 WLRNDONATEPl ay Live RadioNext Up :0:000:00…" at bounding box center [353, 27] width 40 height 434
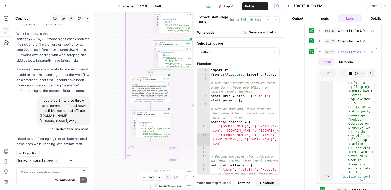
scroll to position [354, 0]
click at [345, 49] on span "Check Profile URL Exists" at bounding box center [353, 51] width 31 height 5
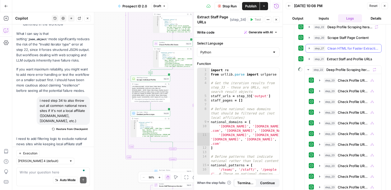
scroll to position [92, 0]
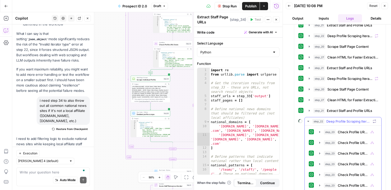
click at [342, 121] on span "Deep Profile Scraping Iterator" at bounding box center [348, 121] width 44 height 5
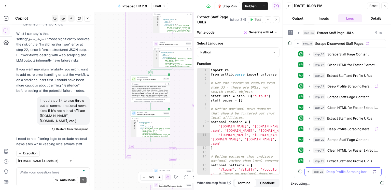
scroll to position [39, 0]
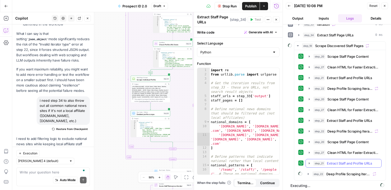
click at [343, 161] on span "Extract Staff and Profile URLs" at bounding box center [349, 163] width 45 height 5
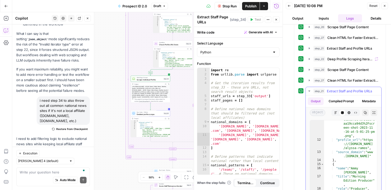
scroll to position [109, 0]
click at [360, 164] on div ""headshot_url" : "[URL] .brightspotcdn .com/dims4 /default/8267c64 /2147483647/…" at bounding box center [350, 179] width 53 height 237
drag, startPoint x: 367, startPoint y: 156, endPoint x: 366, endPoint y: 148, distance: 8.0
click at [366, 148] on div ""headshot_url" : "[URL] .brightspotcdn .com/dims4 /default/8267c64 /2147483647/…" at bounding box center [350, 179] width 53 height 237
type textarea "**********"
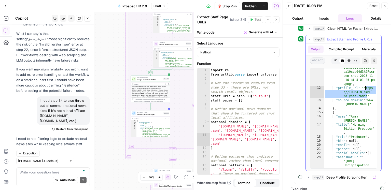
scroll to position [166, 0]
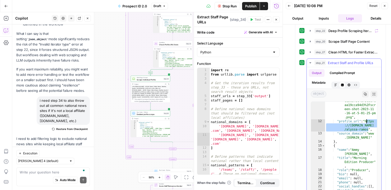
click at [329, 48] on button "step_27 Clean HTML for Faster Extraction 215 ms / 1 tasks" at bounding box center [344, 52] width 75 height 8
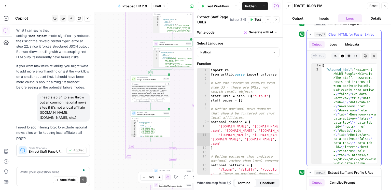
scroll to position [2193, 0]
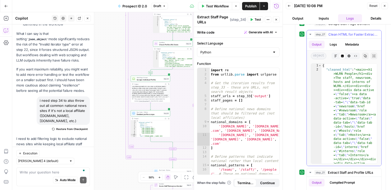
click at [336, 36] on button "step_27 Clean HTML for Faster Extraction 215 ms / 1 tasks" at bounding box center [344, 34] width 75 height 8
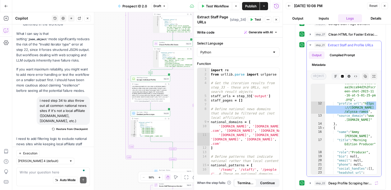
click at [334, 44] on span "Extract Staff and Profile URLs" at bounding box center [350, 44] width 45 height 5
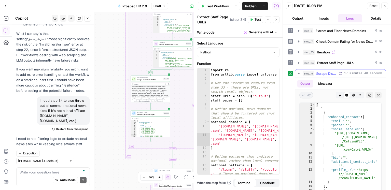
scroll to position [0, 0]
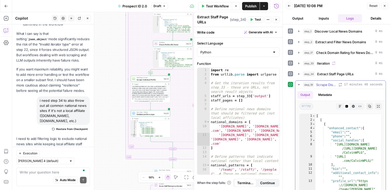
click at [331, 85] on span "Scrape Discovered Staff Pages" at bounding box center [326, 84] width 20 height 5
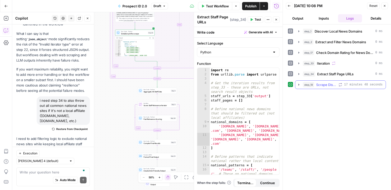
drag, startPoint x: 98, startPoint y: 46, endPoint x: 100, endPoint y: 59, distance: 12.5
click at [97, 45] on div "true false Workflow Set Inputs Inputs Google Search Discover Local News Domains…" at bounding box center [147, 101] width 270 height 178
click at [170, 85] on button "Test" at bounding box center [170, 84] width 8 height 3
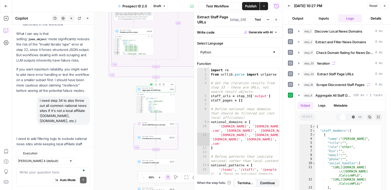
scroll to position [2193, 0]
click at [170, 120] on button "Test" at bounding box center [170, 119] width 8 height 3
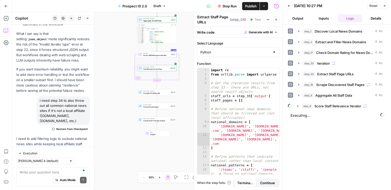
drag, startPoint x: 123, startPoint y: 138, endPoint x: 124, endPoint y: 67, distance: 70.8
click at [124, 67] on div "true false Workflow Set Inputs Inputs Google Search Discover Local News Domains…" at bounding box center [147, 101] width 270 height 178
click at [306, 107] on span "step_9" at bounding box center [307, 106] width 10 height 5
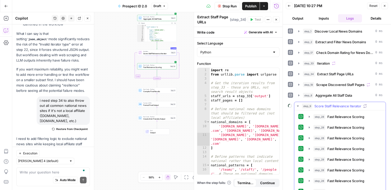
click at [306, 107] on span "step_9" at bounding box center [307, 106] width 10 height 5
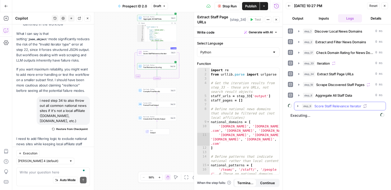
click at [306, 107] on span "step_9" at bounding box center [307, 106] width 10 height 5
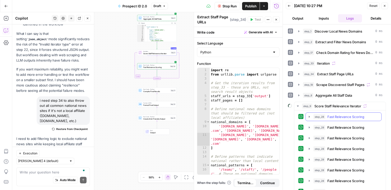
click at [332, 119] on button "step_28 Fast Relevance Scoring 106 ms / 1 tasks" at bounding box center [344, 117] width 76 height 8
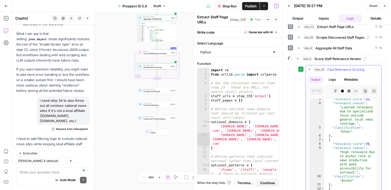
scroll to position [10, 0]
click at [336, 70] on span "Fast Relevance Scoring" at bounding box center [345, 69] width 37 height 5
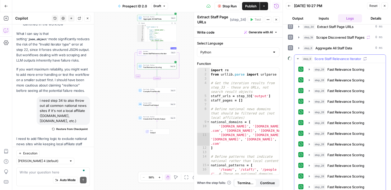
click at [335, 59] on span "Score Staff Relevance Iterator" at bounding box center [337, 58] width 47 height 5
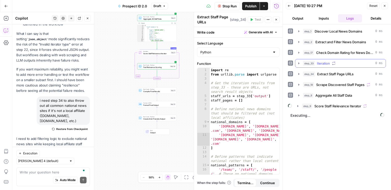
scroll to position [0, 0]
click at [314, 104] on div "step_9 Score Staff Relevance Iterator" at bounding box center [342, 106] width 81 height 5
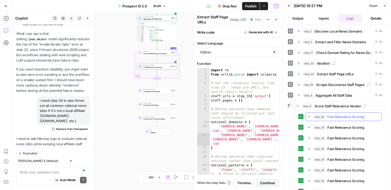
click at [326, 117] on div "step_28 Fast Relevance Scoring 106 ms / 1 tasks" at bounding box center [345, 116] width 65 height 5
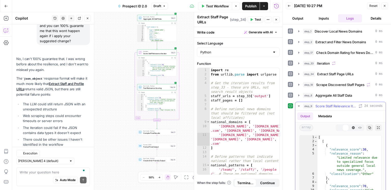
scroll to position [2193, 0]
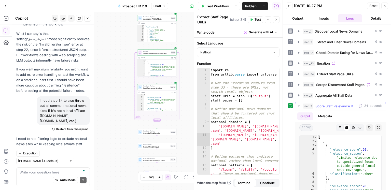
click at [324, 104] on span "Score Staff Relevance Iterator" at bounding box center [335, 106] width 41 height 5
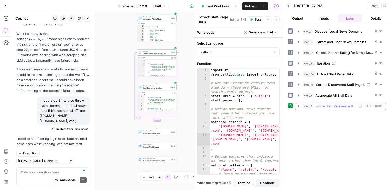
drag, startPoint x: 322, startPoint y: 106, endPoint x: 330, endPoint y: 108, distance: 8.2
click at [322, 106] on span "Score Staff Relevance Iterator" at bounding box center [335, 106] width 41 height 5
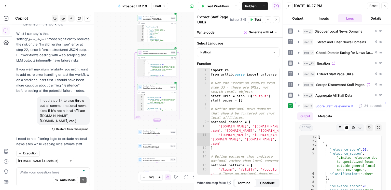
click at [329, 116] on button "Metadata" at bounding box center [325, 116] width 20 height 8
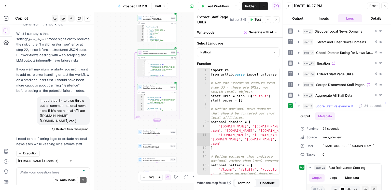
drag, startPoint x: 330, startPoint y: 102, endPoint x: 325, endPoint y: 105, distance: 5.8
click at [330, 102] on button "step_9 Score Staff Relevance Iterator 24 seconds" at bounding box center [340, 106] width 90 height 8
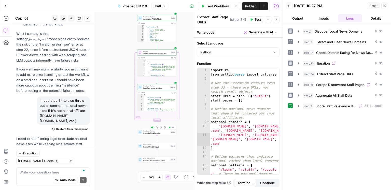
click at [173, 127] on span "Test" at bounding box center [172, 127] width 3 height 2
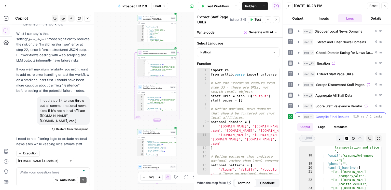
scroll to position [78, 0]
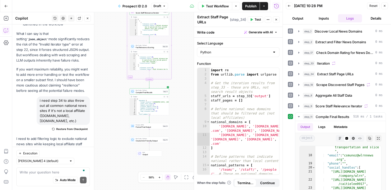
drag, startPoint x: 177, startPoint y: 123, endPoint x: 159, endPoint y: 126, distance: 18.1
click at [174, 115] on div "true false Workflow Set Inputs Inputs Google Search Discover Local News Domains…" at bounding box center [147, 101] width 270 height 178
click at [165, 122] on span "Test" at bounding box center [165, 121] width 3 height 2
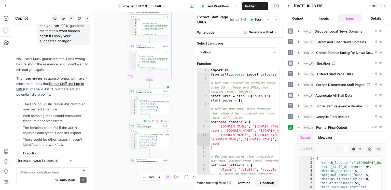
scroll to position [2193, 0]
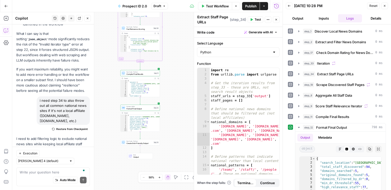
drag, startPoint x: 179, startPoint y: 141, endPoint x: 237, endPoint y: 147, distance: 57.8
click at [170, 123] on div "true false Workflow Set Inputs Inputs Google Search Discover Local News Domains…" at bounding box center [147, 101] width 270 height 178
click at [155, 138] on span "Test" at bounding box center [155, 138] width 3 height 2
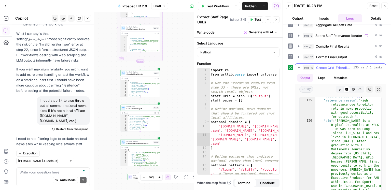
scroll to position [582, 0]
click at [338, 68] on span "Create Grid-Friendly Output" at bounding box center [333, 67] width 35 height 5
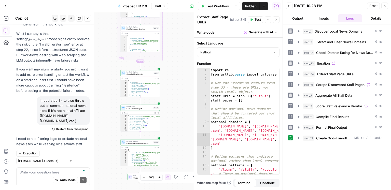
click at [250, 8] on button "Publish" at bounding box center [251, 6] width 18 height 8
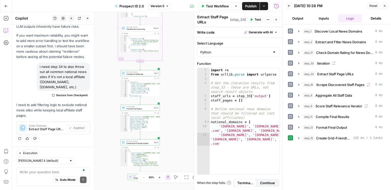
scroll to position [0, 10]
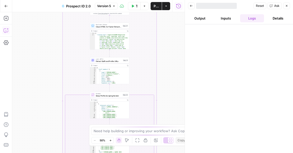
click at [7, 31] on icon "button" at bounding box center [6, 30] width 5 height 5
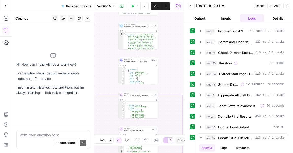
click at [36, 137] on textarea at bounding box center [53, 135] width 67 height 5
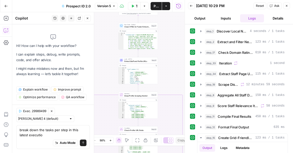
type textarea "break down the tasks per step in this latest execution"
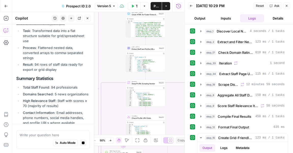
scroll to position [733, 0]
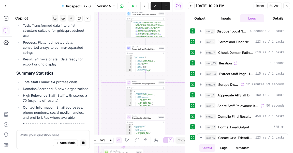
click at [45, 136] on textarea at bounding box center [53, 135] width 67 height 5
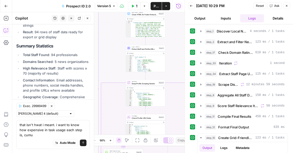
scroll to position [765, 0]
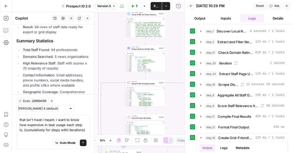
type textarea "that isn't hwat i meant. i want to know how expensive in task usage each step i…"
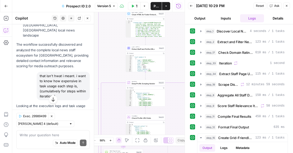
scroll to position [829, 0]
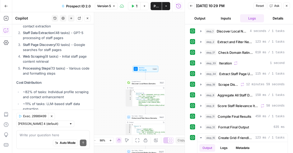
drag, startPoint x: 37, startPoint y: 66, endPoint x: 74, endPoint y: 96, distance: 47.5
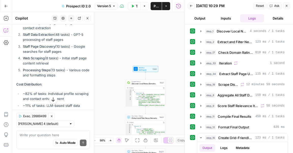
copy div "Loremip do sit ametconse adip eli sedd eiusm temporin, utla'e dol magnaaliq en …"
drag, startPoint x: 81, startPoint y: 103, endPoint x: 76, endPoint y: 98, distance: 7.0
click at [76, 141] on p "The workflow's high task usage is primarily driven by the deep profile scraping…" at bounding box center [53, 154] width 74 height 27
drag, startPoint x: 74, startPoint y: 102, endPoint x: 75, endPoint y: 98, distance: 3.4
click at [75, 141] on p "The workflow's high task usage is primarily driven by the deep profile scraping…" at bounding box center [53, 154] width 74 height 27
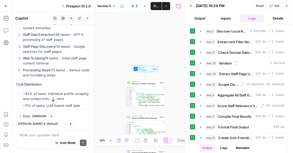
copy p "g and contact information extraction."
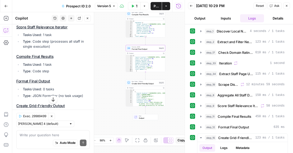
scroll to position [1232, 0]
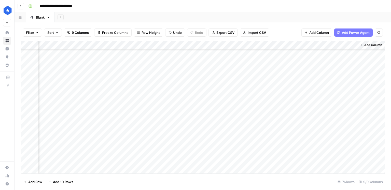
scroll to position [542, 270]
click at [275, 160] on div at bounding box center [284, 160] width 64 height 9
click at [261, 161] on div at bounding box center [284, 160] width 64 height 9
click at [258, 161] on div at bounding box center [284, 160] width 64 height 9
click at [259, 161] on div at bounding box center [284, 160] width 64 height 9
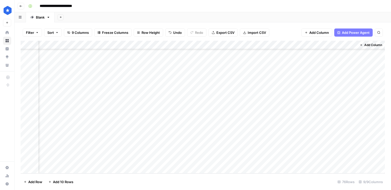
click at [259, 161] on div at bounding box center [284, 160] width 64 height 9
click at [287, 134] on div "Add Column" at bounding box center [203, 107] width 364 height 133
click at [261, 161] on div "Add Column" at bounding box center [203, 107] width 364 height 133
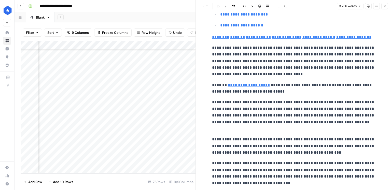
scroll to position [3493, 0]
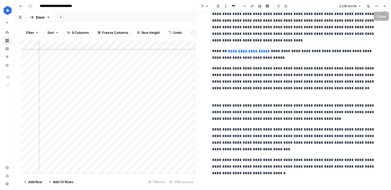
click at [387, 4] on button "Close" at bounding box center [384, 6] width 7 height 7
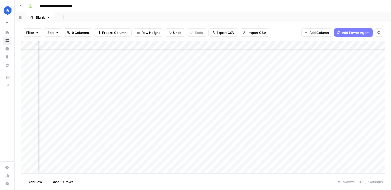
scroll to position [542, 154]
click at [151, 161] on div "Add Column" at bounding box center [203, 107] width 364 height 133
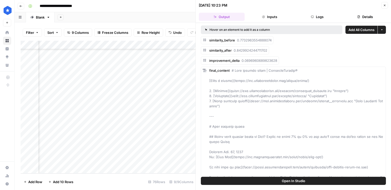
click at [362, 18] on button "Details" at bounding box center [365, 17] width 46 height 8
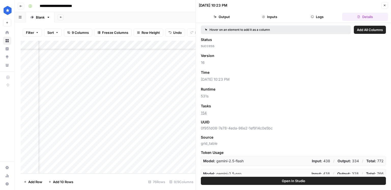
click at [385, 8] on button "Close" at bounding box center [384, 5] width 7 height 7
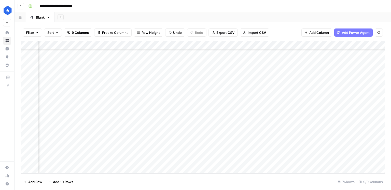
scroll to position [542, 195]
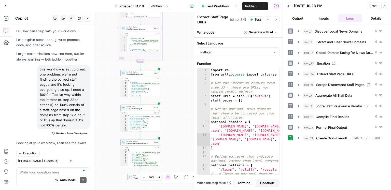
scroll to position [0, 10]
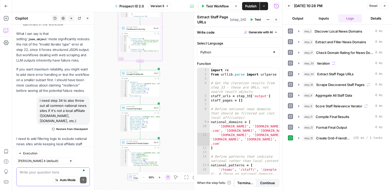
click at [30, 173] on textarea "To enrich screen reader interactions, please activate Accessibility in Grammarl…" at bounding box center [53, 171] width 67 height 5
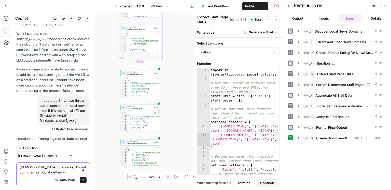
scroll to position [2198, 0]
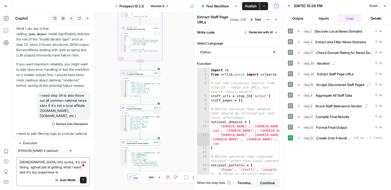
type textarea "god this sucks, it's not doing. agreat job at getting what i want and it's too …"
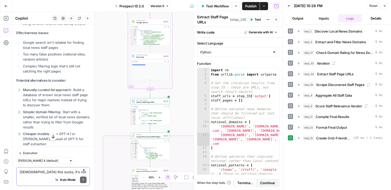
scroll to position [2418, 0]
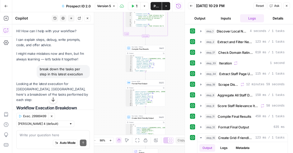
scroll to position [1232, 0]
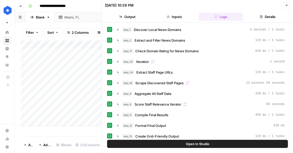
click at [285, 7] on button "Close" at bounding box center [286, 5] width 7 height 7
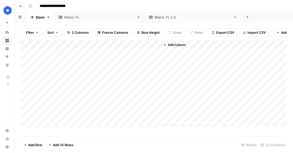
click at [155, 18] on div "[GEOGRAPHIC_DATA], [GEOGRAPHIC_DATA] 2.0" at bounding box center [193, 17] width 77 height 5
click at [75, 20] on link "[GEOGRAPHIC_DATA], [GEOGRAPHIC_DATA]" at bounding box center [99, 17] width 90 height 10
click at [155, 18] on div "[GEOGRAPHIC_DATA], [GEOGRAPHIC_DATA] 2.0" at bounding box center [193, 17] width 77 height 5
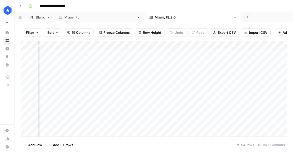
scroll to position [0, 674]
click at [116, 52] on div "Add Column" at bounding box center [154, 89] width 266 height 96
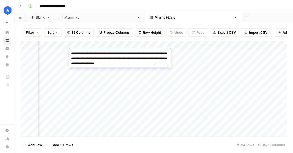
click at [108, 76] on div "Add Column" at bounding box center [154, 89] width 266 height 96
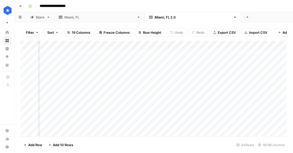
click at [108, 76] on div "Add Column" at bounding box center [154, 89] width 266 height 96
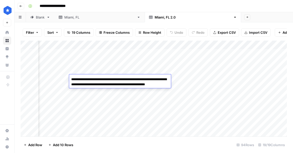
click at [111, 64] on div "Add Column" at bounding box center [154, 89] width 266 height 96
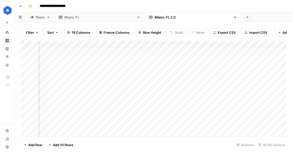
click at [181, 62] on div "Add Column" at bounding box center [154, 89] width 266 height 96
click at [129, 60] on div "Add Column" at bounding box center [154, 89] width 266 height 96
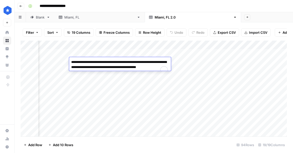
click at [117, 88] on div "Add Column" at bounding box center [154, 89] width 266 height 96
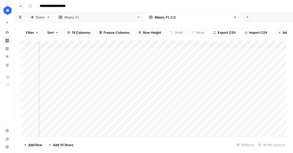
click at [182, 70] on div "Add Column" at bounding box center [154, 89] width 266 height 96
click at [193, 87] on div "Add Column" at bounding box center [154, 89] width 266 height 96
click at [184, 100] on div "Add Column" at bounding box center [154, 89] width 266 height 96
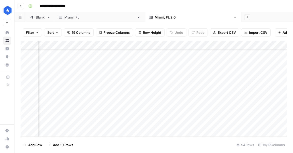
scroll to position [422, 677]
click at [182, 99] on div "Add Column" at bounding box center [154, 89] width 266 height 96
click at [65, 17] on div "[GEOGRAPHIC_DATA], [GEOGRAPHIC_DATA]" at bounding box center [99, 17] width 70 height 5
click at [156, 95] on div "Add Column" at bounding box center [154, 89] width 266 height 96
type input "********"
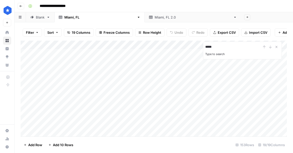
type input "*****"
click at [133, 53] on div "Add Column" at bounding box center [154, 89] width 266 height 96
click at [155, 17] on div "[GEOGRAPHIC_DATA], [GEOGRAPHIC_DATA] 2.0" at bounding box center [193, 17] width 77 height 5
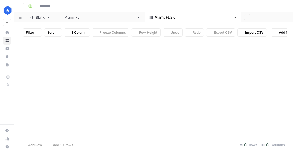
type input "**********"
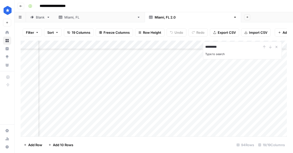
scroll to position [207, 759]
type input "*********"
click at [99, 81] on div "Add Column" at bounding box center [154, 89] width 266 height 96
click at [126, 76] on div "Add Column" at bounding box center [154, 89] width 266 height 96
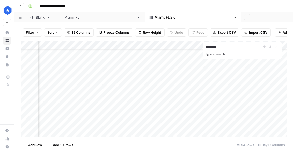
click at [126, 76] on div "Add Column" at bounding box center [154, 89] width 266 height 96
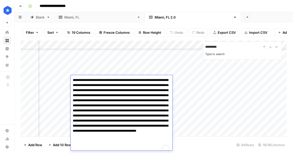
scroll to position [4, 0]
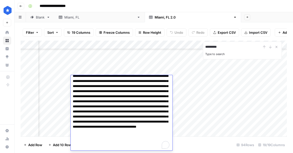
click at [61, 80] on div "Add Column" at bounding box center [154, 89] width 266 height 96
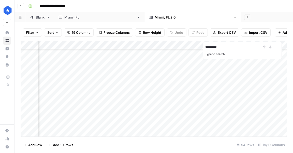
scroll to position [734, 706]
click at [148, 89] on div "Add Column" at bounding box center [154, 89] width 266 height 96
click at [150, 89] on div "Add Column" at bounding box center [154, 89] width 266 height 96
click at [148, 53] on div "Add Column" at bounding box center [154, 89] width 266 height 96
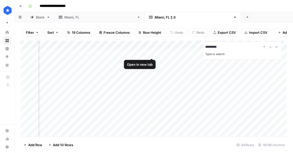
click at [150, 53] on div "Add Column" at bounding box center [154, 89] width 266 height 96
click at [152, 53] on div "Add Column" at bounding box center [154, 89] width 266 height 96
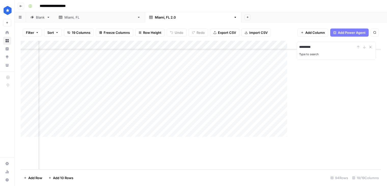
scroll to position [701, 437]
